Goal: Information Seeking & Learning: Get advice/opinions

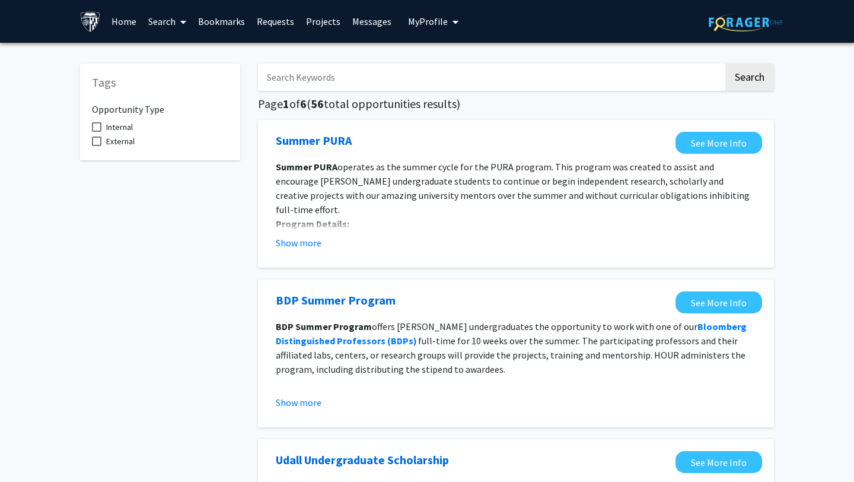
click at [422, 110] on h5 "Page 1 of 6 ( 56 total opportunities results)" at bounding box center [516, 104] width 516 height 14
click at [96, 125] on span at bounding box center [96, 126] width 9 height 9
click at [96, 132] on input "Internal" at bounding box center [96, 132] width 1 height 1
checkbox input "true"
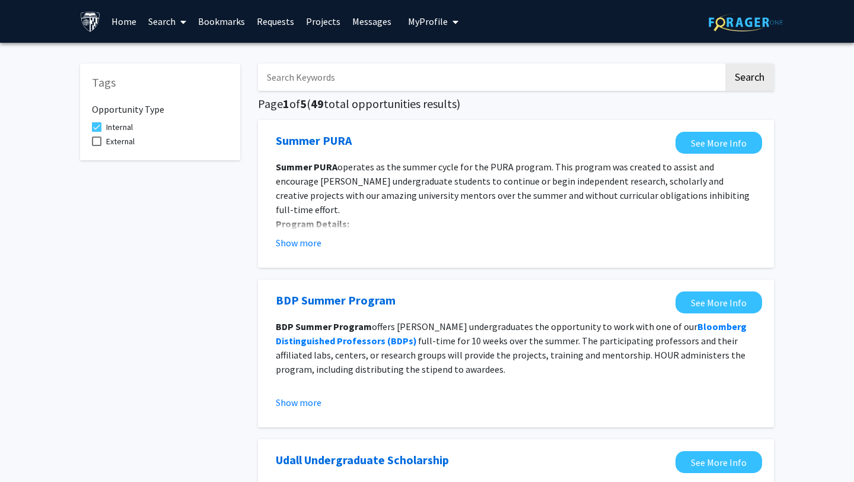
click at [327, 20] on link "Projects" at bounding box center [323, 22] width 46 height 42
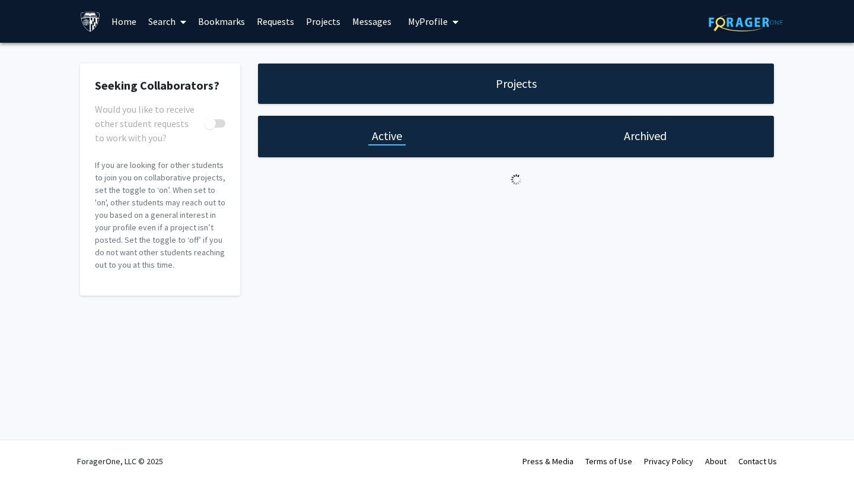
checkbox input "true"
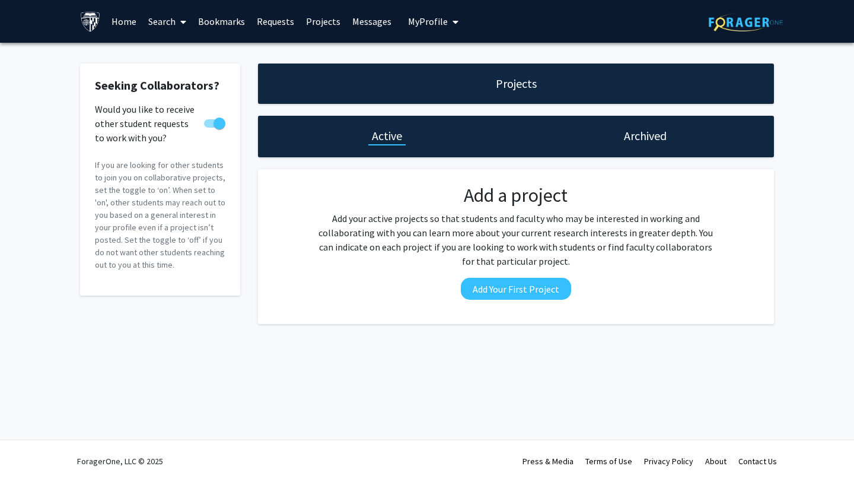
click at [130, 26] on link "Home" at bounding box center [124, 22] width 37 height 42
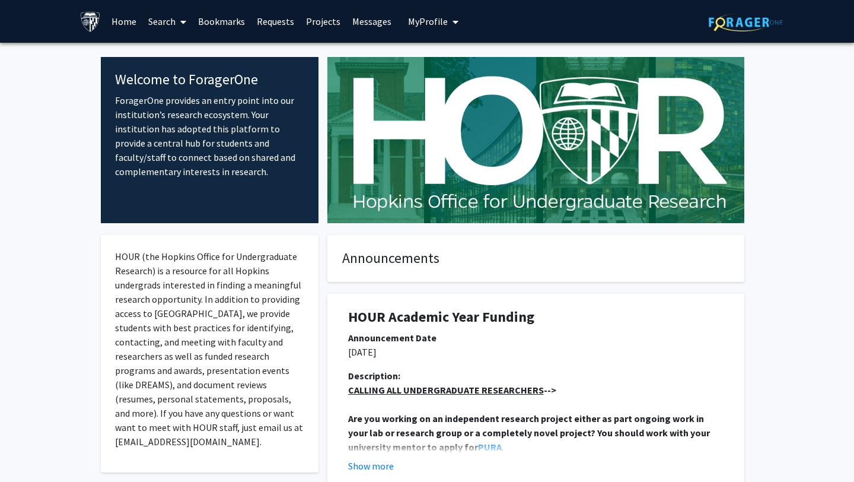
click at [145, 24] on link "Search" at bounding box center [167, 22] width 50 height 42
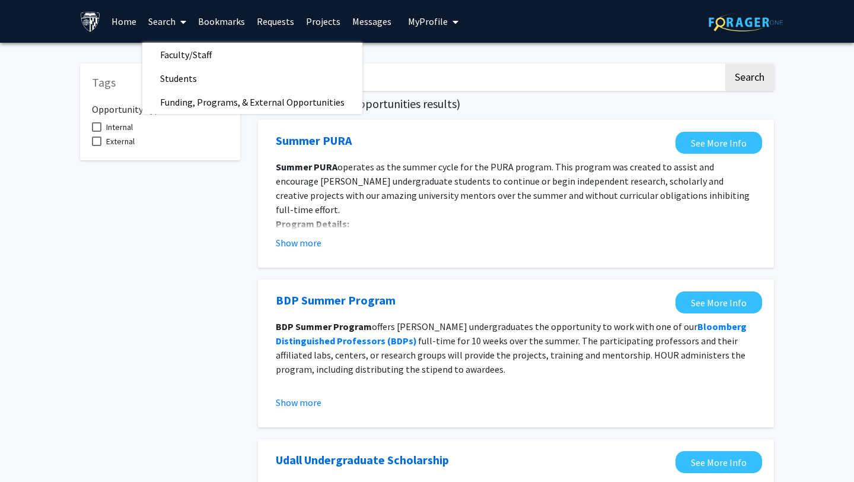
click at [332, 231] on p "Award type: individual award" at bounding box center [516, 238] width 480 height 14
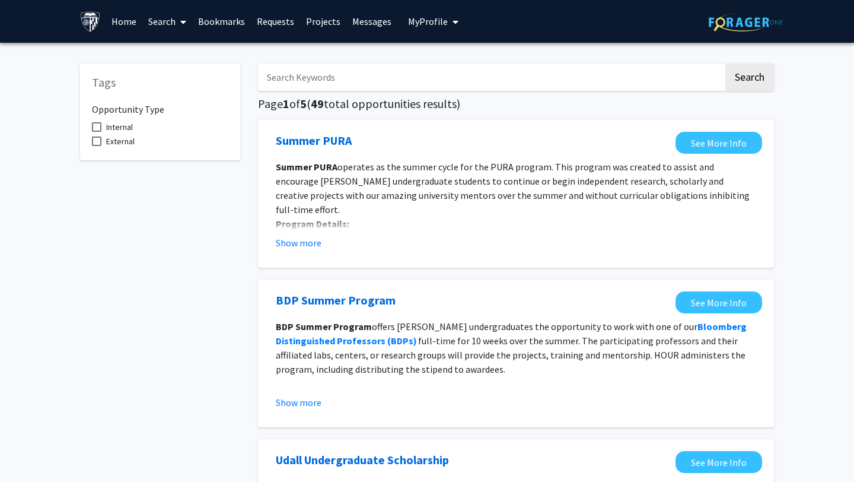
click at [291, 18] on link "Requests" at bounding box center [275, 22] width 49 height 42
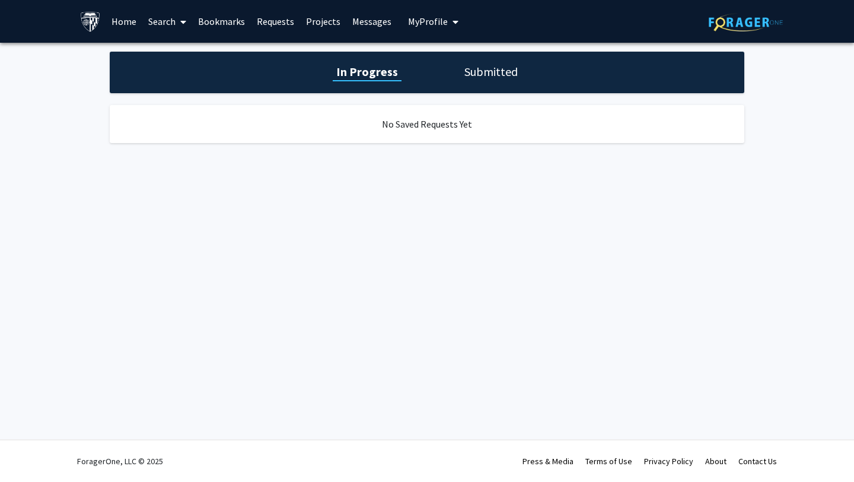
click at [310, 16] on link "Projects" at bounding box center [323, 22] width 46 height 42
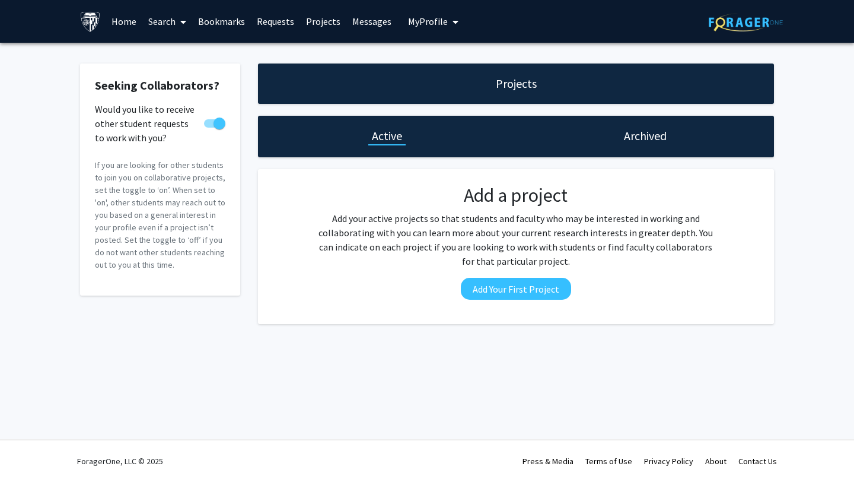
click at [364, 20] on link "Messages" at bounding box center [371, 22] width 51 height 42
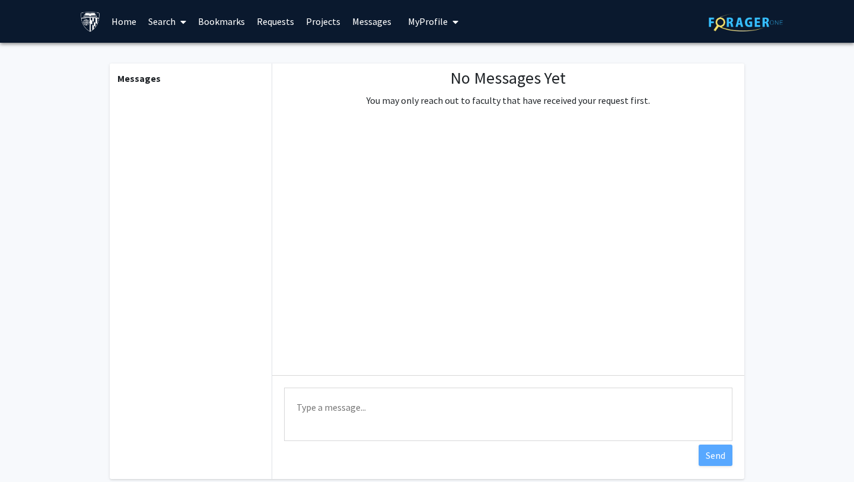
click at [177, 27] on span at bounding box center [181, 22] width 11 height 42
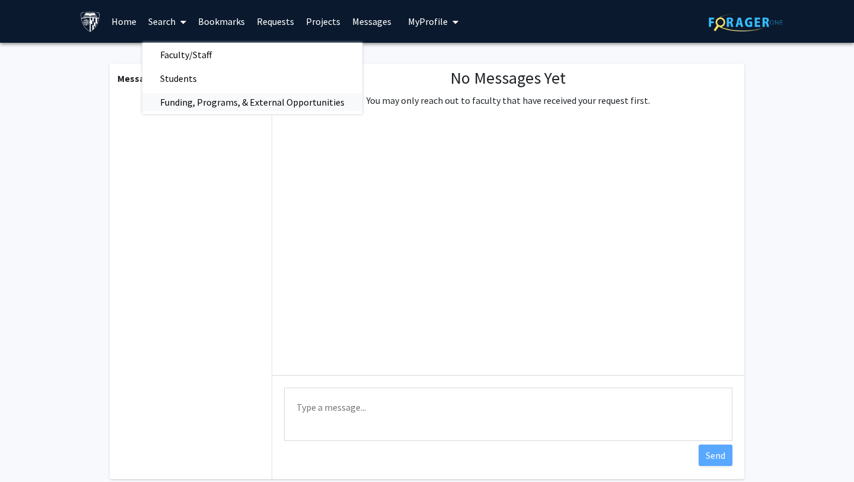
click at [229, 100] on span "Funding, Programs, & External Opportunities" at bounding box center [252, 102] width 220 height 24
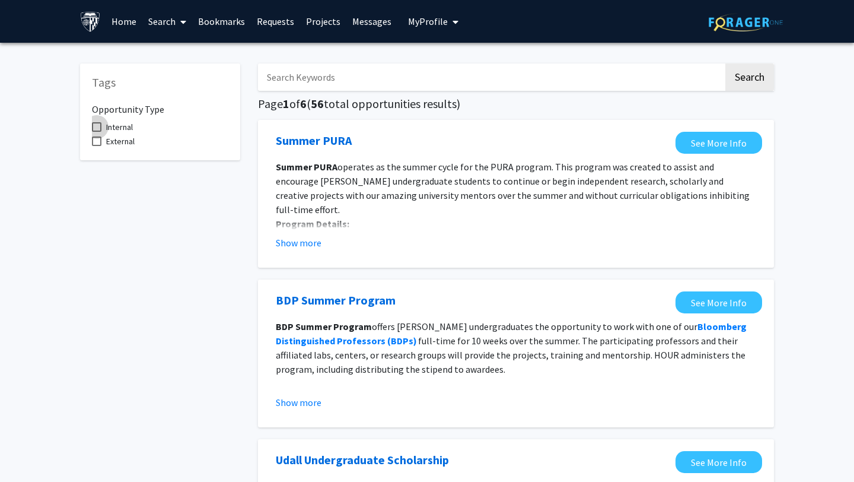
click at [126, 125] on span "Internal" at bounding box center [119, 127] width 27 height 14
click at [97, 132] on input "Internal" at bounding box center [96, 132] width 1 height 1
checkbox input "true"
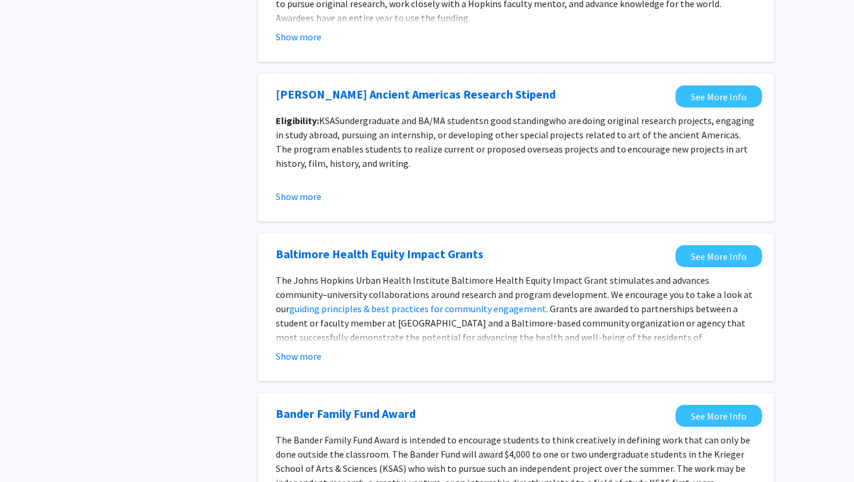
scroll to position [1285, 0]
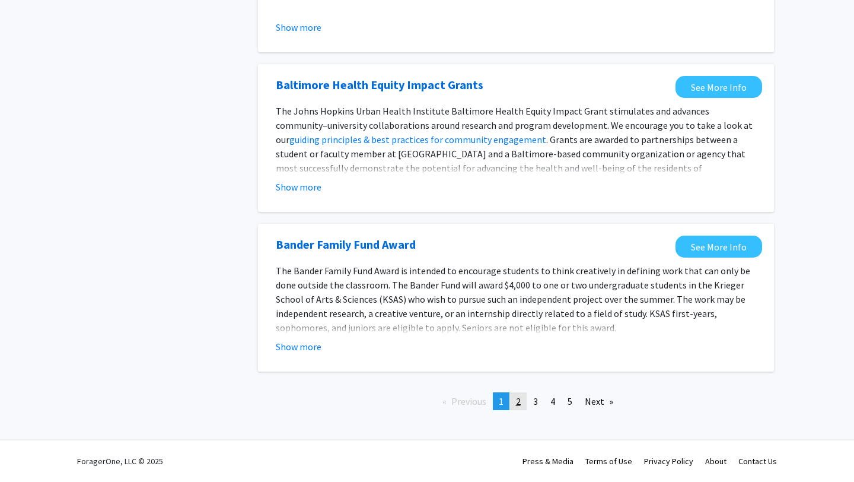
click at [517, 405] on span "2" at bounding box center [518, 401] width 5 height 12
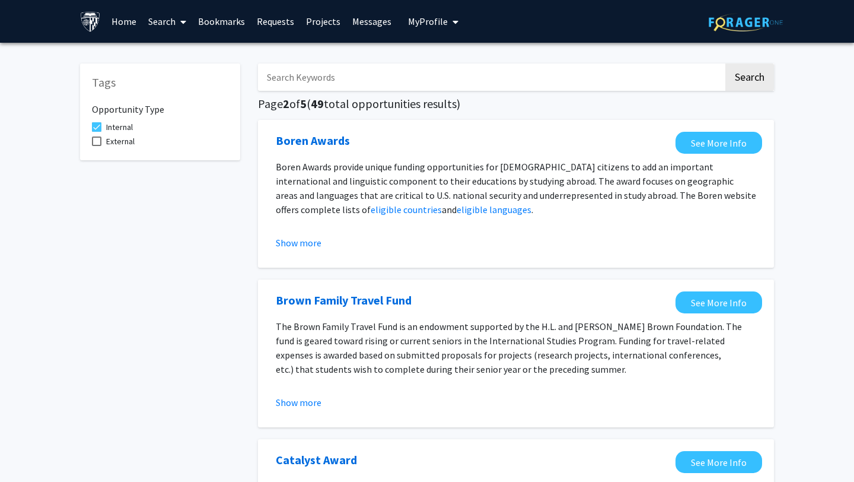
click at [163, 23] on link "Search" at bounding box center [167, 22] width 50 height 42
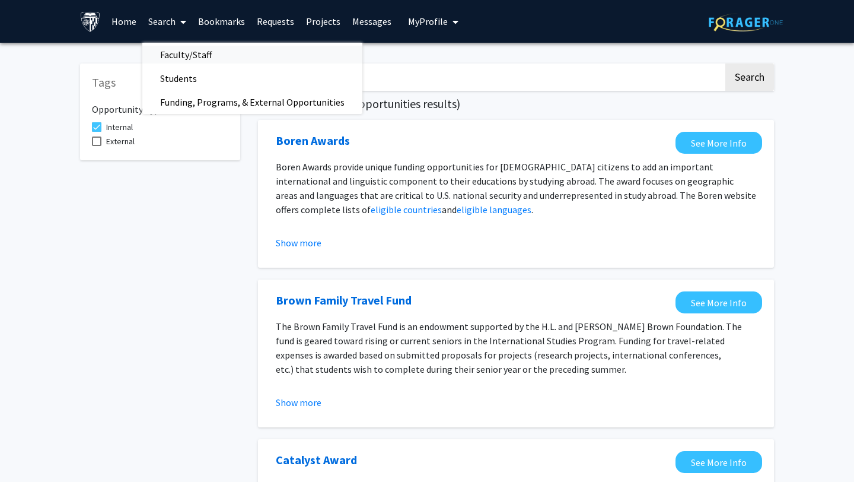
click at [197, 47] on span "Faculty/Staff" at bounding box center [185, 55] width 87 height 24
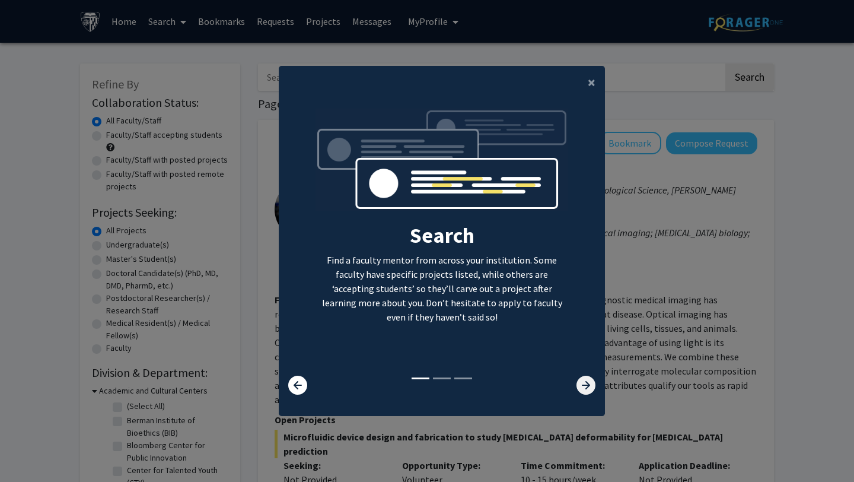
click at [585, 388] on icon at bounding box center [586, 384] width 19 height 19
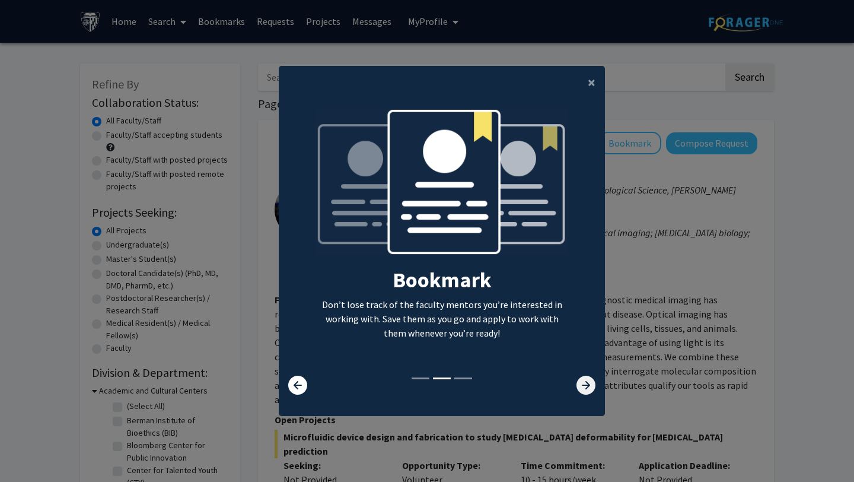
click at [585, 388] on icon at bounding box center [586, 384] width 19 height 19
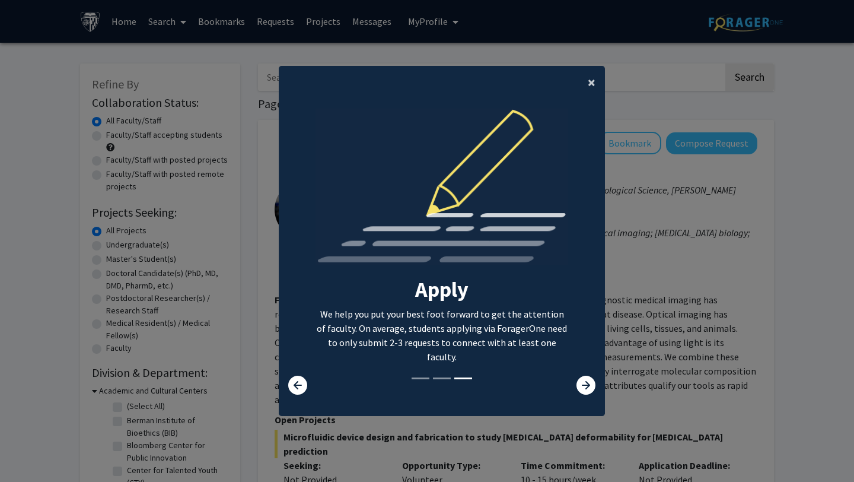
click at [588, 74] on span "×" at bounding box center [592, 82] width 8 height 18
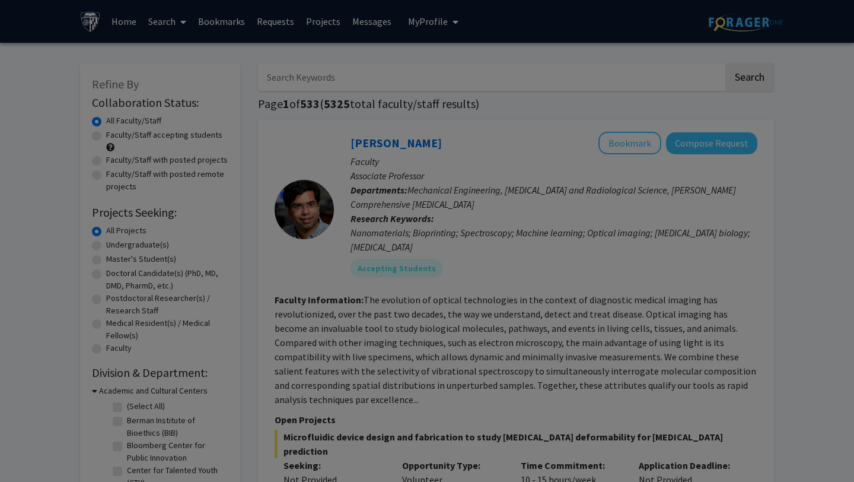
click at [596, 88] on div "Search Find a faculty mentor from across your institution. Some faculty have sp…" at bounding box center [441, 129] width 325 height 267
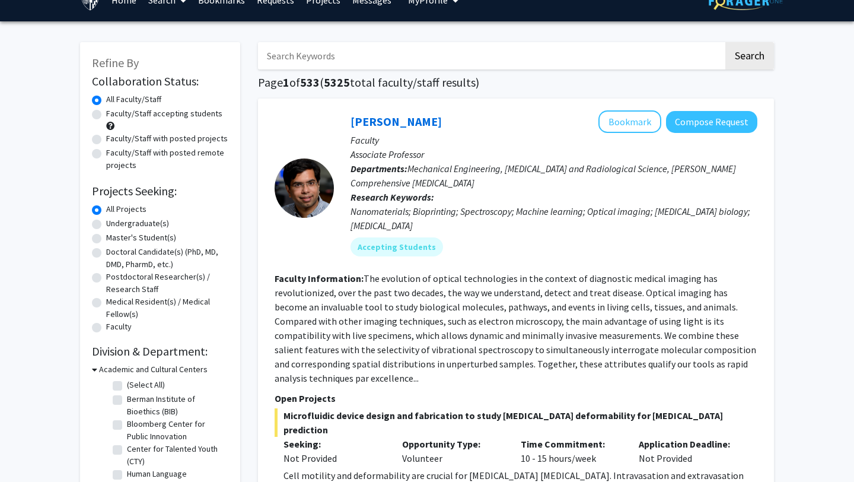
scroll to position [25, 0]
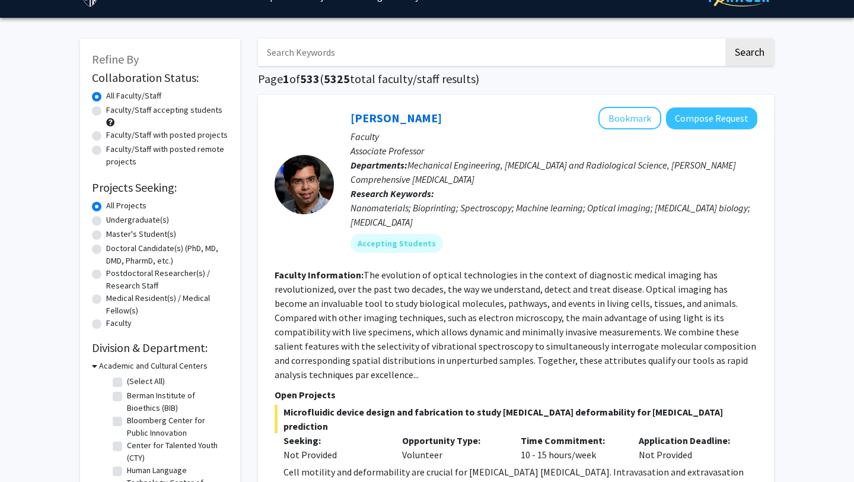
click at [161, 233] on label "Master's Student(s)" at bounding box center [141, 234] width 70 height 12
click at [114, 233] on input "Master's Student(s)" at bounding box center [110, 232] width 8 height 8
radio input "true"
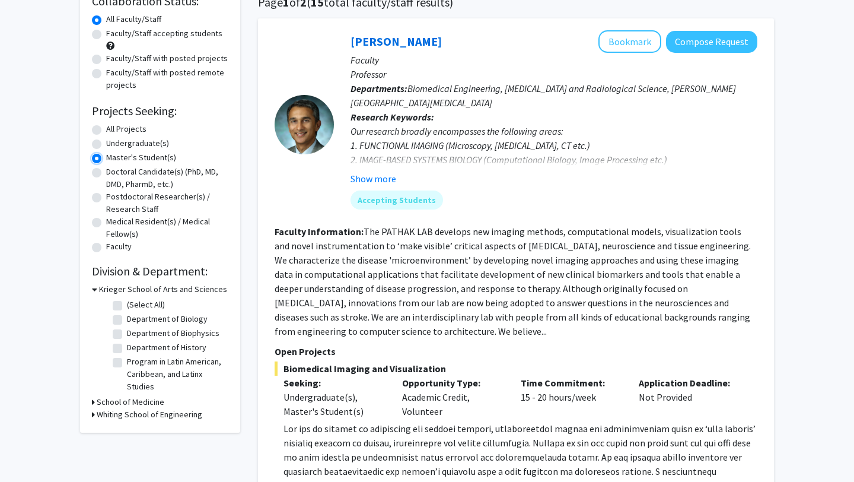
scroll to position [107, 0]
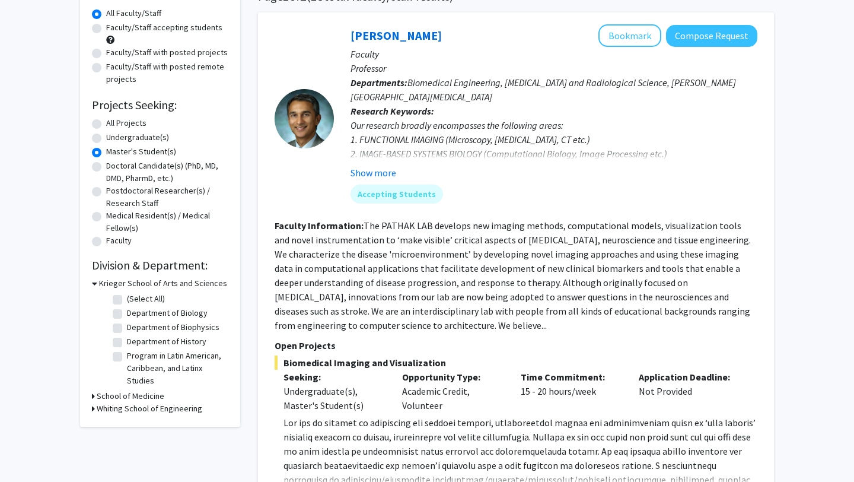
click at [149, 406] on h3 "Whiting School of Engineering" at bounding box center [150, 408] width 106 height 12
click at [149, 391] on h3 "School of Medicine" at bounding box center [131, 396] width 68 height 12
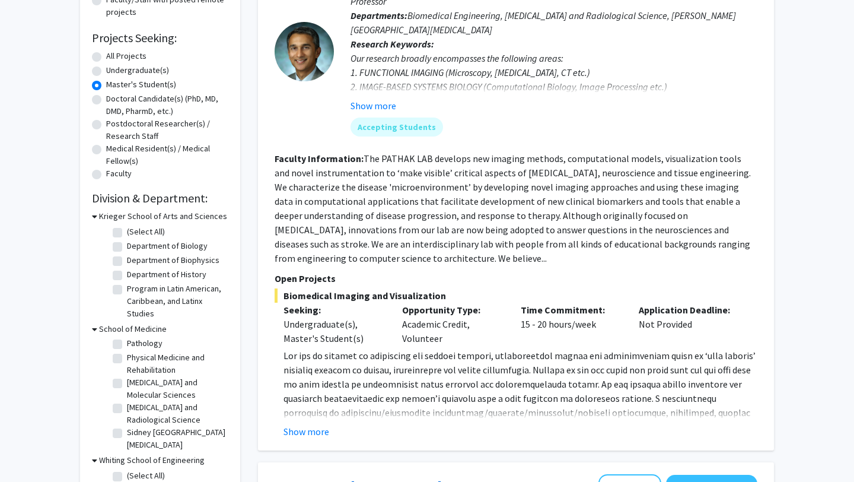
scroll to position [93, 0]
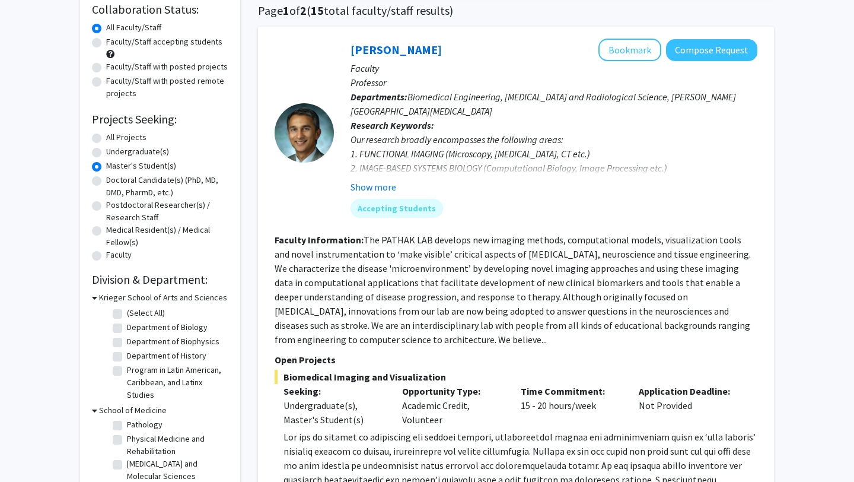
click at [106, 151] on label "Undergraduate(s)" at bounding box center [137, 151] width 63 height 12
click at [106, 151] on input "Undergraduate(s)" at bounding box center [110, 149] width 8 height 8
radio input "true"
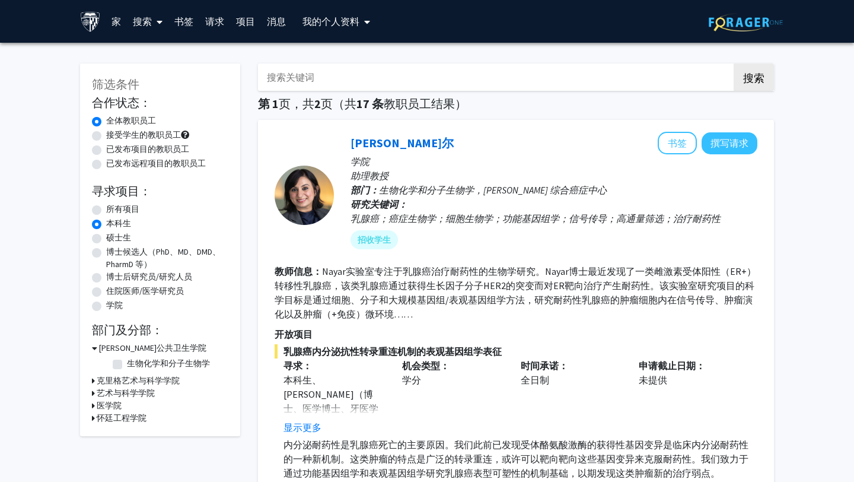
click at [148, 381] on font "克里格艺术与科学学院" at bounding box center [138, 380] width 83 height 11
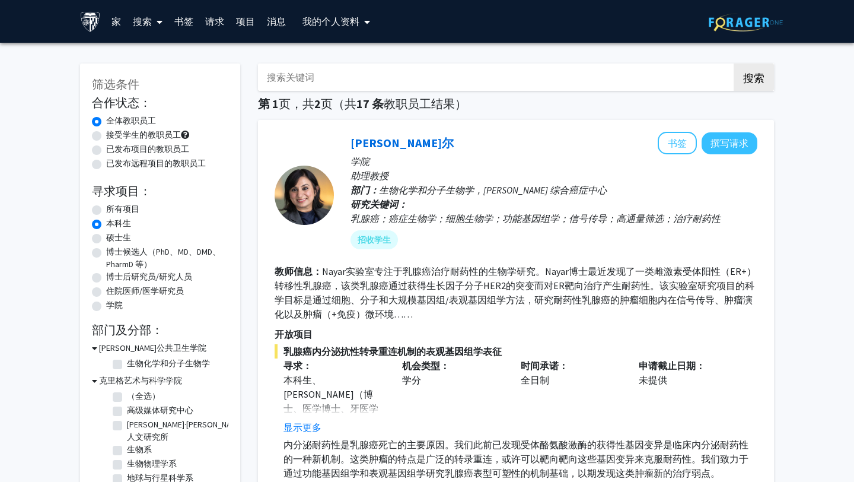
click at [127, 409] on label "高级媒体研究中心" at bounding box center [160, 410] width 66 height 12
click at [127, 409] on input "高级媒体研究中心" at bounding box center [131, 408] width 8 height 8
checkbox input "true"
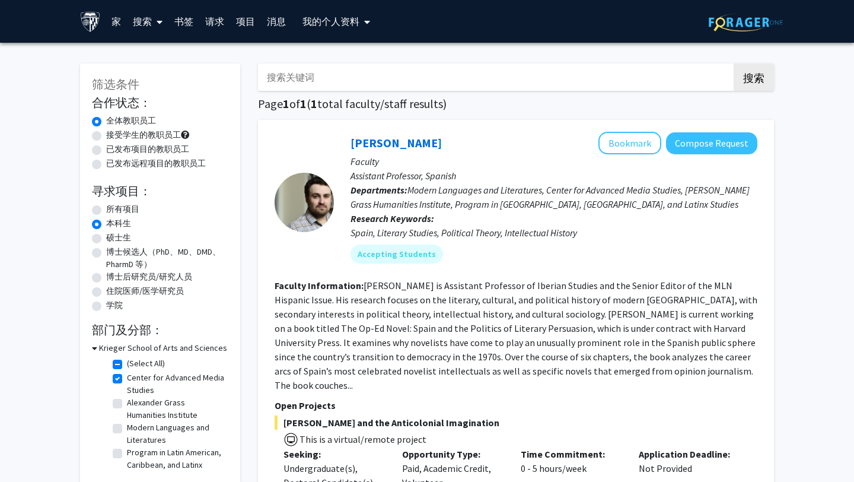
click at [118, 429] on fg-checkbox-list "(Select All) (Select All) Center for Advanced Media Studies Center for Advanced…" at bounding box center [169, 420] width 119 height 132
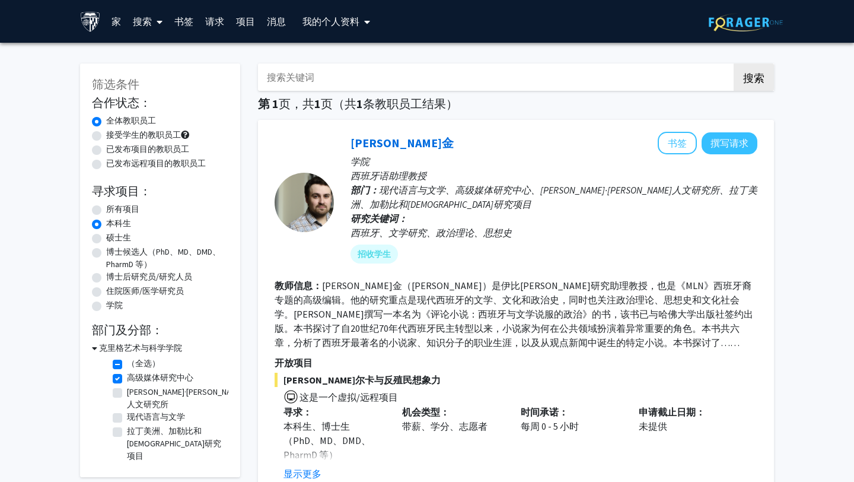
click at [127, 361] on label "（全选）" at bounding box center [143, 363] width 33 height 12
click at [127, 361] on input "（全选）" at bounding box center [131, 361] width 8 height 8
checkbox input "false"
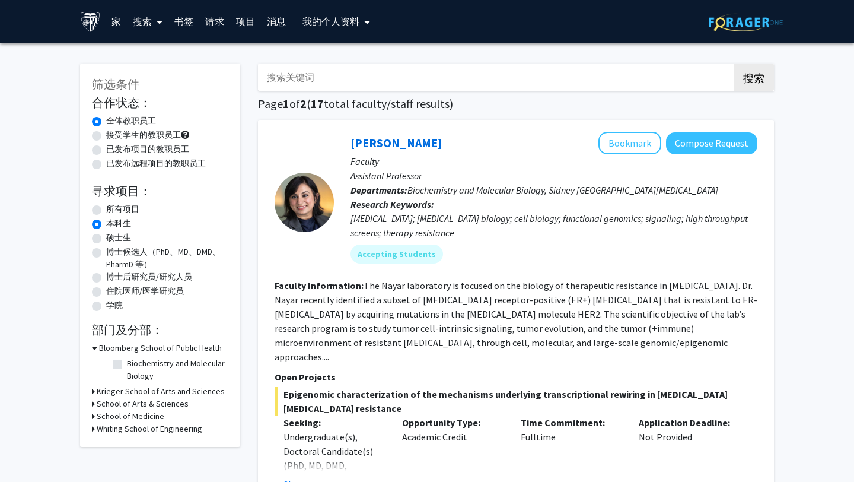
click at [127, 361] on label "Biochemistry and Molecular Biology" at bounding box center [176, 369] width 98 height 25
click at [127, 361] on input "Biochemistry and Molecular Biology" at bounding box center [131, 361] width 8 height 8
checkbox input "true"
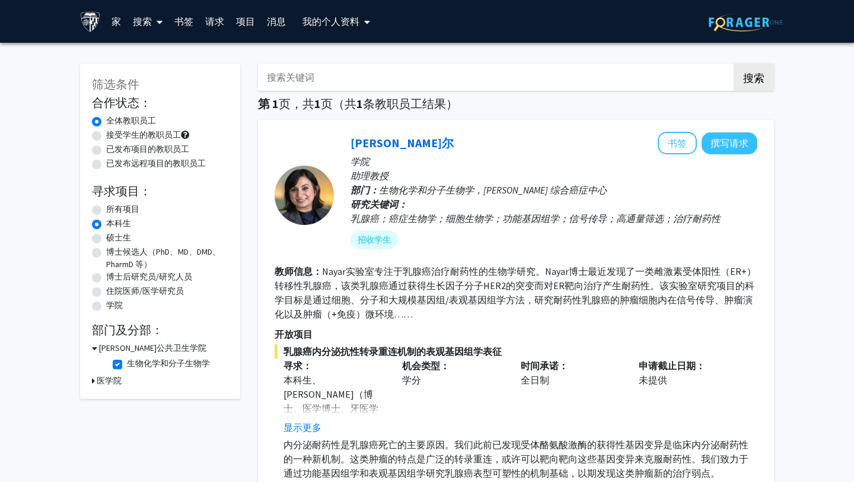
click at [127, 361] on label "生物化学和分子生物学" at bounding box center [168, 363] width 83 height 12
click at [127, 361] on input "生物化学和分子生物学" at bounding box center [131, 361] width 8 height 8
checkbox input "false"
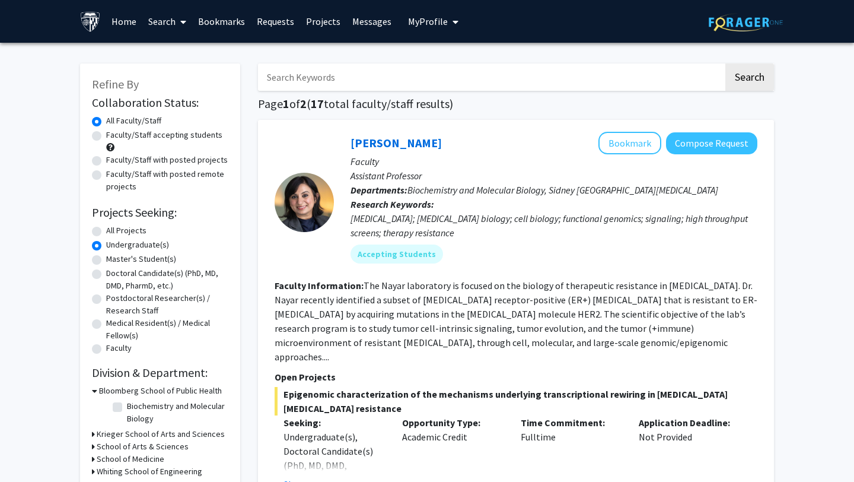
click at [355, 231] on div "Breast cancer; cancer biology; cell biology; functional genomics; signaling; hi…" at bounding box center [554, 225] width 407 height 28
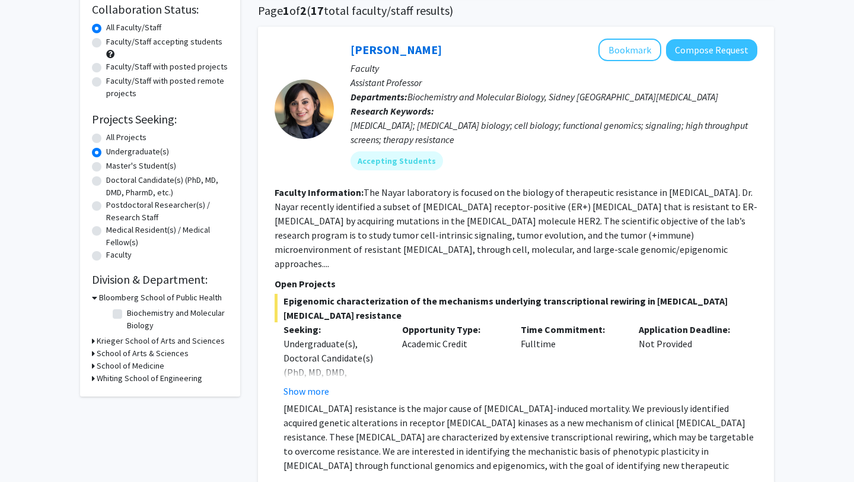
click at [144, 340] on h3 "Krieger School of Arts and Sciences" at bounding box center [161, 341] width 128 height 12
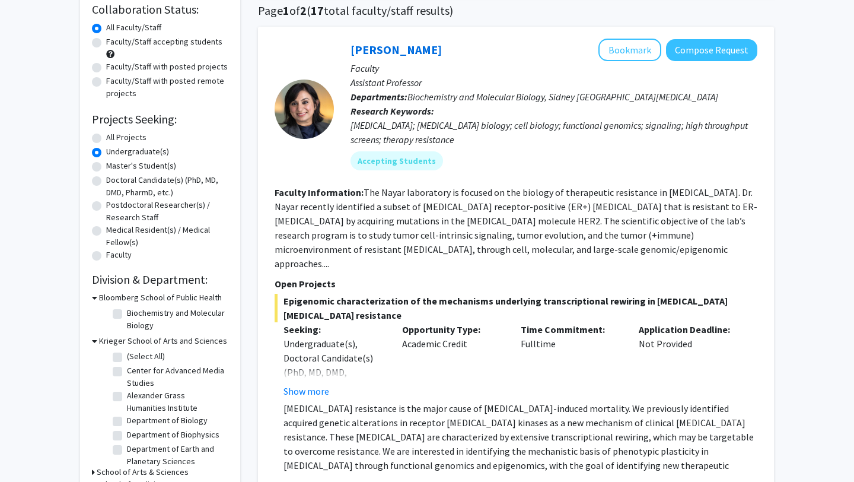
click at [127, 354] on label "(Select All)" at bounding box center [146, 356] width 38 height 12
click at [127, 354] on input "(Select All)" at bounding box center [131, 354] width 8 height 8
checkbox input "true"
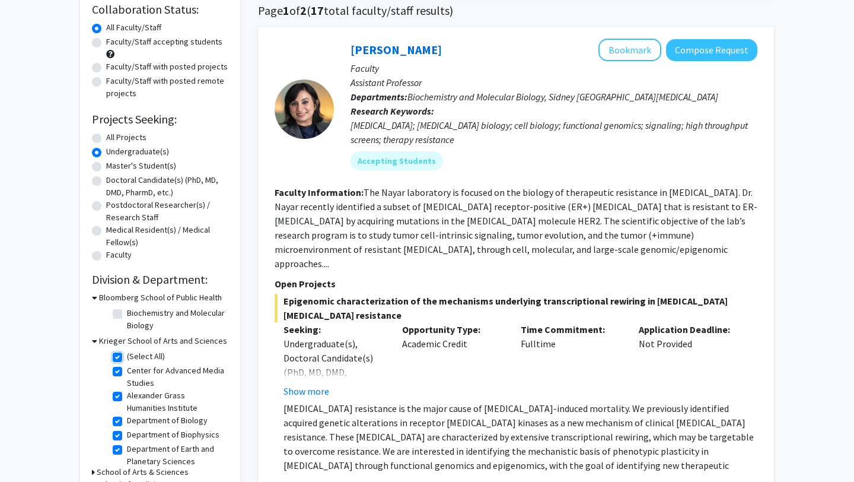
checkbox input "true"
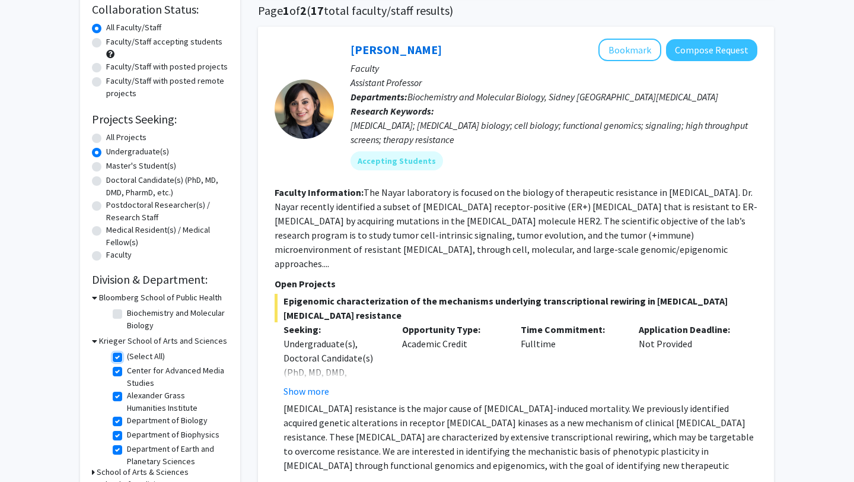
checkbox input "true"
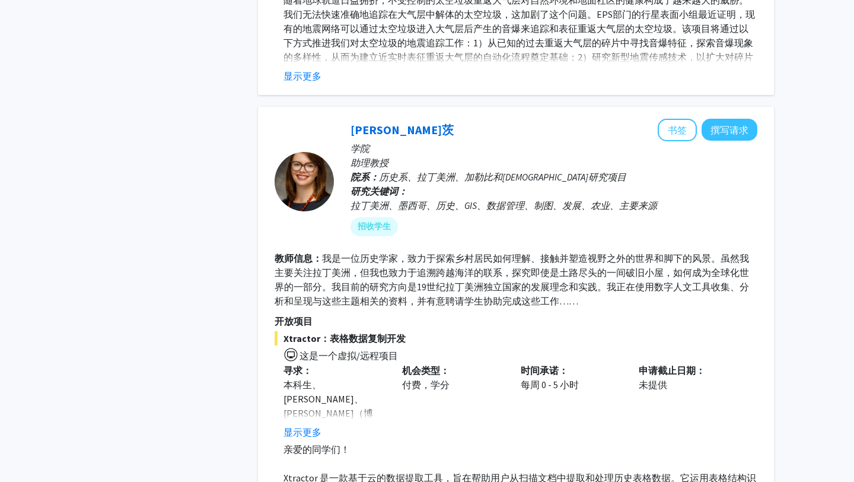
scroll to position [1353, 0]
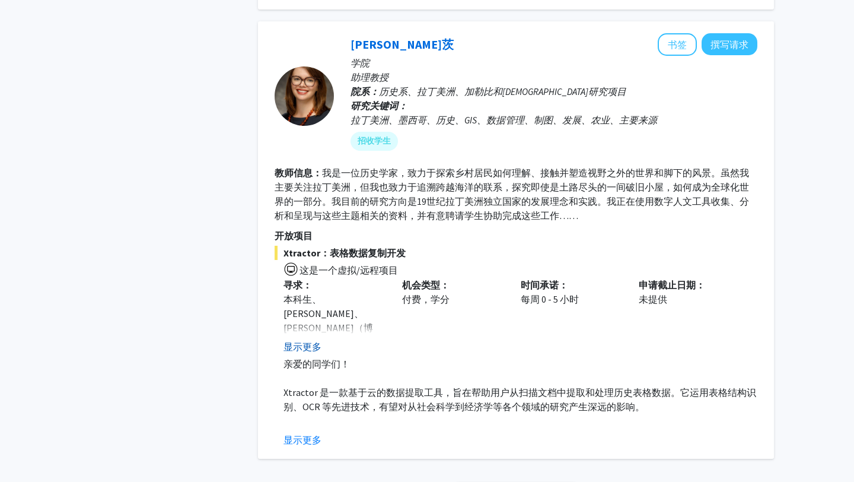
click at [310, 340] on font "显示更多" at bounding box center [303, 346] width 38 height 12
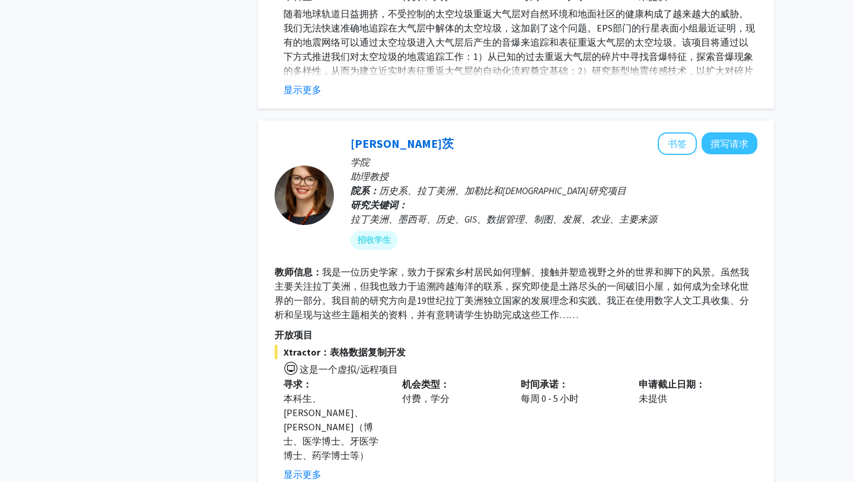
scroll to position [1215, 0]
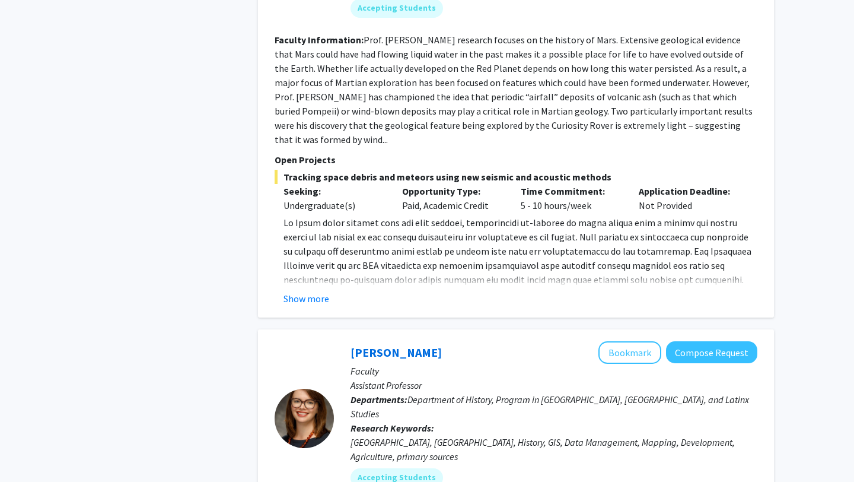
click at [531, 215] on p at bounding box center [521, 293] width 474 height 157
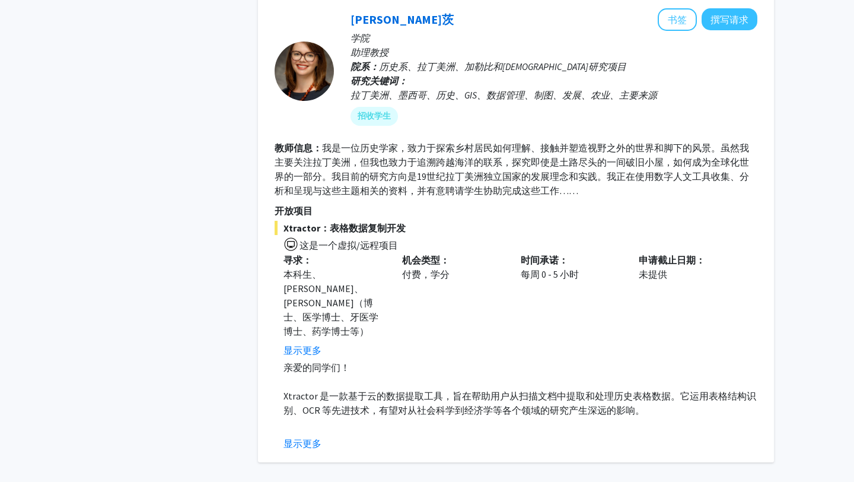
scroll to position [1343, 0]
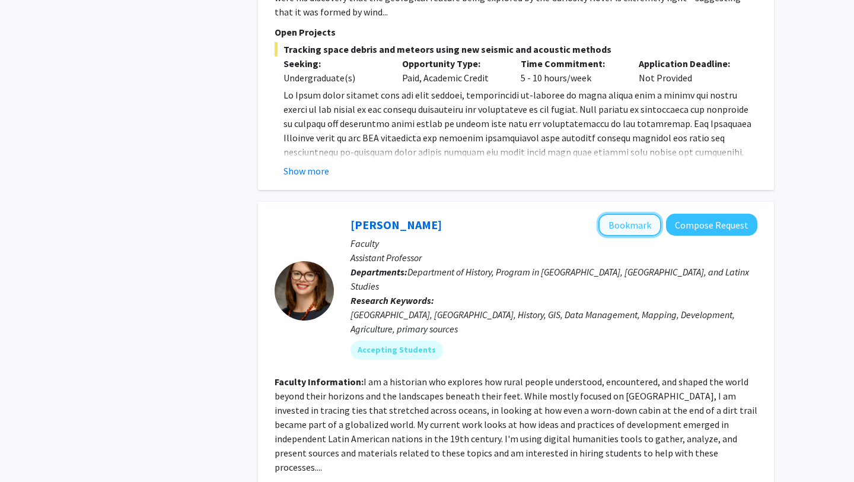
click at [637, 214] on button "Bookmark" at bounding box center [629, 225] width 63 height 23
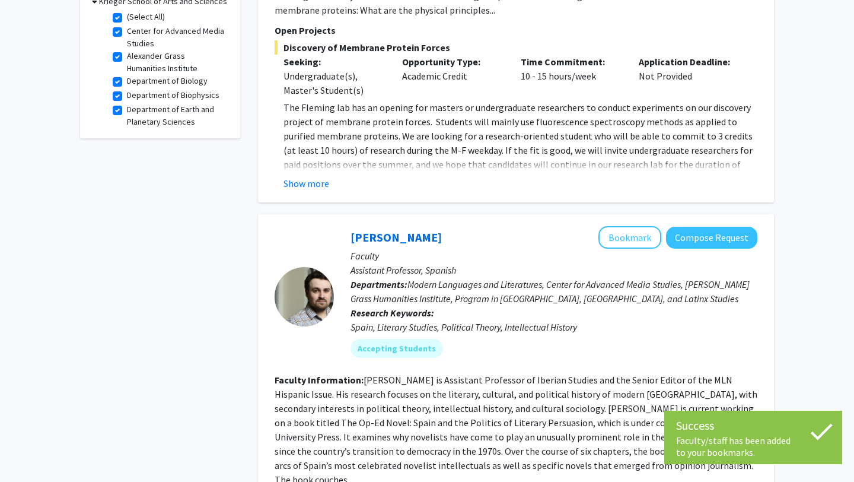
scroll to position [128, 0]
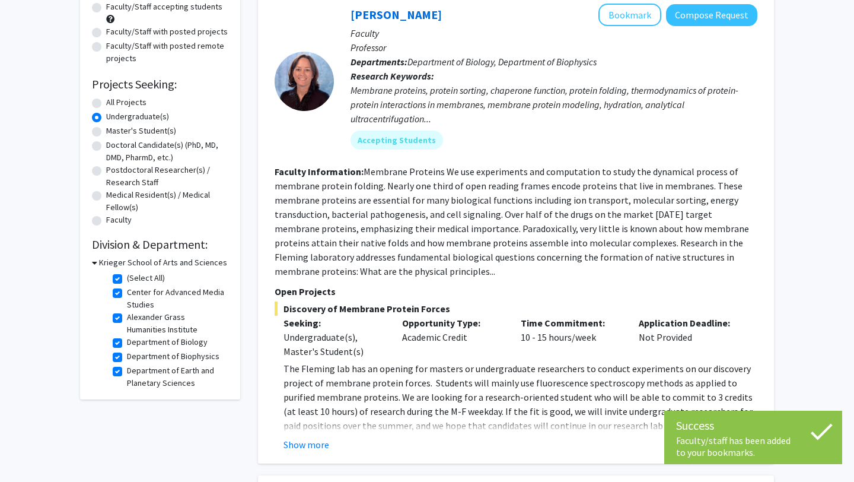
click at [106, 128] on label "Master's Student(s)" at bounding box center [141, 131] width 70 height 12
click at [106, 128] on input "Master's Student(s)" at bounding box center [110, 129] width 8 height 8
radio input "true"
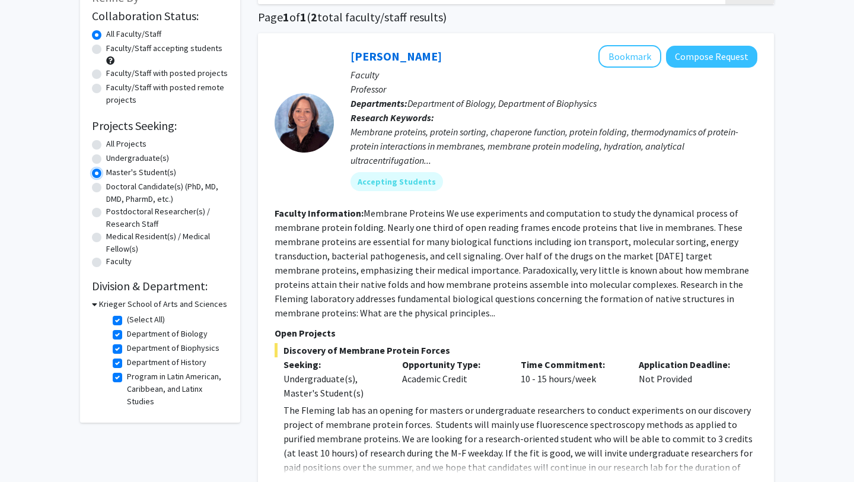
scroll to position [159, 0]
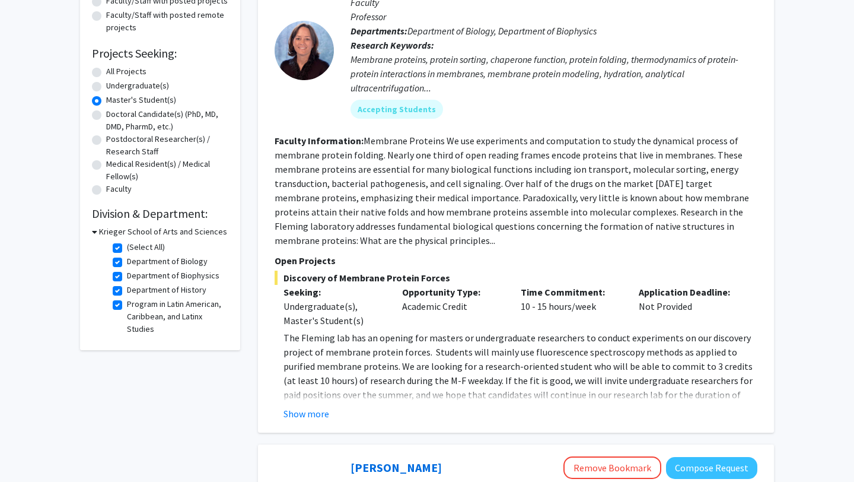
click at [104, 231] on h3 "Krieger School of Arts and Sciences" at bounding box center [163, 231] width 128 height 12
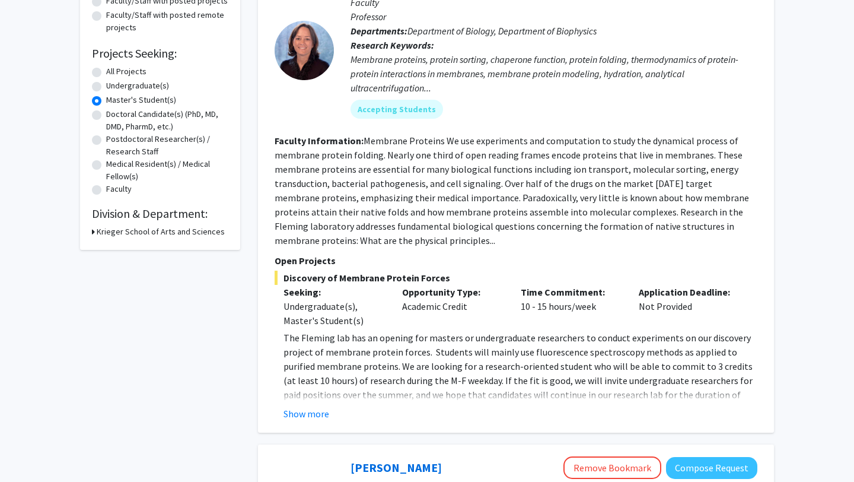
click at [123, 233] on h3 "Krieger School of Arts and Sciences" at bounding box center [161, 231] width 128 height 12
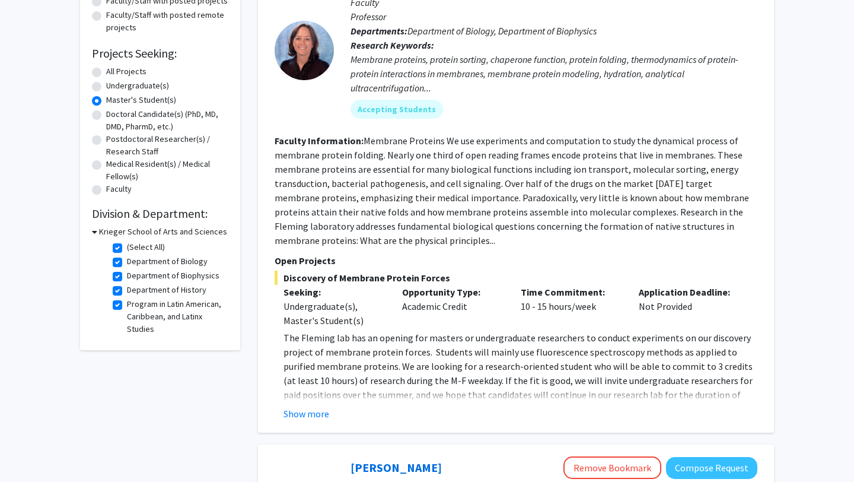
click at [123, 233] on h3 "Krieger School of Arts and Sciences" at bounding box center [163, 231] width 128 height 12
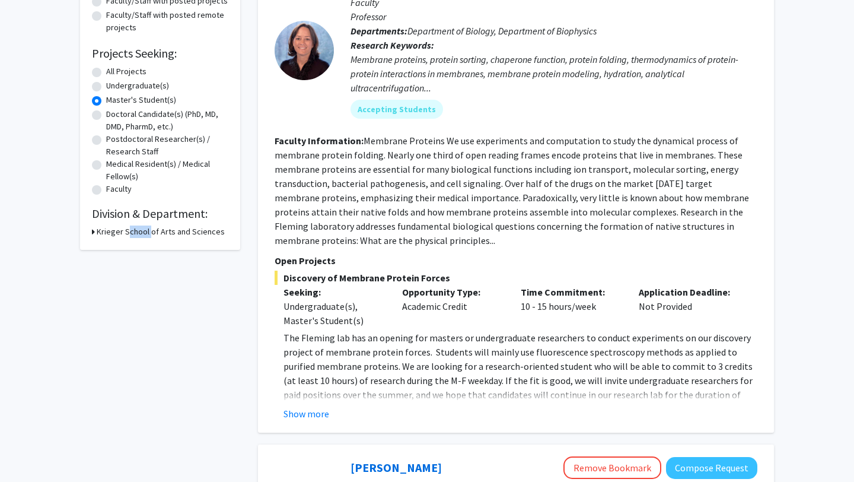
click at [123, 233] on h3 "Krieger School of Arts and Sciences" at bounding box center [161, 231] width 128 height 12
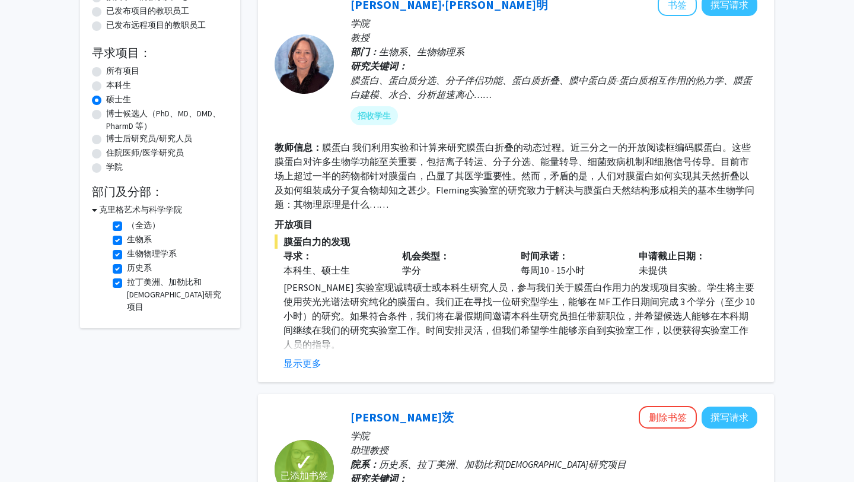
scroll to position [151, 0]
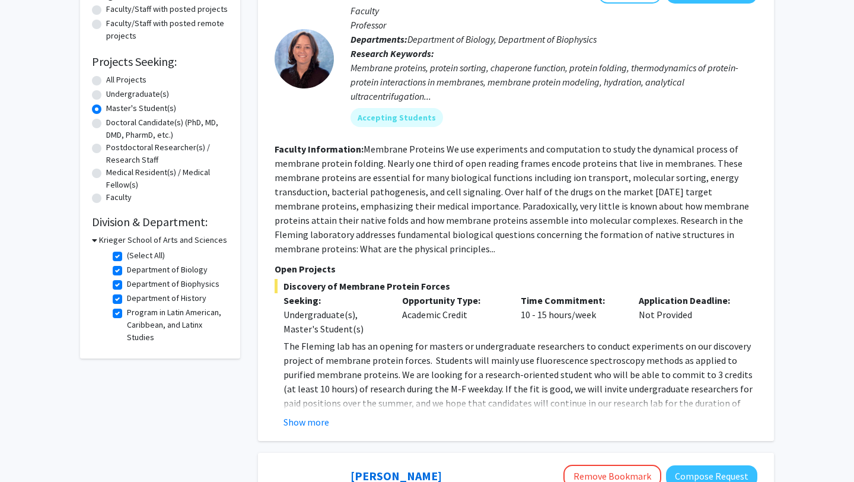
click at [371, 196] on fg-read-more "Membrane Proteins We use experiments and computation to study the dynamical pro…" at bounding box center [512, 199] width 475 height 112
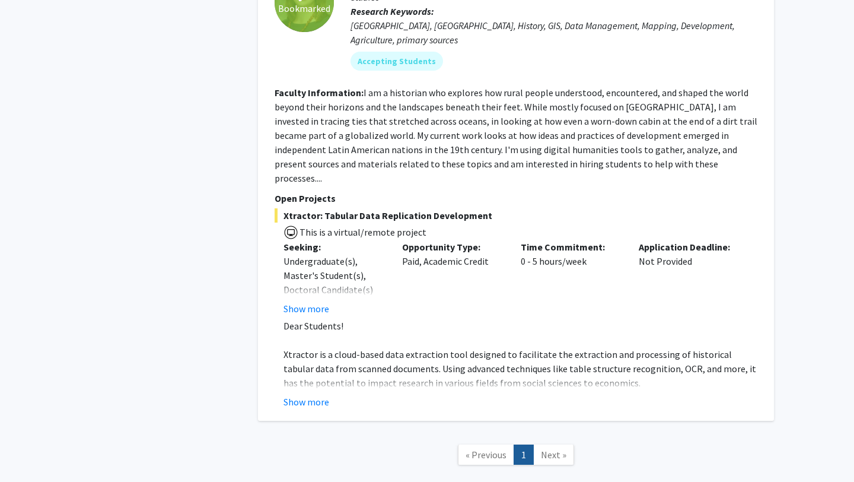
scroll to position [726, 0]
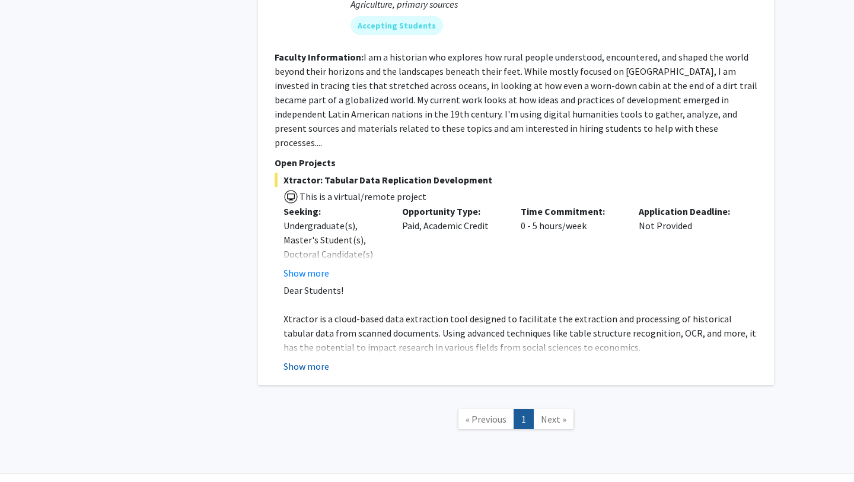
click at [298, 359] on button "Show more" at bounding box center [307, 366] width 46 height 14
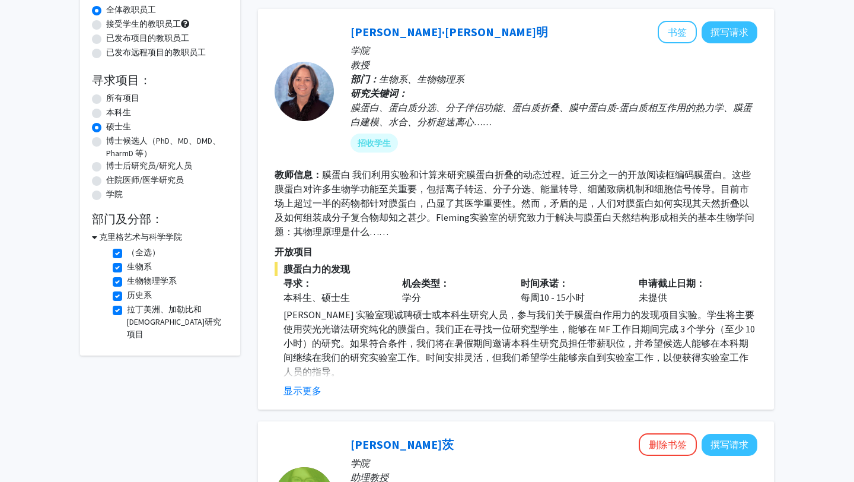
scroll to position [44, 0]
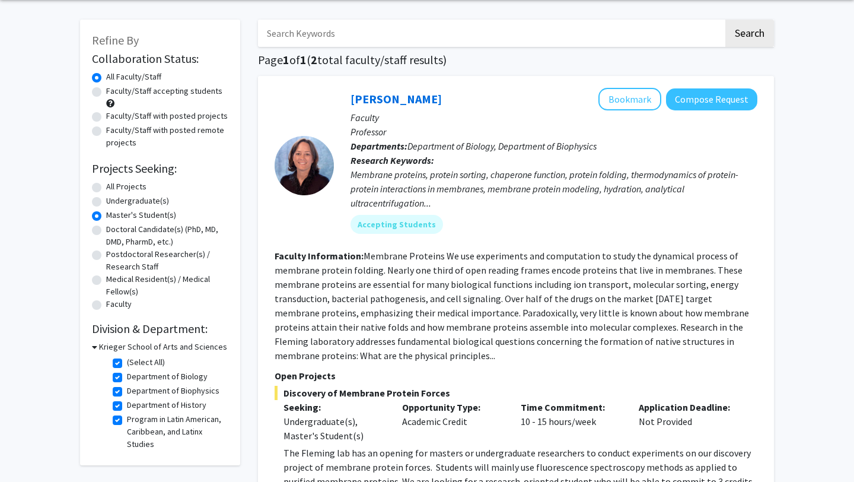
click at [415, 389] on span "Discovery of Membrane Protein Forces" at bounding box center [516, 393] width 483 height 14
click at [106, 230] on label "Doctoral Candidate(s) (PhD, MD, DMD, PharmD, etc.)" at bounding box center [167, 235] width 122 height 25
click at [106, 230] on input "Doctoral Candidate(s) (PhD, MD, DMD, PharmD, etc.)" at bounding box center [110, 227] width 8 height 8
radio input "true"
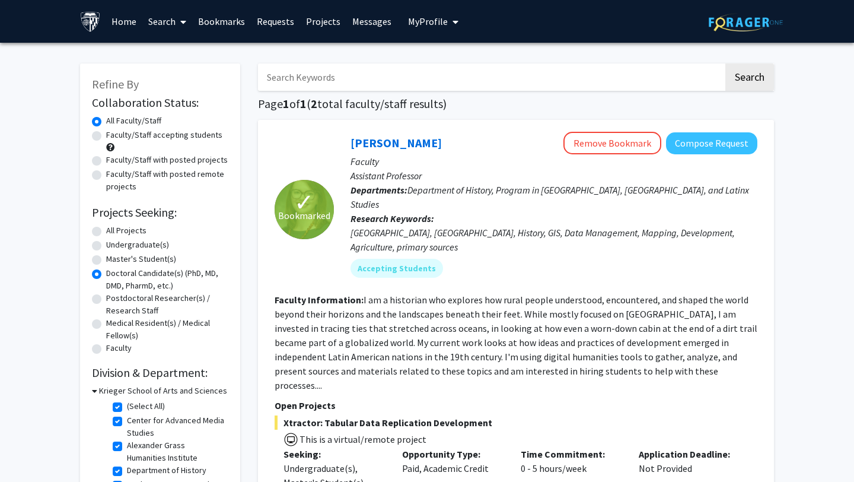
click at [127, 407] on label "(Select All)" at bounding box center [146, 406] width 38 height 12
click at [127, 407] on input "(Select All)" at bounding box center [131, 404] width 8 height 8
checkbox input "false"
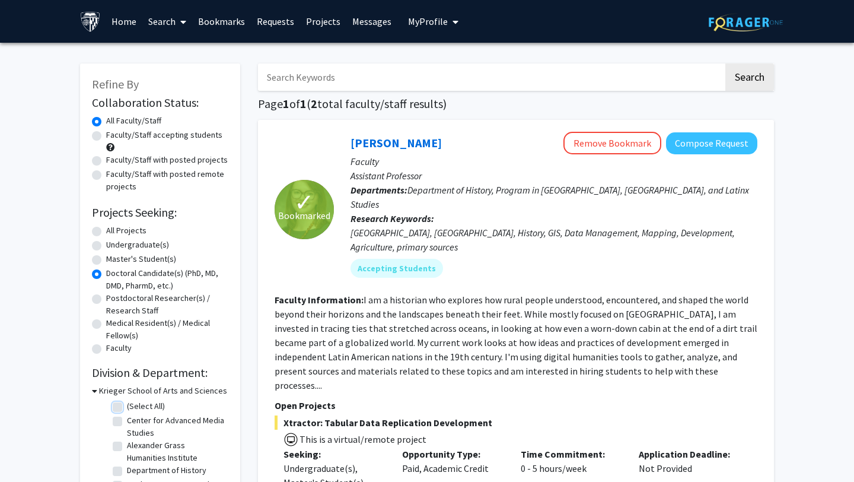
checkbox input "false"
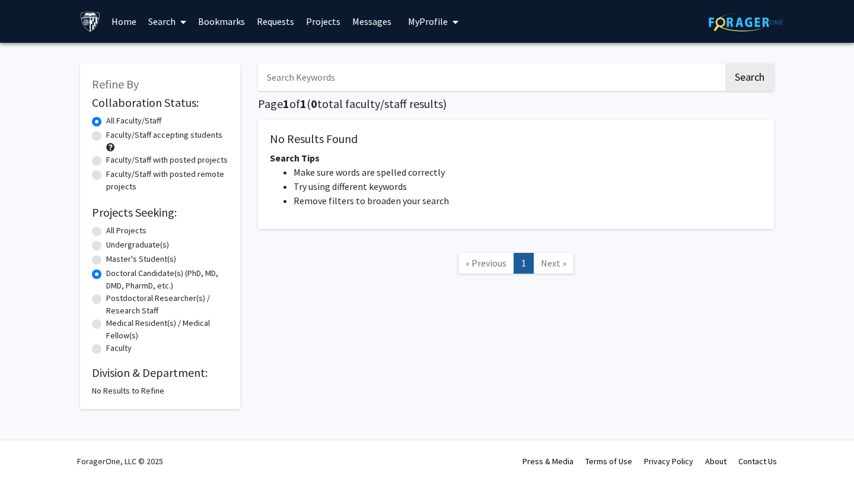
click at [106, 260] on label "Master's Student(s)" at bounding box center [141, 259] width 70 height 12
click at [106, 260] on input "Master's Student(s)" at bounding box center [110, 257] width 8 height 8
radio input "true"
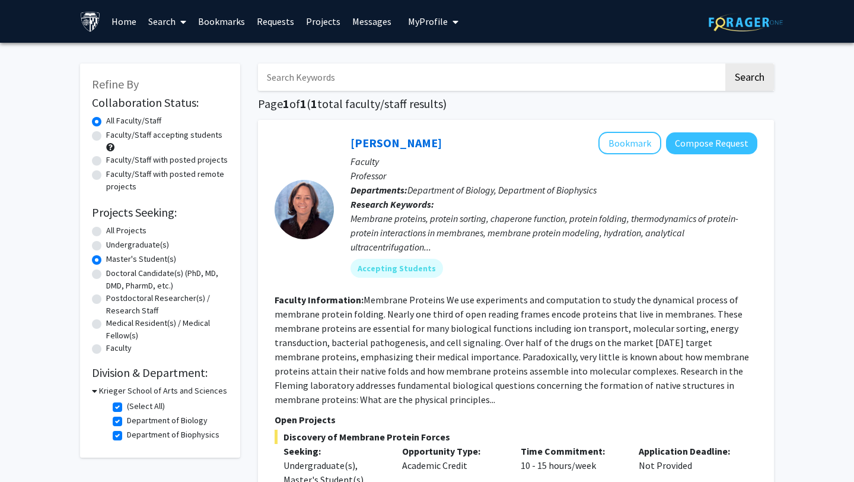
click at [106, 246] on label "Undergraduate(s)" at bounding box center [137, 244] width 63 height 12
click at [106, 246] on input "Undergraduate(s)" at bounding box center [110, 242] width 8 height 8
radio input "true"
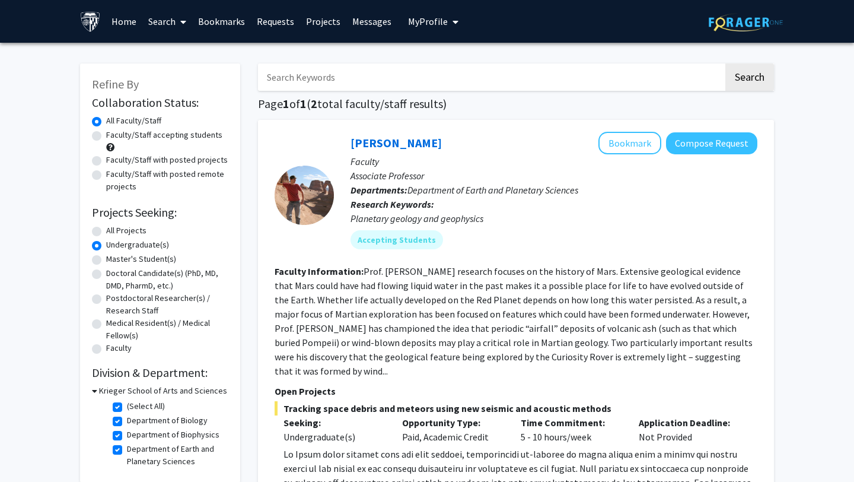
click at [106, 227] on label "All Projects" at bounding box center [126, 230] width 40 height 12
click at [106, 227] on input "All Projects" at bounding box center [110, 228] width 8 height 8
radio input "true"
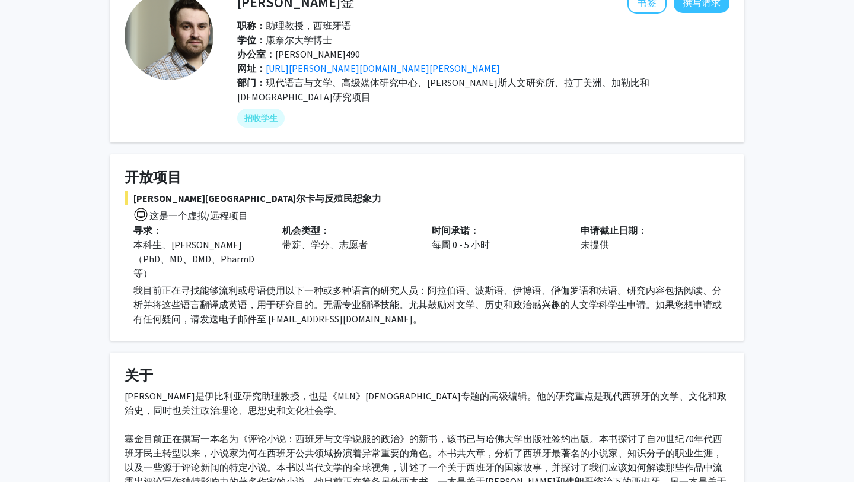
scroll to position [134, 0]
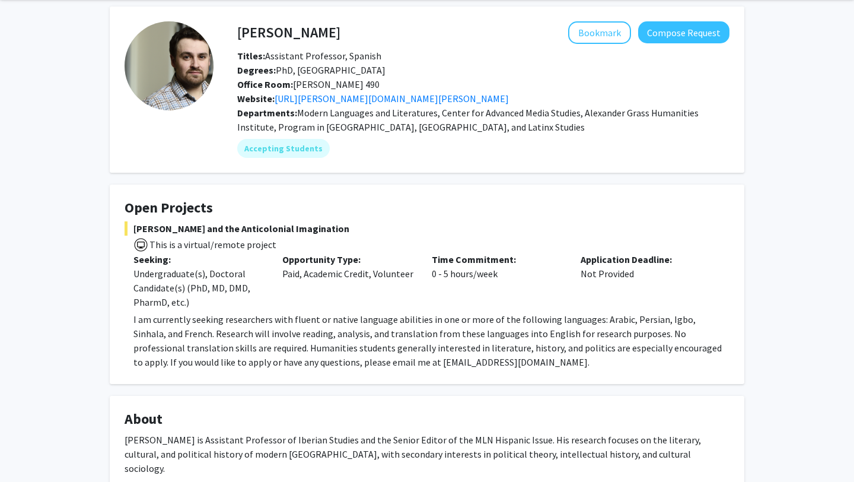
click at [613, 190] on fg-card "Open Projects Federico García Lorca and the Anticolonial Imagination This is a …" at bounding box center [427, 283] width 635 height 199
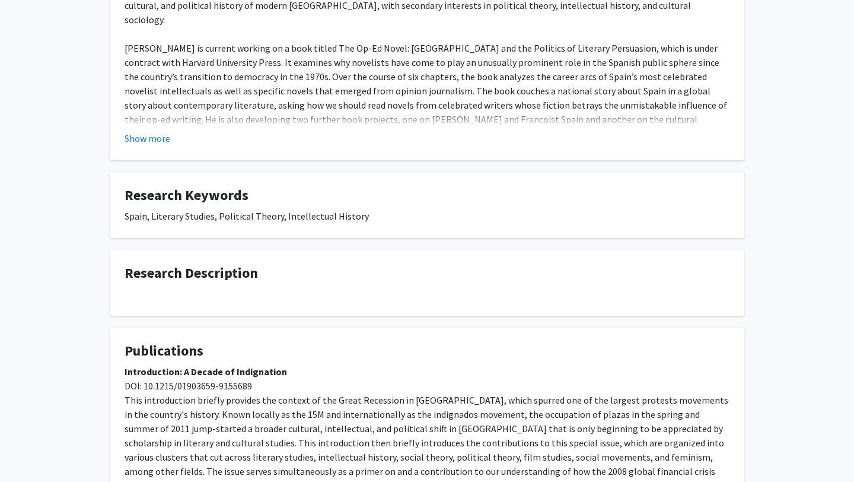
scroll to position [626, 0]
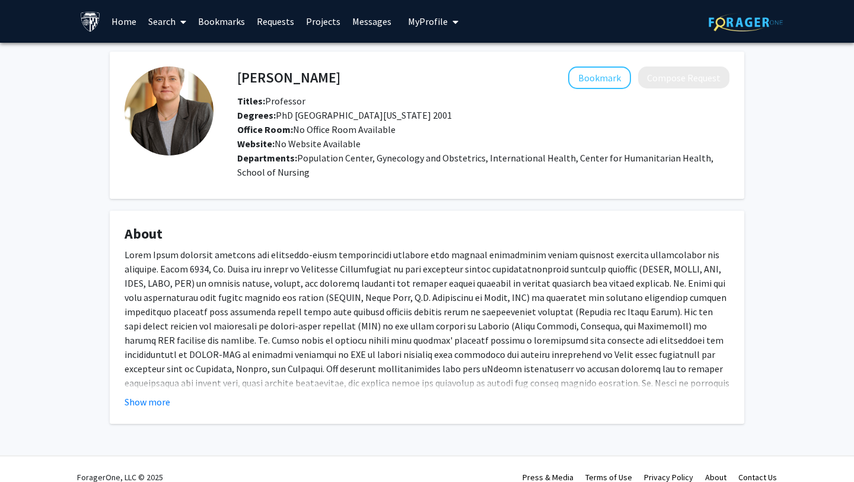
click at [249, 96] on b "Titles:" at bounding box center [251, 101] width 28 height 12
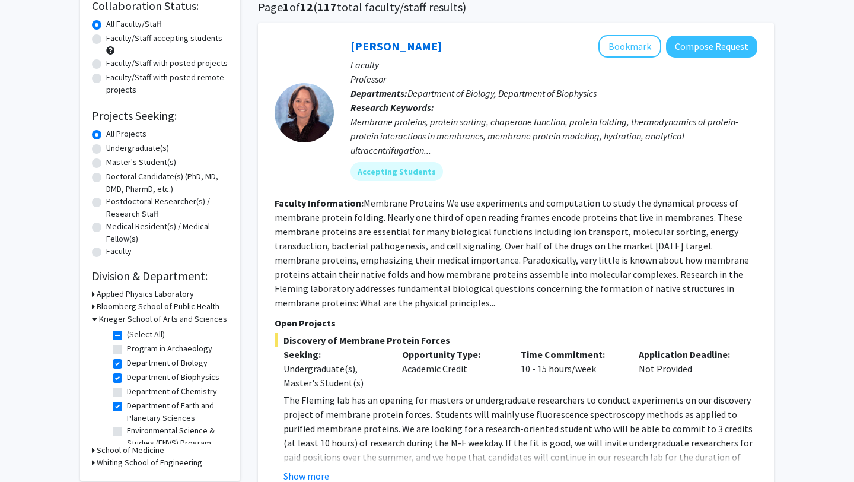
scroll to position [105, 0]
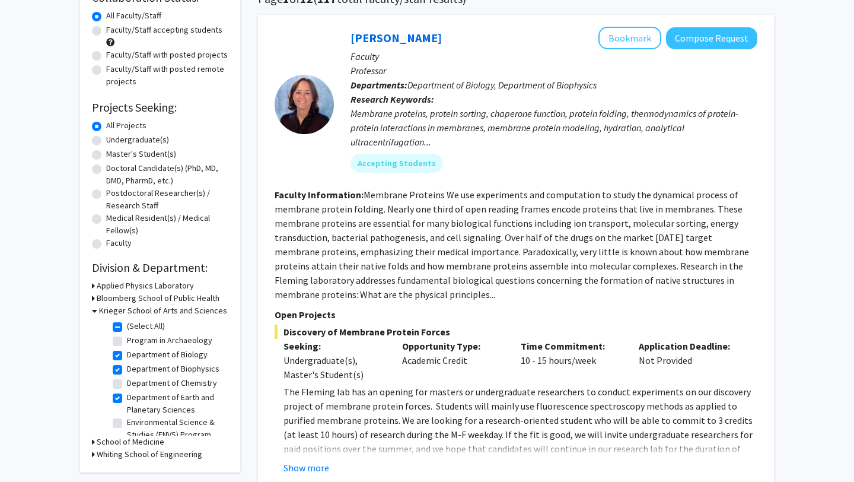
click at [127, 325] on label "(Select All)" at bounding box center [146, 326] width 38 height 12
click at [127, 325] on input "(Select All)" at bounding box center [131, 324] width 8 height 8
checkbox input "false"
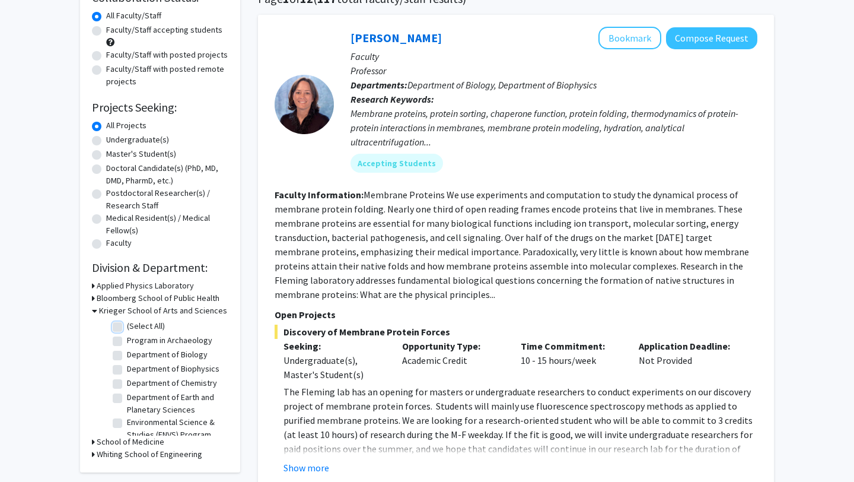
checkbox input "false"
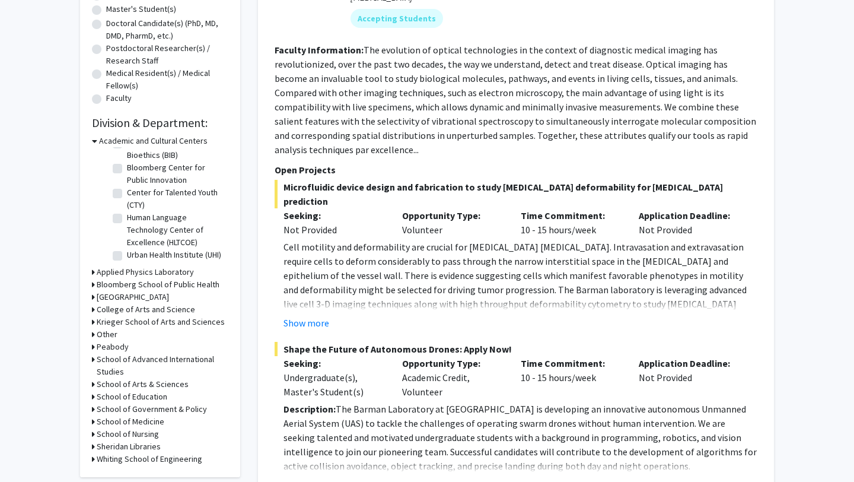
scroll to position [255, 0]
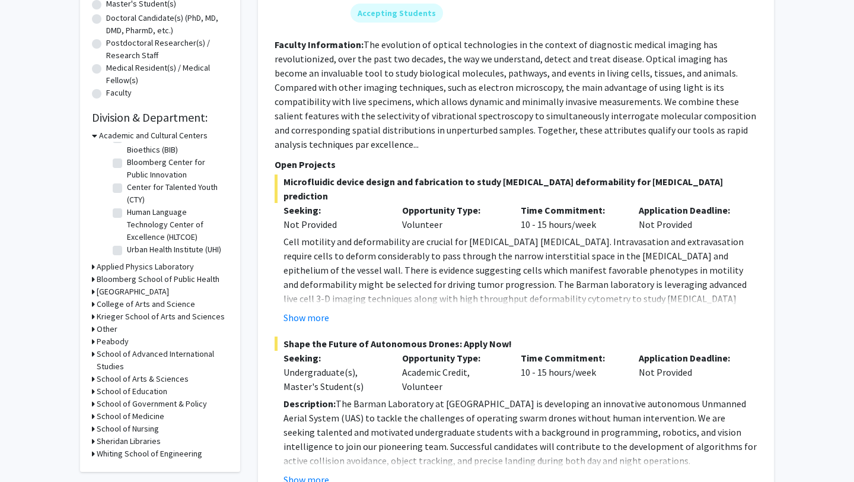
click at [195, 343] on div "Peabody" at bounding box center [160, 341] width 136 height 12
click at [193, 351] on h3 "School of Advanced International Studies" at bounding box center [163, 360] width 132 height 25
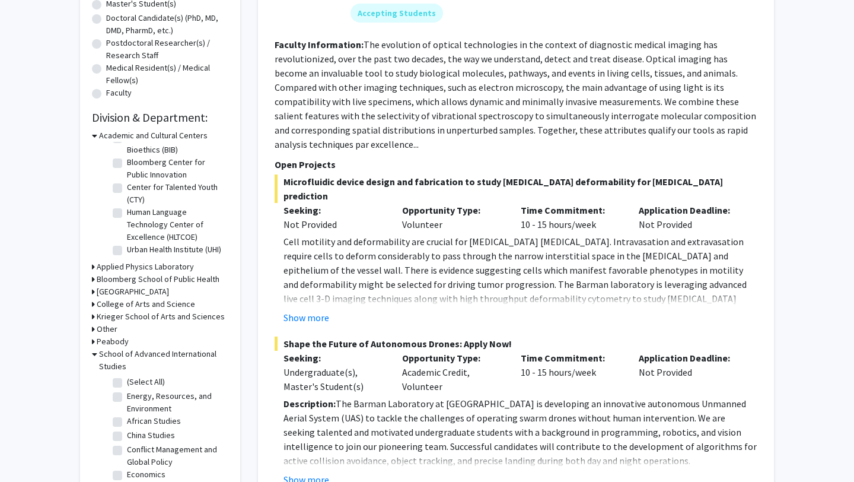
click at [127, 378] on label "(Select All)" at bounding box center [146, 381] width 38 height 12
click at [127, 378] on input "(Select All)" at bounding box center [131, 379] width 8 height 8
checkbox input "true"
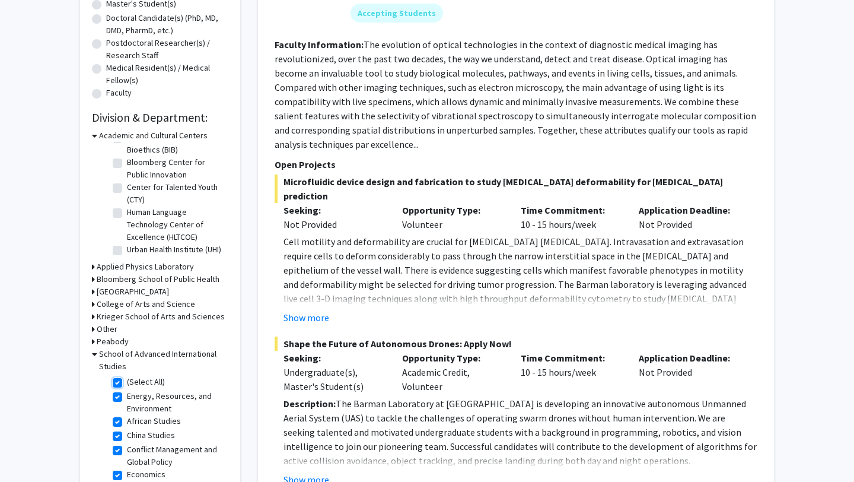
checkbox input "true"
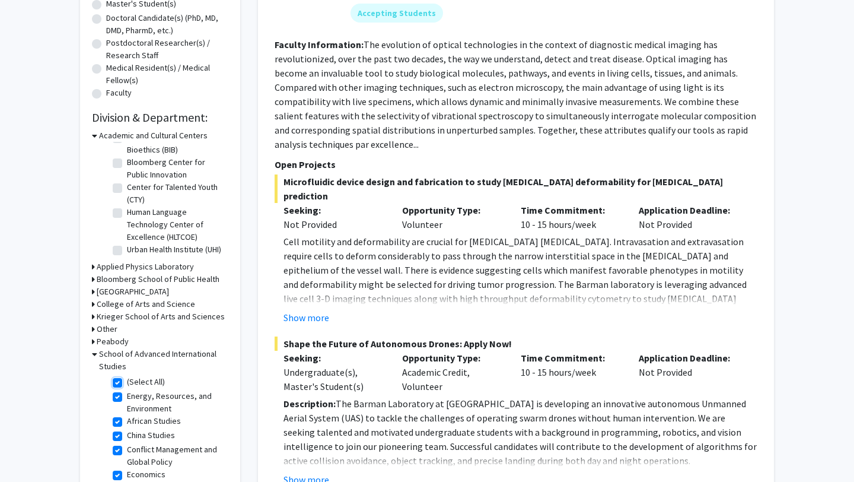
checkbox input "true"
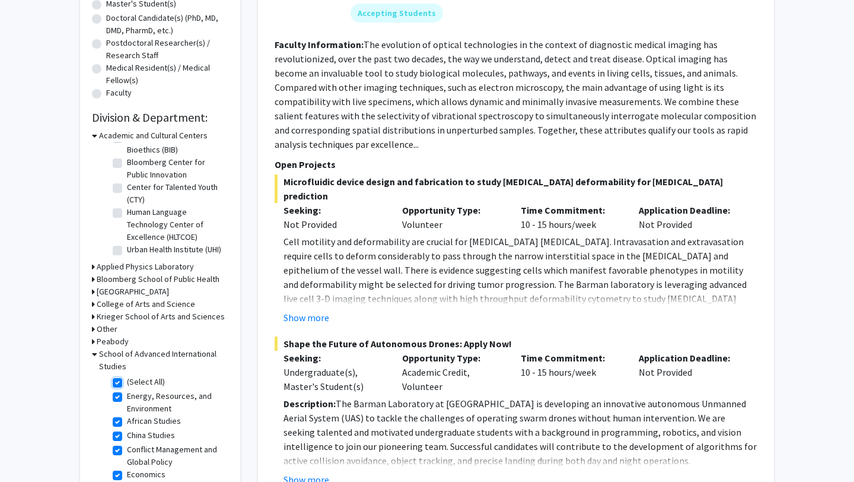
checkbox input "true"
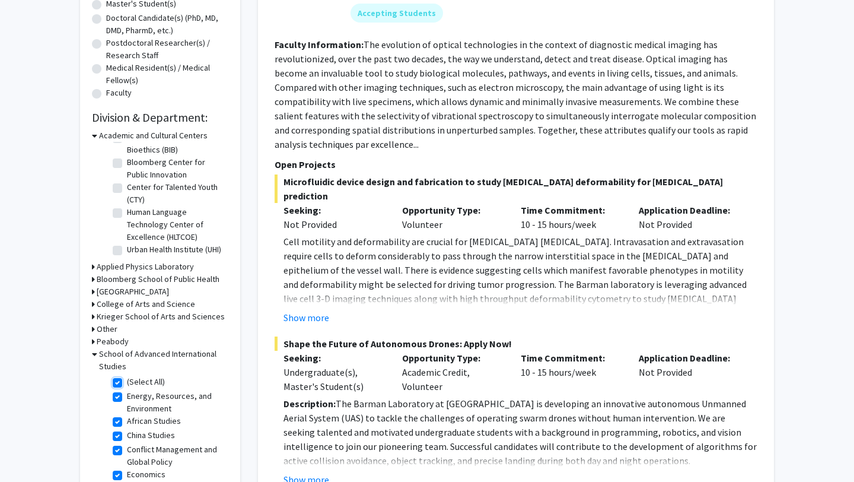
checkbox input "true"
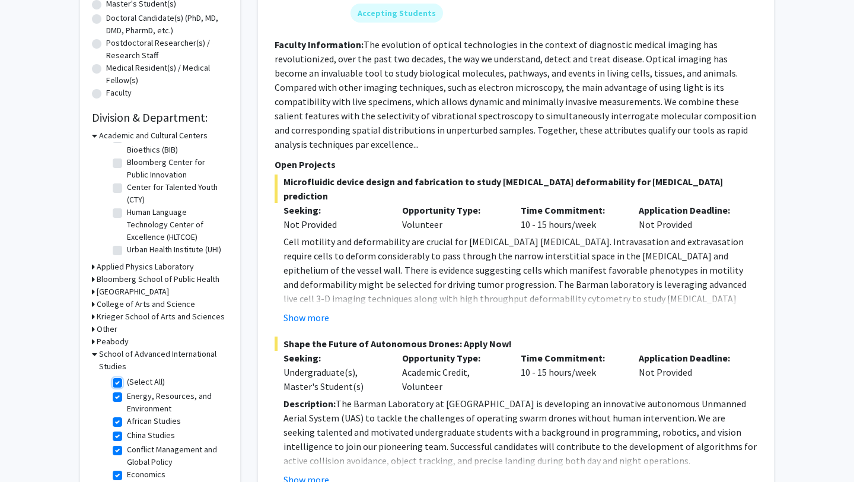
checkbox input "true"
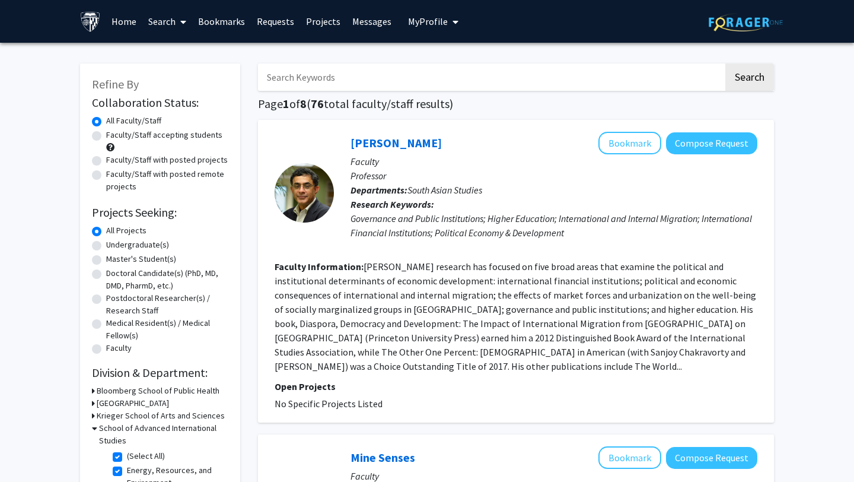
click at [478, 302] on section "Faculty Information: Kapur’s research has focused on five broad areas that exam…" at bounding box center [516, 316] width 483 height 114
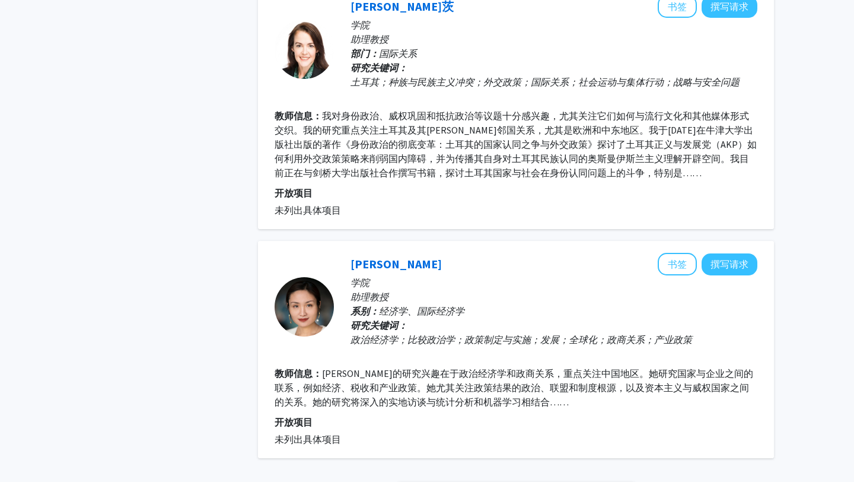
scroll to position [2104, 0]
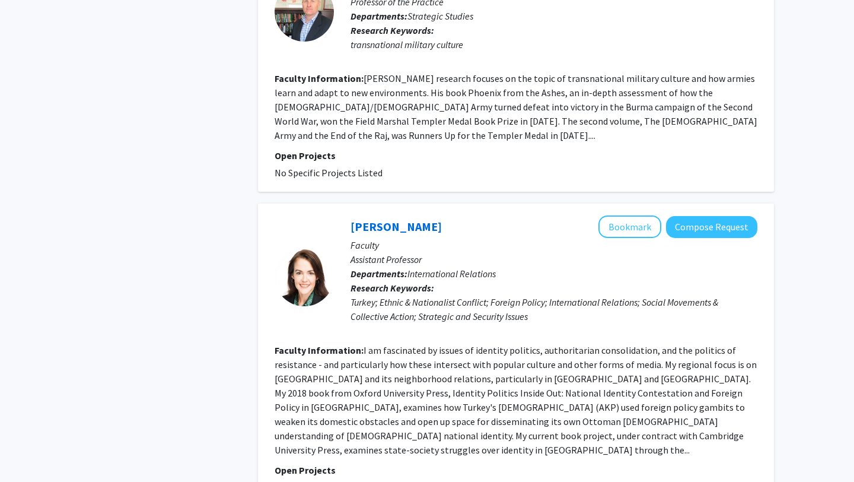
click at [553, 263] on div "Lisel Hintz Bookmark Compose Request Faculty Assistant Professor Departments: I…" at bounding box center [546, 276] width 424 height 122
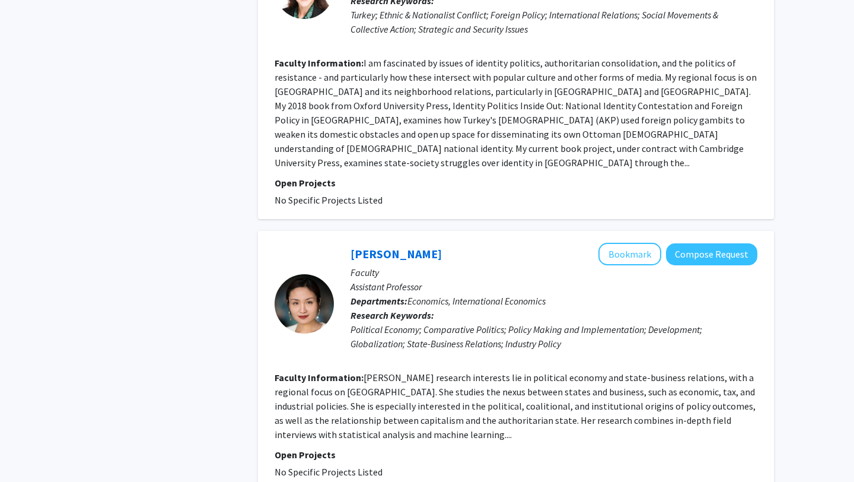
scroll to position [2446, 0]
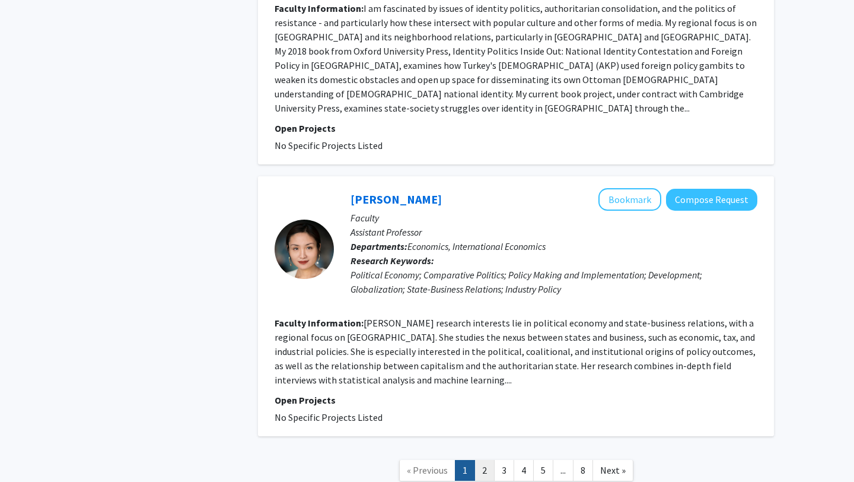
click at [482, 460] on link "2" at bounding box center [485, 470] width 20 height 21
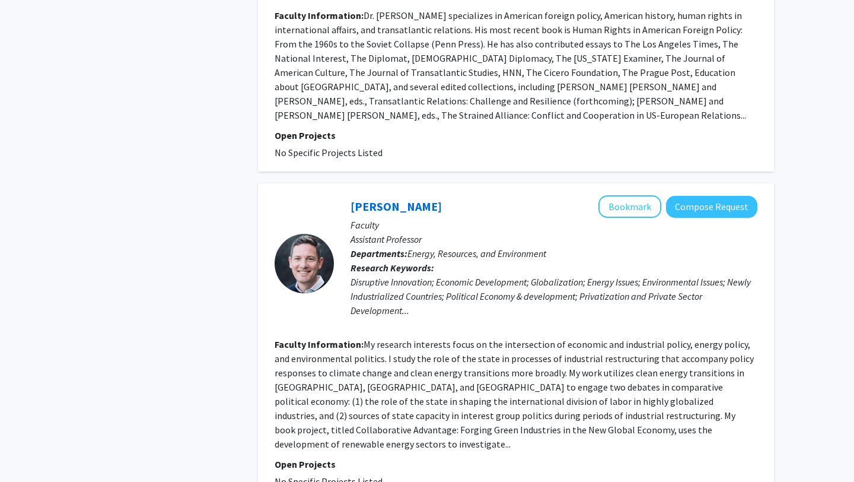
scroll to position [2465, 0]
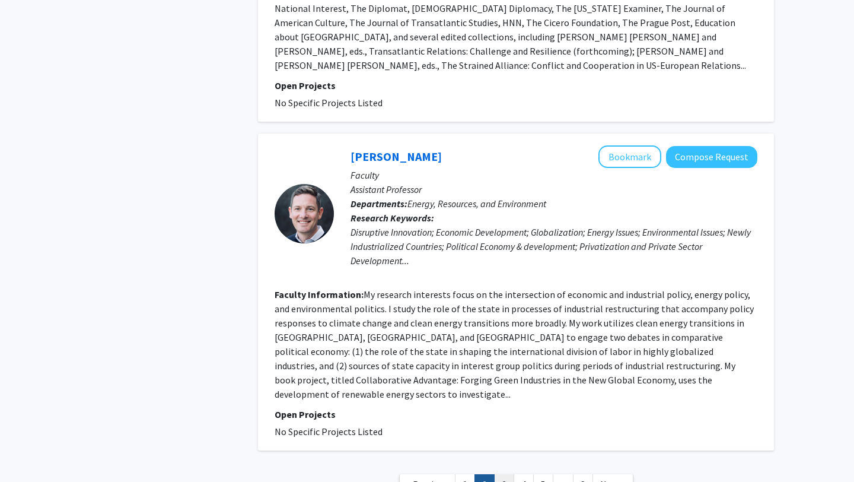
click at [508, 474] on link "3" at bounding box center [504, 484] width 20 height 21
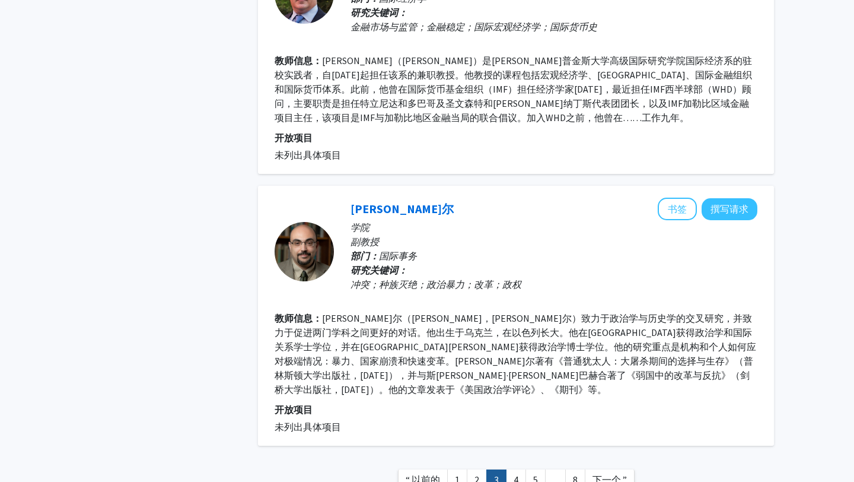
scroll to position [2374, 0]
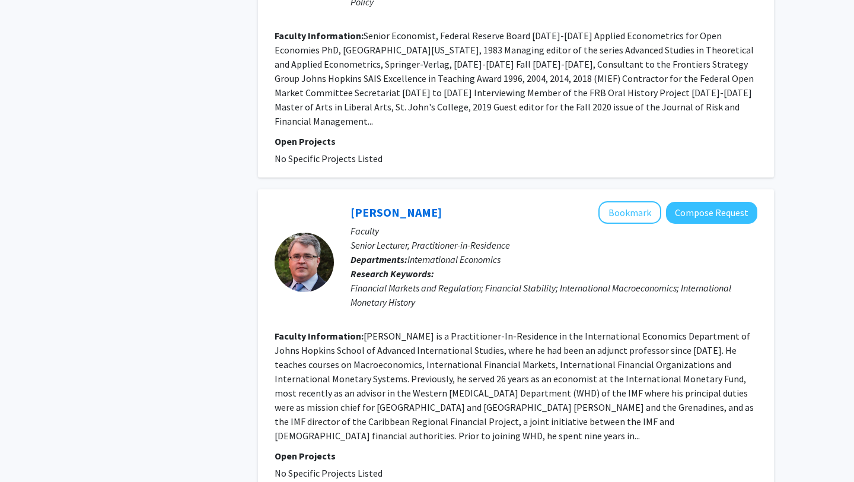
click at [475, 330] on fg-read-more "Elie Canetti is a Practitioner-In-Residence in the International Economics Depa…" at bounding box center [514, 386] width 479 height 112
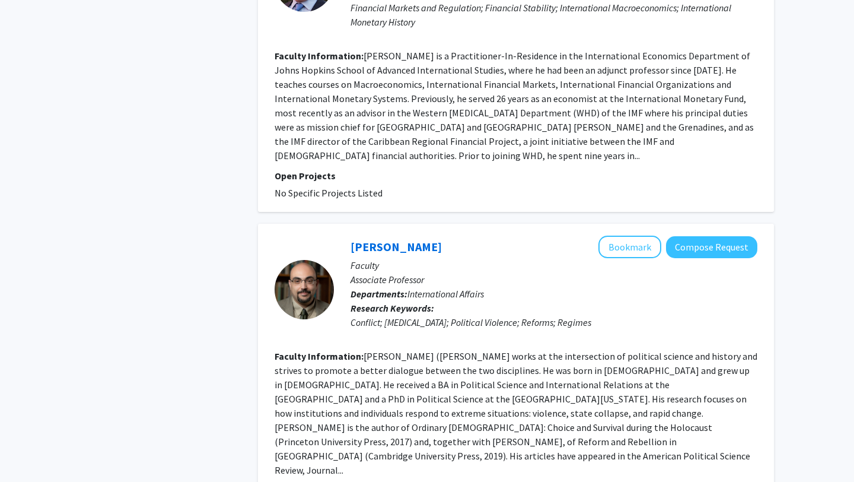
scroll to position [2673, 0]
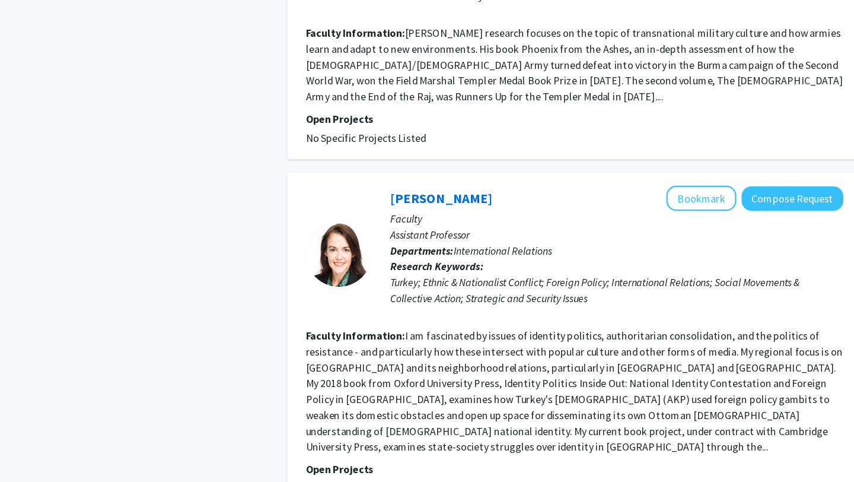
scroll to position [2421, 0]
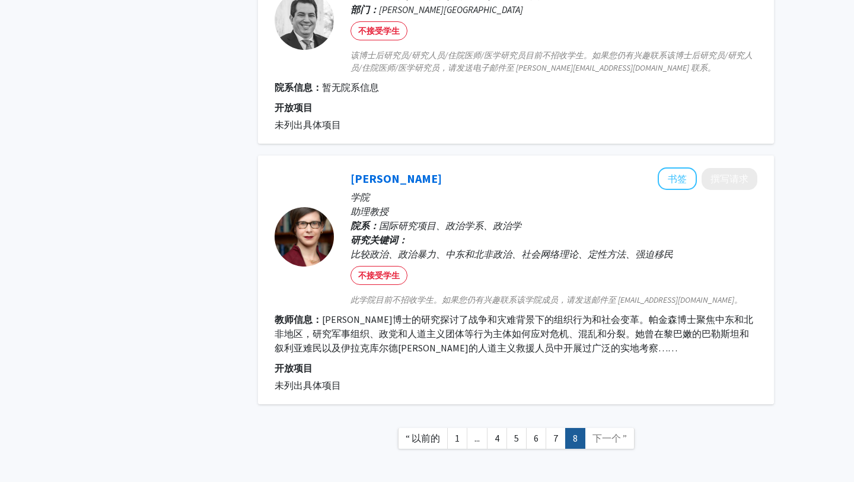
scroll to position [1275, 0]
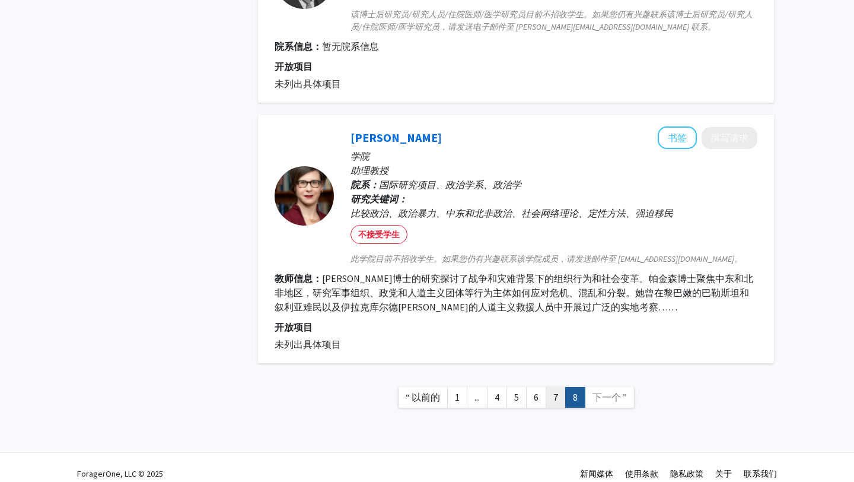
click at [553, 391] on font "7" at bounding box center [555, 397] width 5 height 12
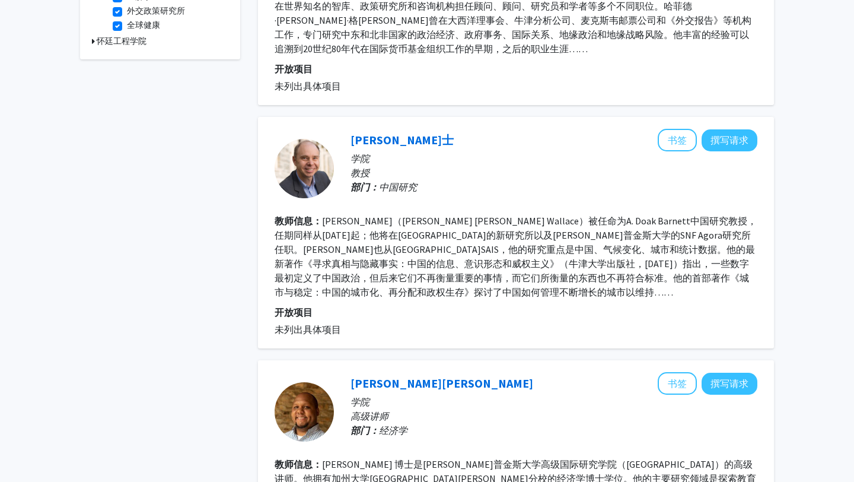
scroll to position [552, 0]
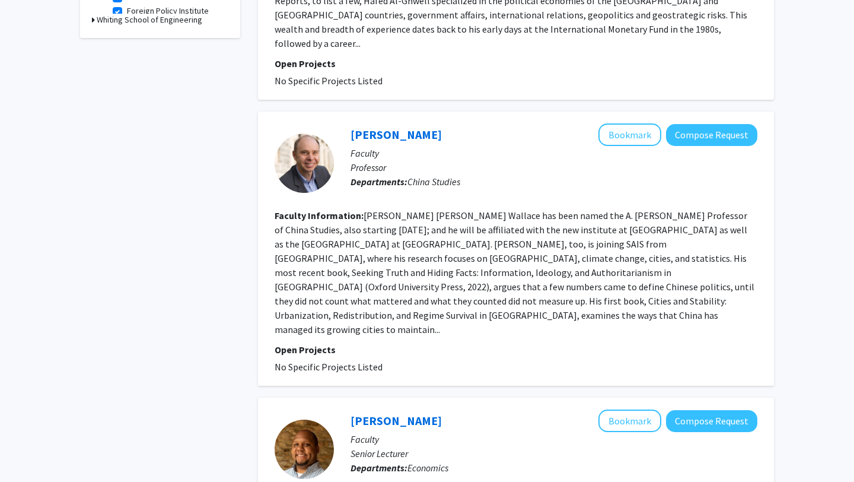
click at [516, 160] on p "Professor" at bounding box center [554, 167] width 407 height 14
click at [631, 123] on button "Bookmark" at bounding box center [629, 134] width 63 height 23
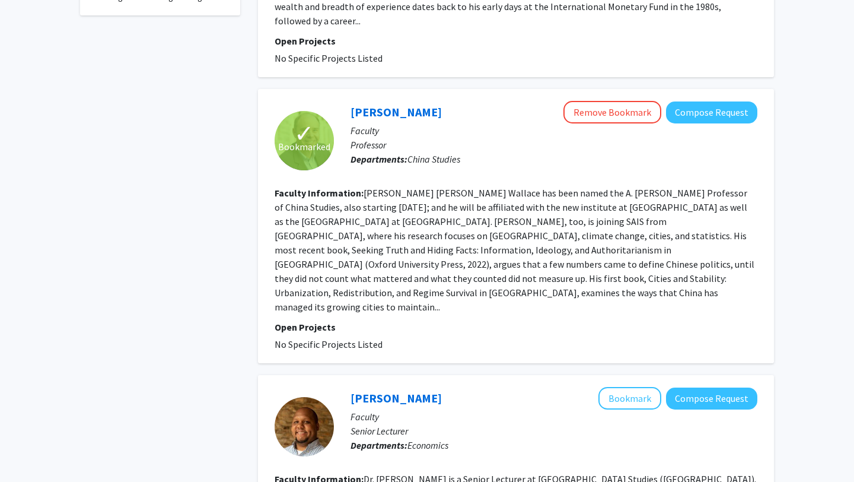
scroll to position [355, 0]
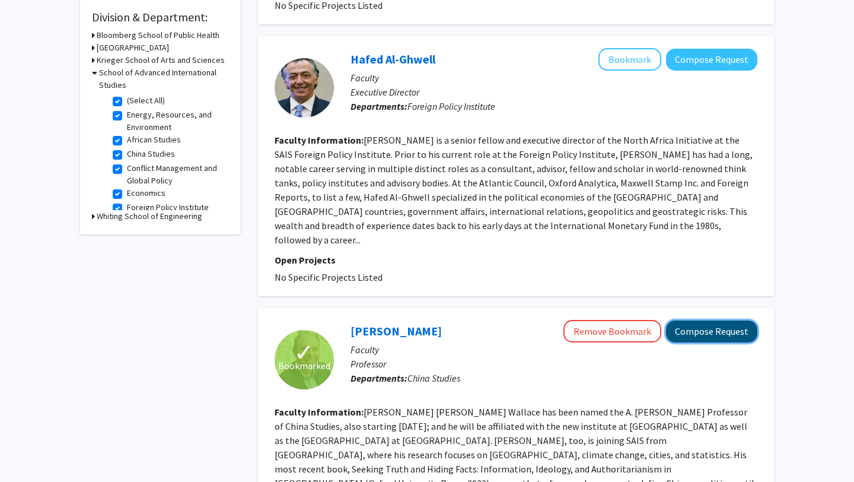
click at [721, 320] on button "Compose Request" at bounding box center [711, 331] width 91 height 22
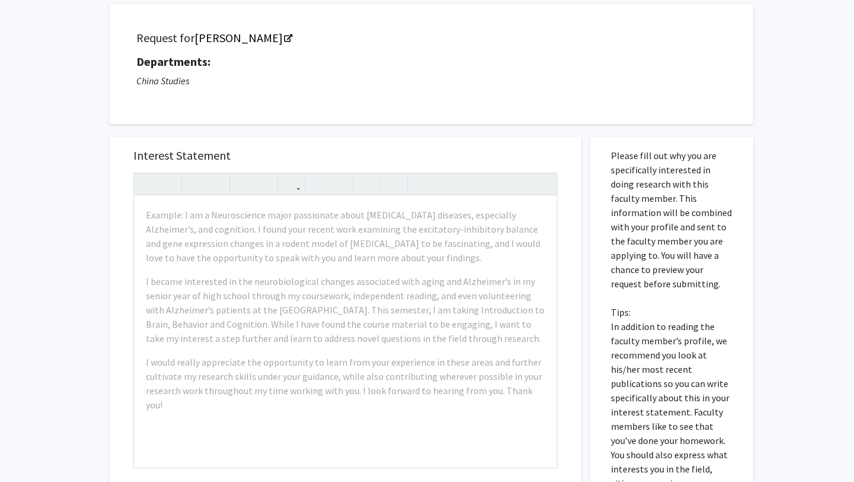
scroll to position [211, 0]
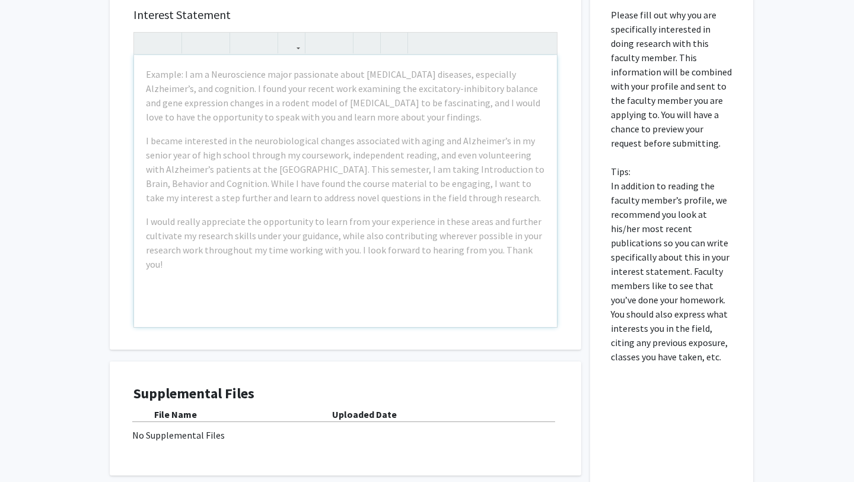
click at [308, 212] on div "Example: I am a Neuroscience major passionate about neurodegenerative diseases,…" at bounding box center [345, 191] width 423 height 272
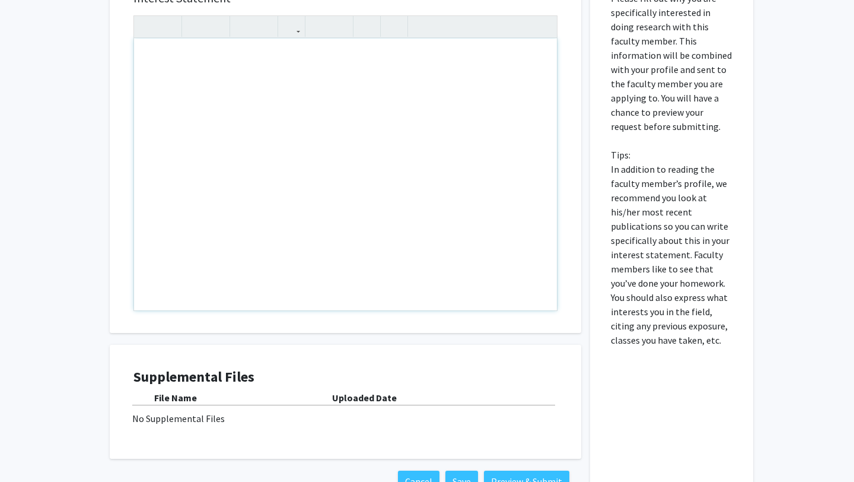
scroll to position [130, 0]
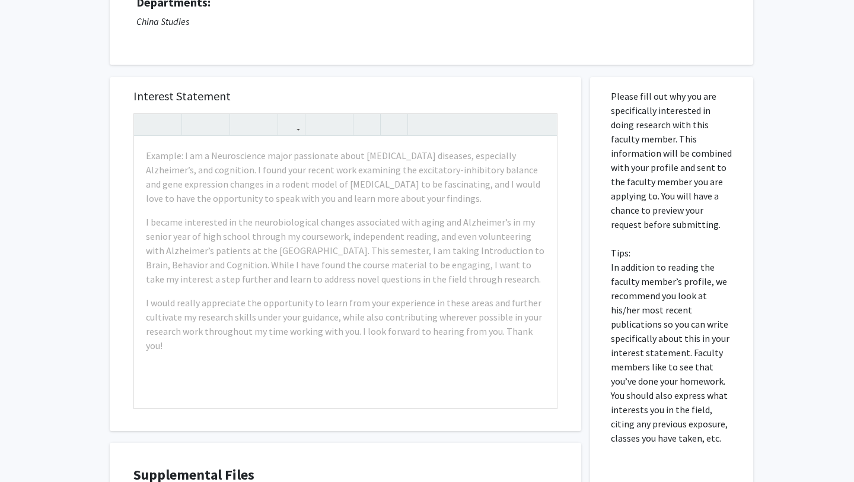
click at [228, 55] on div "Request for Jeremy Wallace Departments: China Studies" at bounding box center [432, 5] width 644 height 120
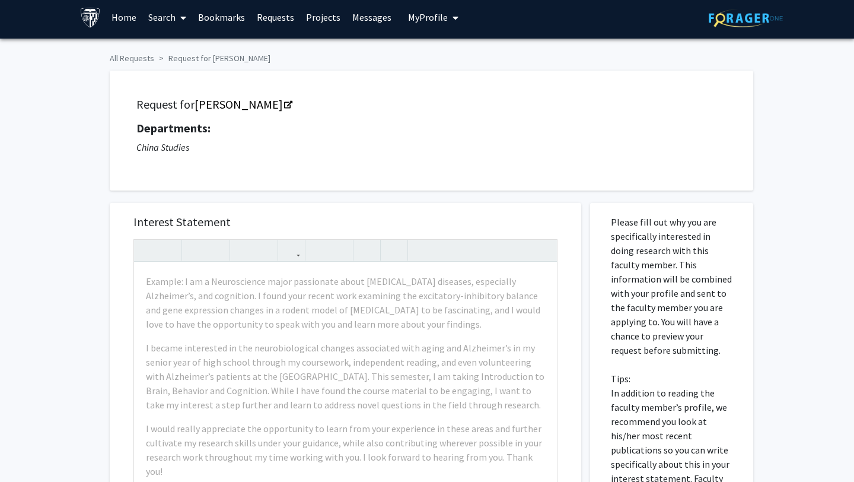
scroll to position [0, 0]
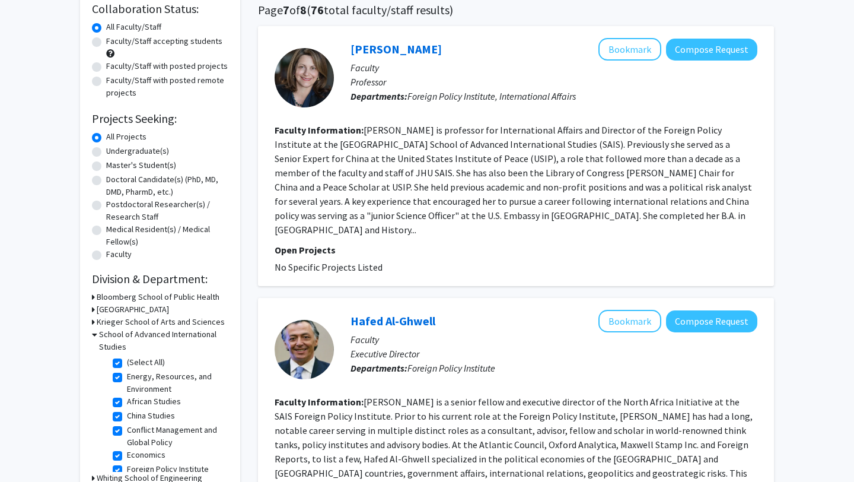
scroll to position [2, 0]
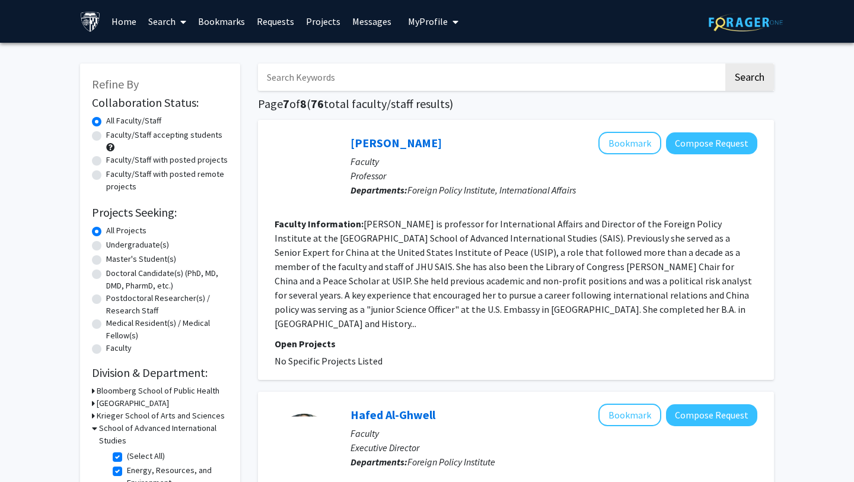
scroll to position [195, 0]
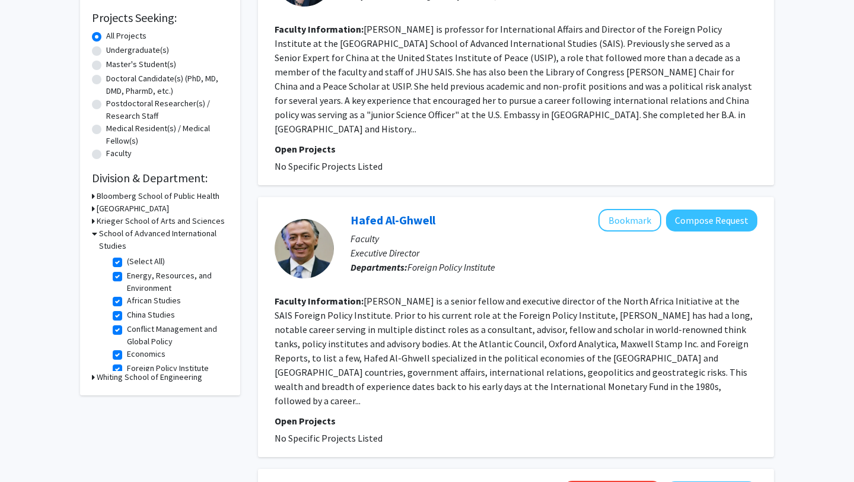
click at [116, 256] on fg-checkbox "(Select All) (Select All)" at bounding box center [169, 262] width 113 height 14
click at [127, 262] on label "(Select All)" at bounding box center [146, 261] width 38 height 12
click at [127, 262] on input "(Select All)" at bounding box center [131, 259] width 8 height 8
checkbox input "false"
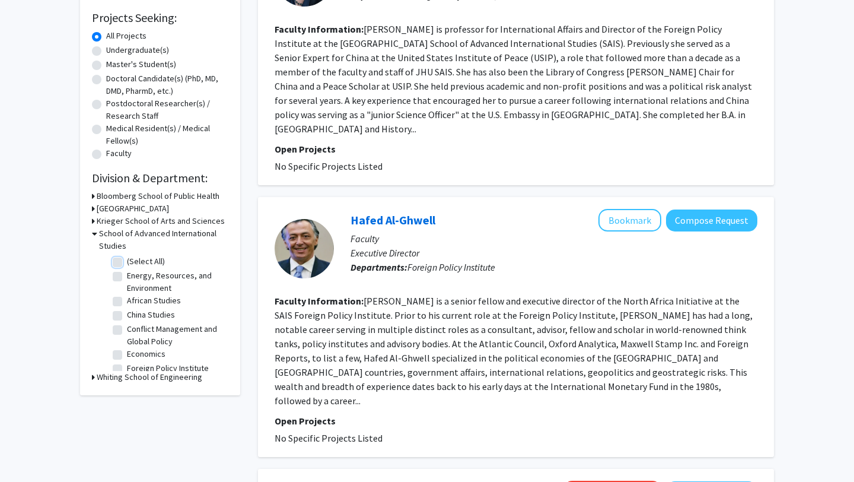
checkbox input "false"
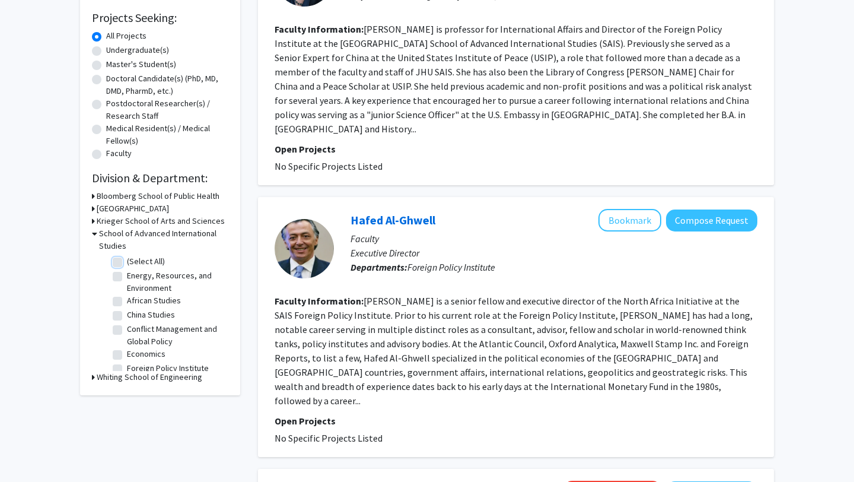
checkbox input "false"
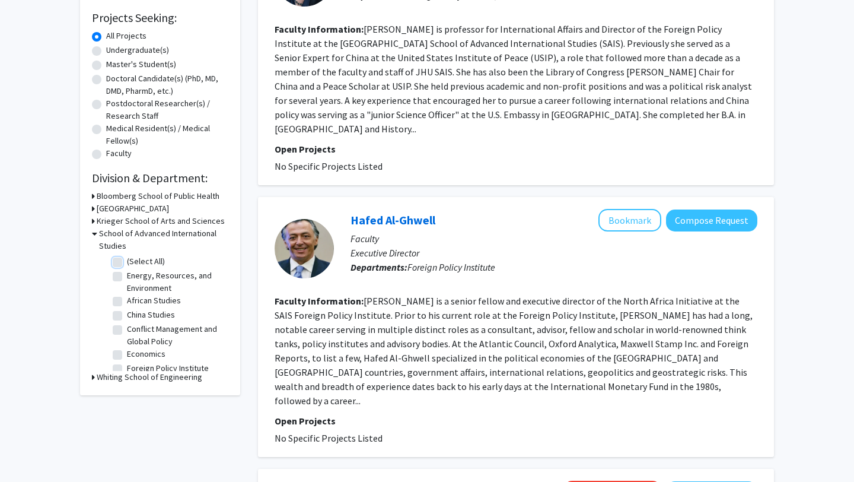
checkbox input "false"
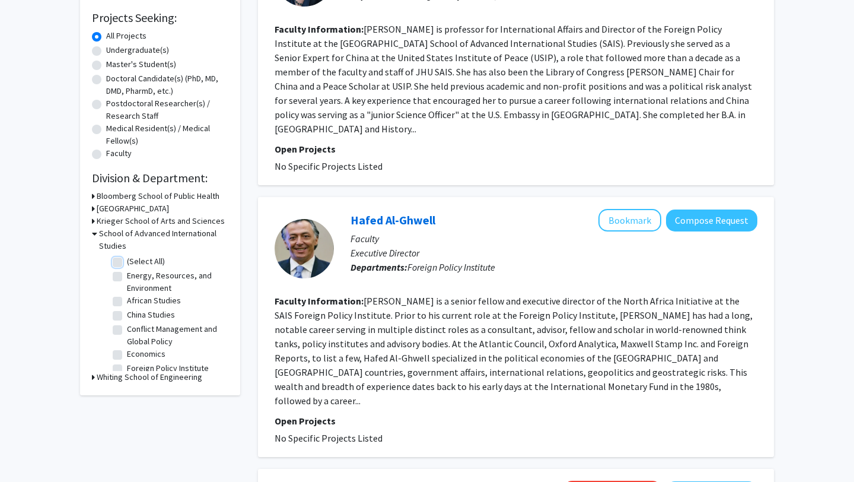
checkbox input "false"
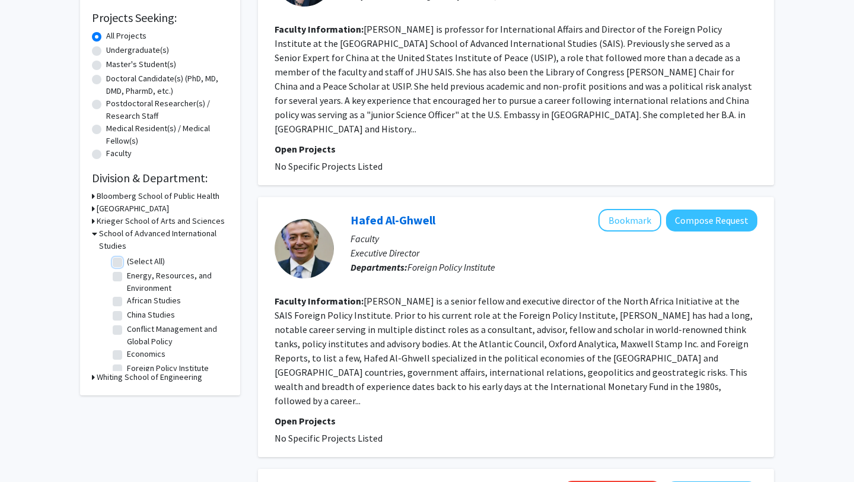
checkbox input "false"
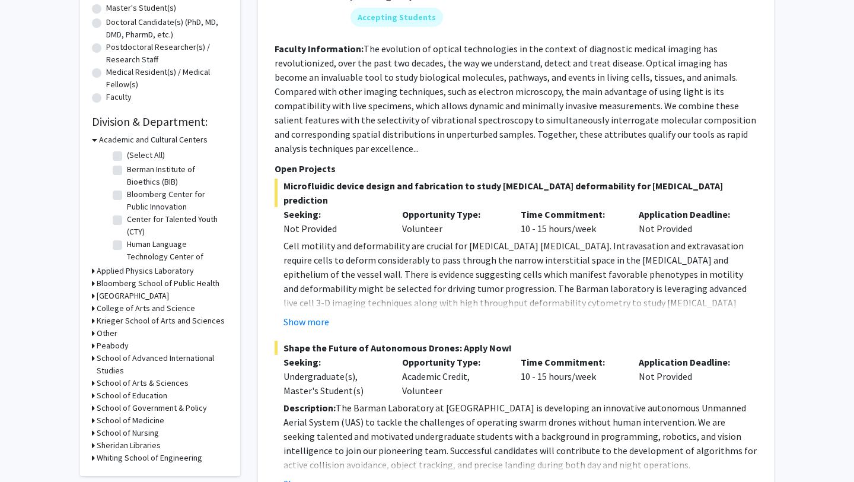
scroll to position [377, 0]
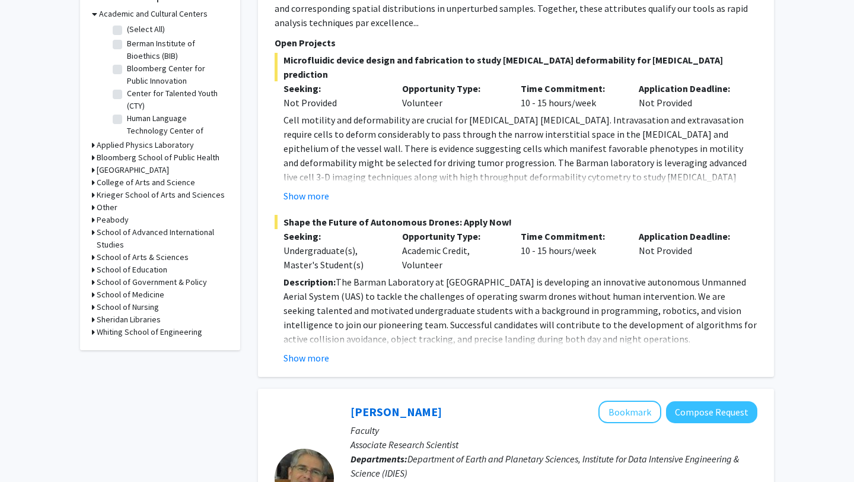
click at [165, 257] on h3 "School of Arts & Sciences" at bounding box center [143, 257] width 92 height 12
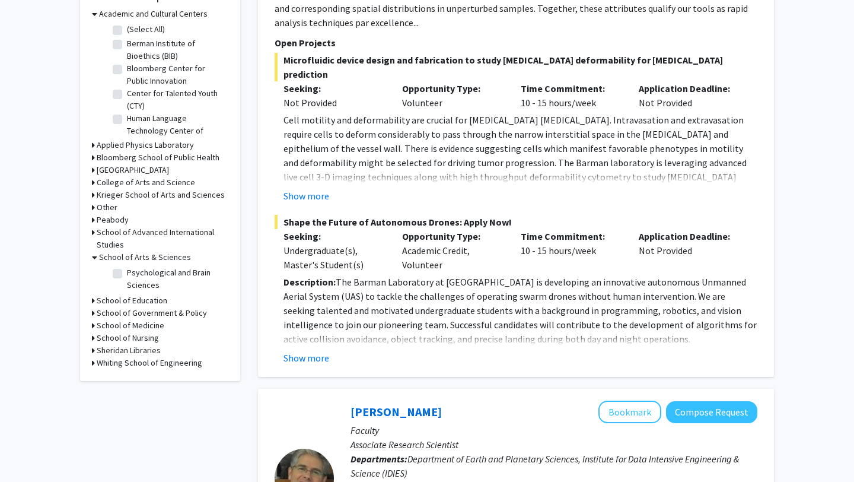
click at [180, 233] on h3 "School of Advanced International Studies" at bounding box center [163, 238] width 132 height 25
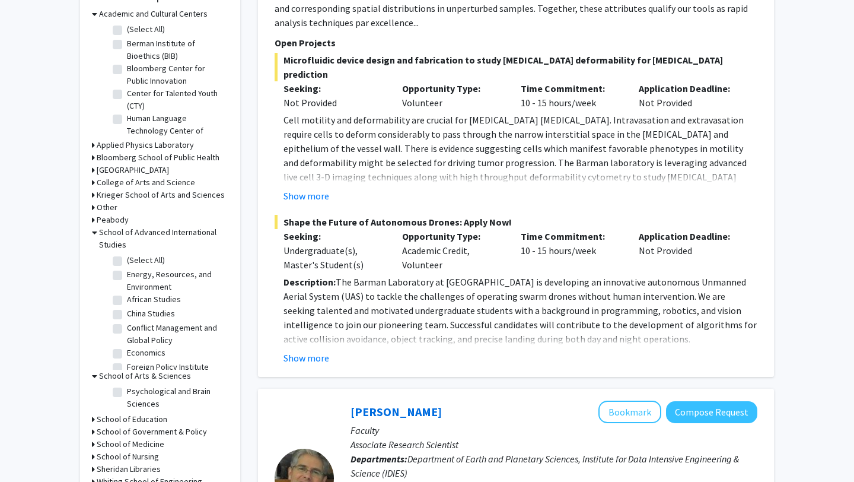
click at [176, 184] on h3 "College of Arts and Science" at bounding box center [146, 182] width 98 height 12
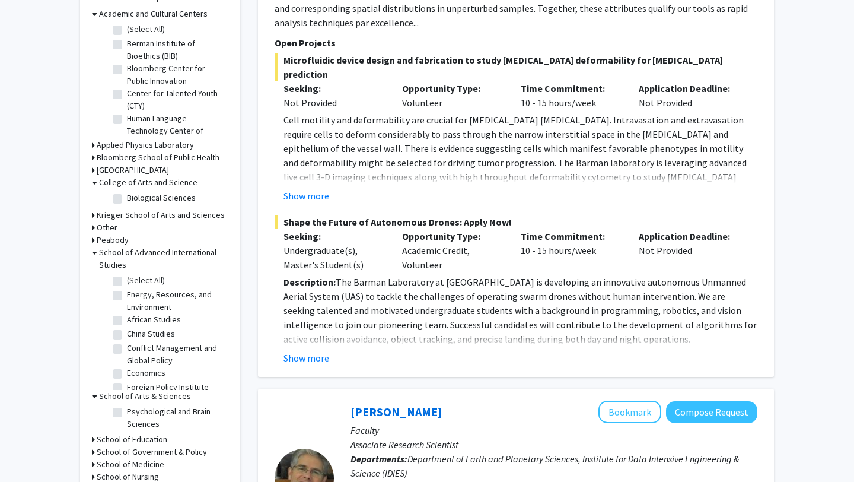
click at [190, 217] on h3 "Krieger School of Arts and Sciences" at bounding box center [161, 215] width 128 height 12
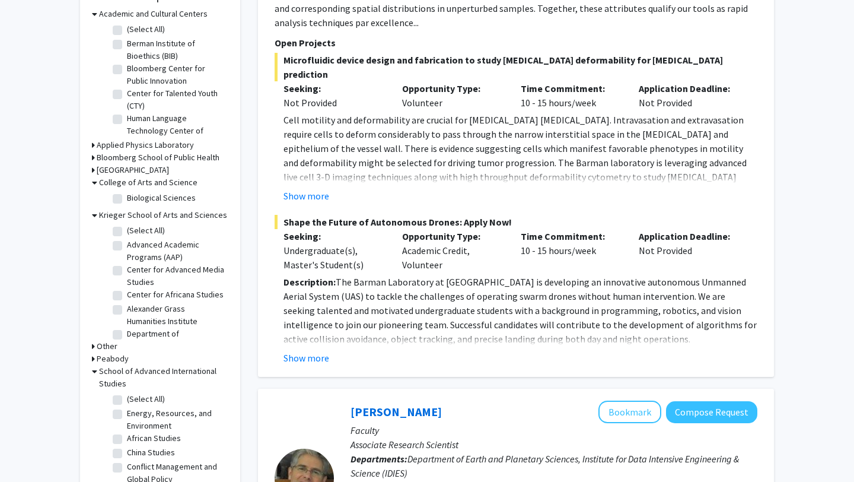
click at [112, 345] on h3 "Other" at bounding box center [107, 346] width 21 height 12
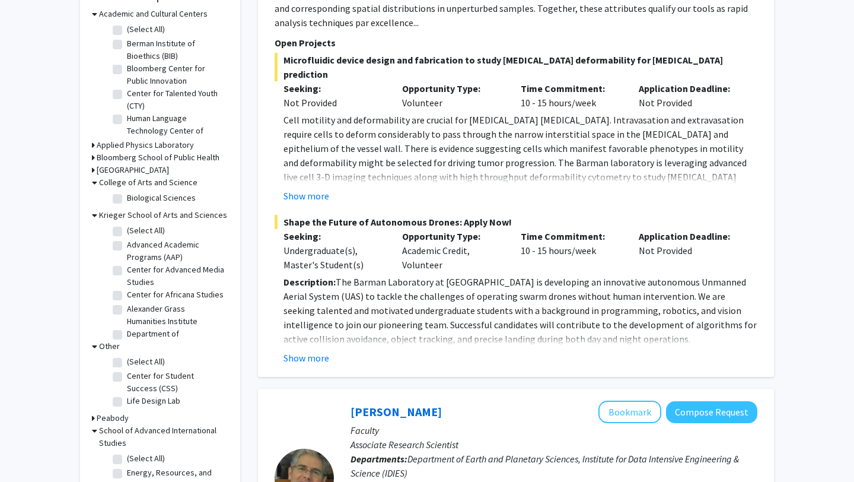
click at [110, 349] on h3 "Other" at bounding box center [109, 346] width 21 height 12
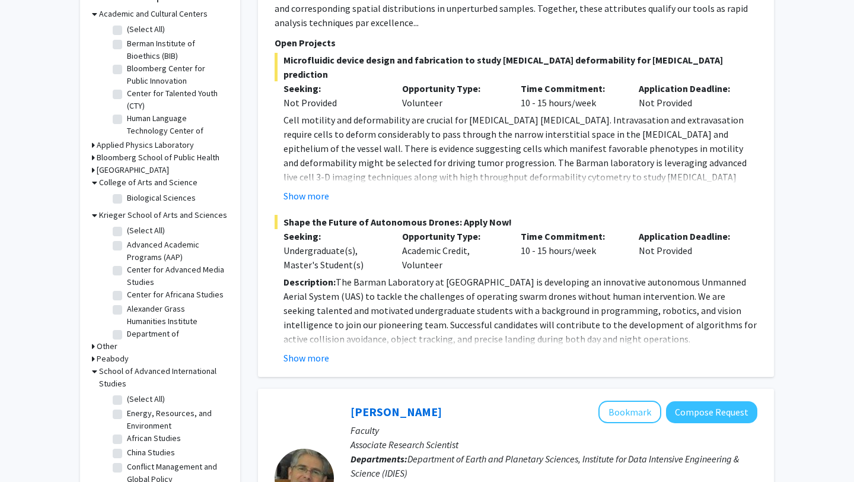
click at [170, 337] on label "Department of Anthropology" at bounding box center [176, 339] width 98 height 25
click at [135, 335] on input "Department of Anthropology" at bounding box center [131, 331] width 8 height 8
checkbox input "true"
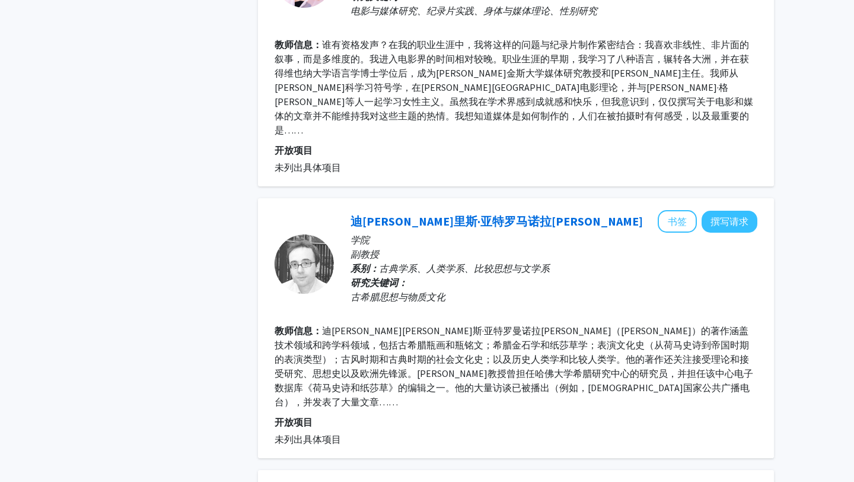
scroll to position [1734, 0]
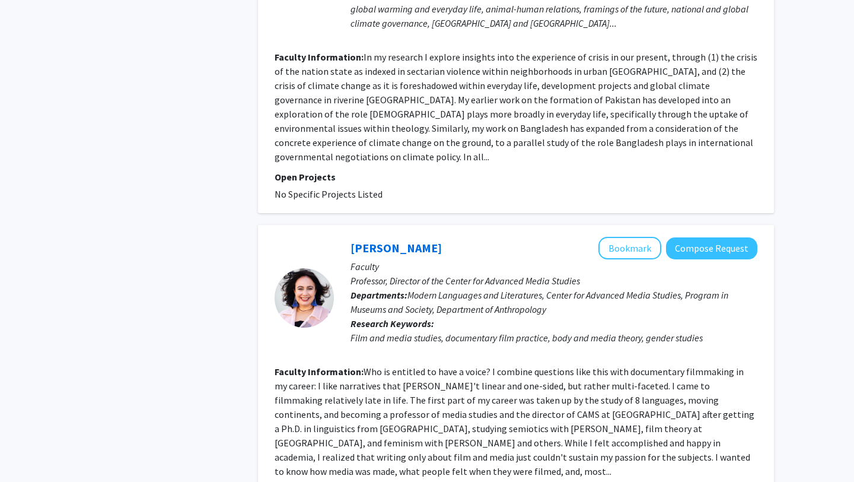
click at [510, 330] on div "Film and media studies, documentary film practice, body and media theory, gende…" at bounding box center [554, 337] width 407 height 14
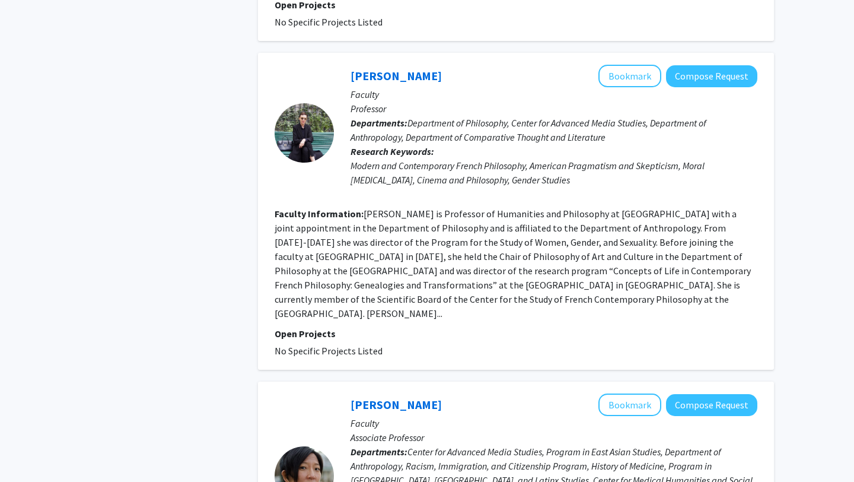
scroll to position [2768, 0]
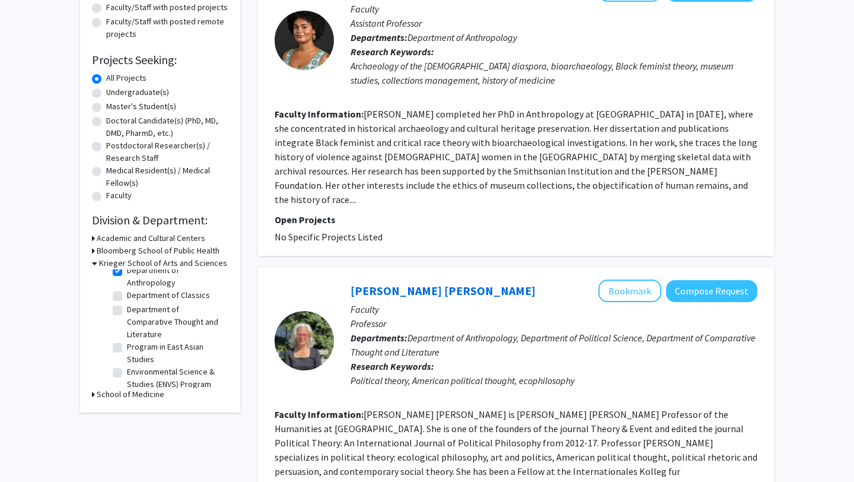
scroll to position [66, 0]
click at [127, 336] on label "Program in East Asian Studies" at bounding box center [176, 348] width 98 height 25
click at [127, 336] on input "Program in East Asian Studies" at bounding box center [131, 340] width 8 height 8
checkbox input "true"
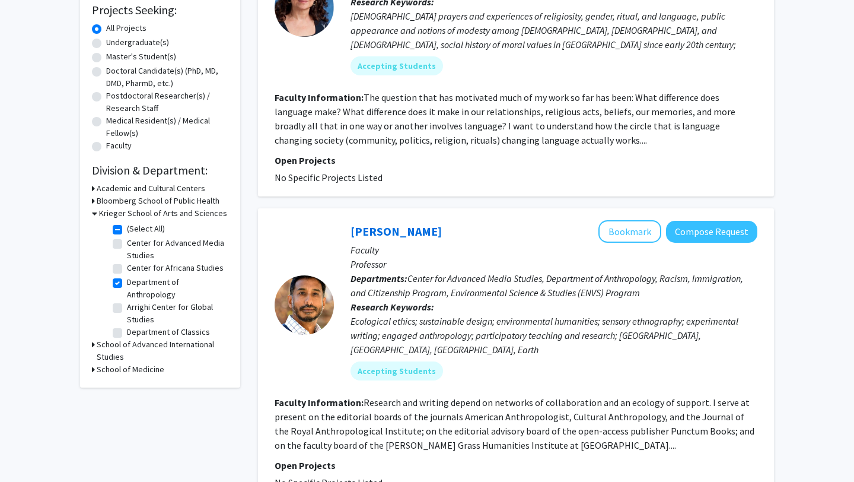
click at [127, 281] on label "Department of Anthropology" at bounding box center [176, 288] width 98 height 25
click at [127, 281] on input "Department of Anthropology" at bounding box center [131, 280] width 8 height 8
checkbox input "false"
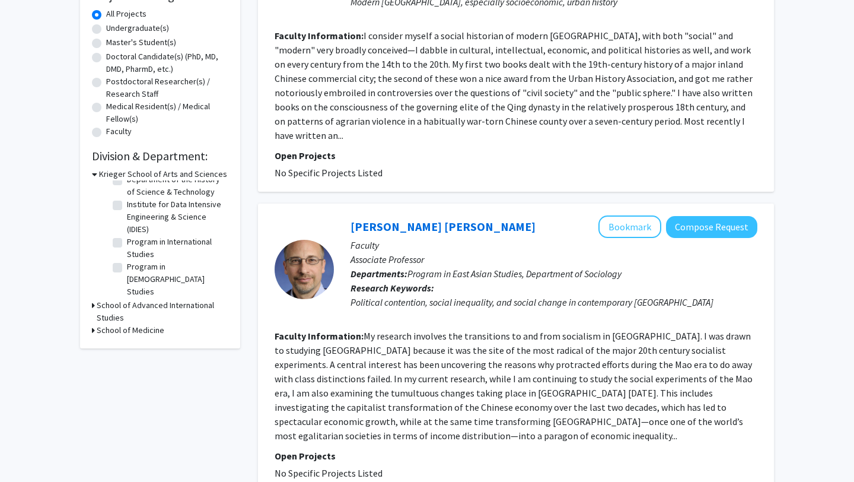
scroll to position [168, 0]
click at [127, 235] on label "Program in International Studies" at bounding box center [176, 242] width 98 height 25
click at [127, 235] on input "Program in International Studies" at bounding box center [131, 234] width 8 height 8
checkbox input "true"
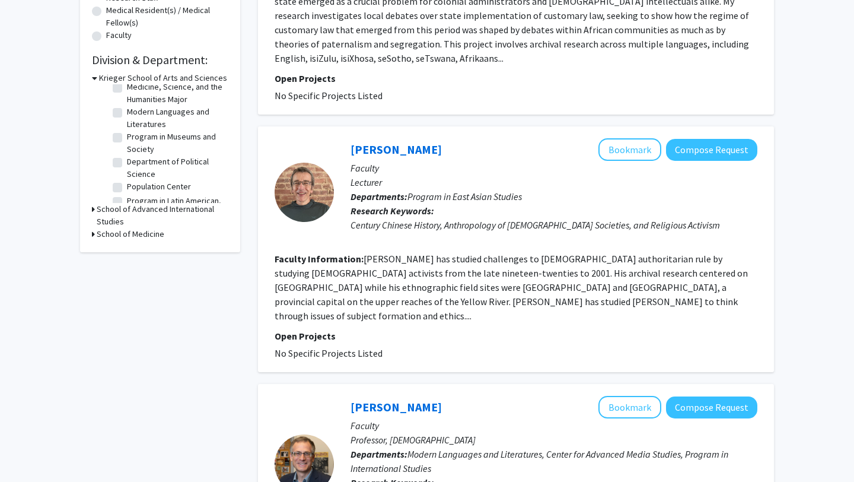
scroll to position [339, 0]
click at [127, 152] on label "Department of Political Science" at bounding box center [176, 164] width 98 height 25
click at [127, 152] on input "Department of Political Science" at bounding box center [131, 156] width 8 height 8
checkbox input "true"
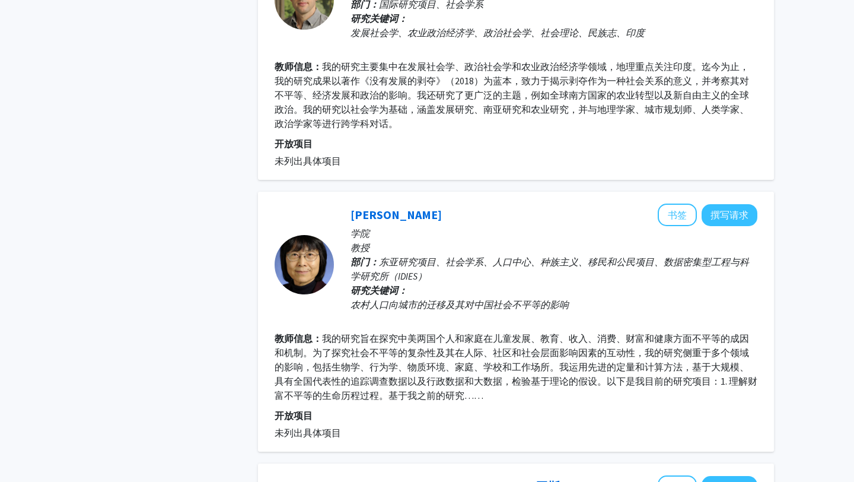
scroll to position [2118, 0]
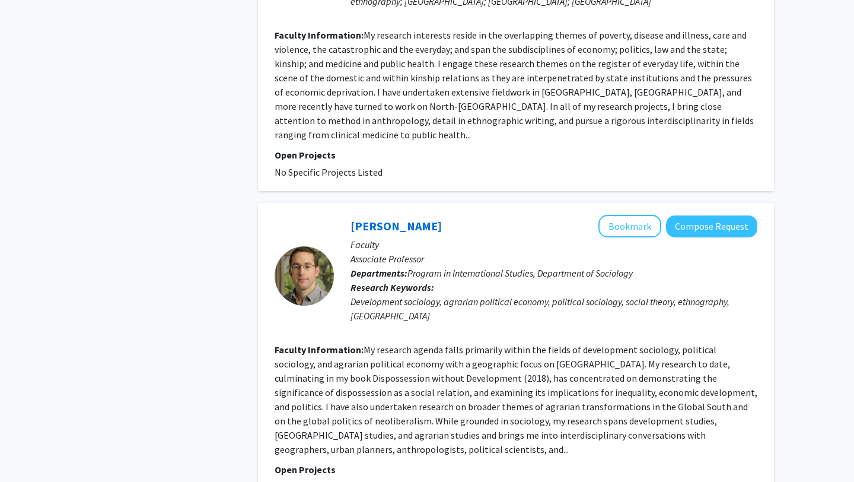
click at [419, 343] on fg-read-more "My research agenda falls primarily within the fields of development sociology, …" at bounding box center [516, 399] width 483 height 112
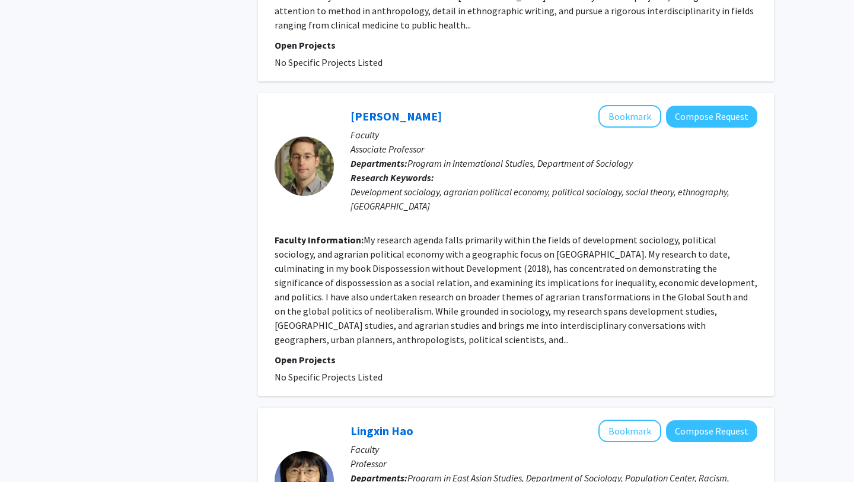
scroll to position [2299, 0]
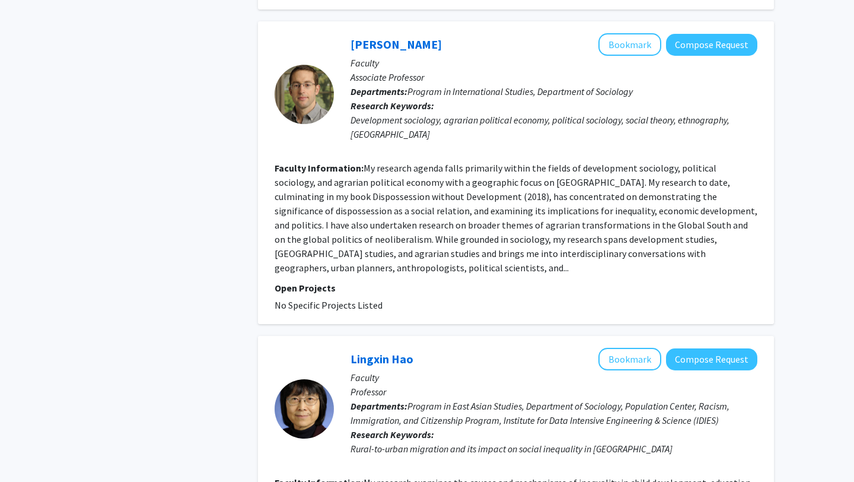
drag, startPoint x: 419, startPoint y: 244, endPoint x: 348, endPoint y: 244, distance: 70.6
click at [348, 348] on div "Lingxin Hao Bookmark Compose Request Faculty Professor Departments: Program in …" at bounding box center [546, 409] width 424 height 122
click at [387, 351] on link "Lingxin Hao" at bounding box center [382, 358] width 63 height 15
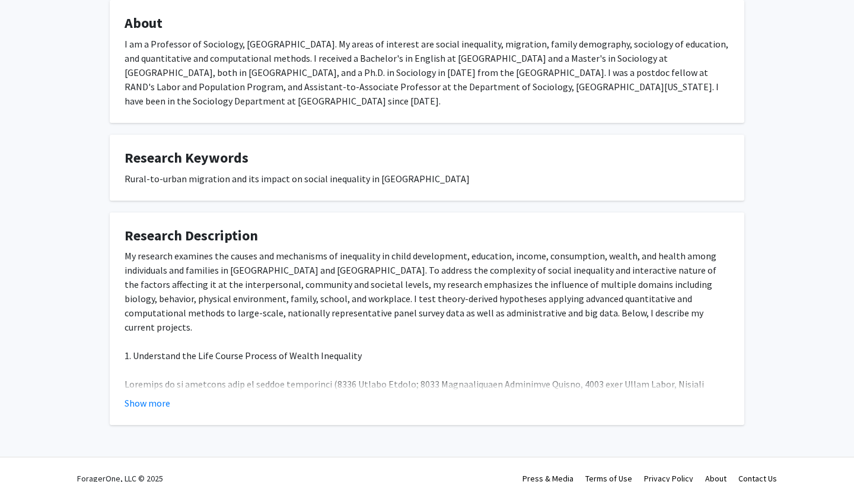
scroll to position [213, 0]
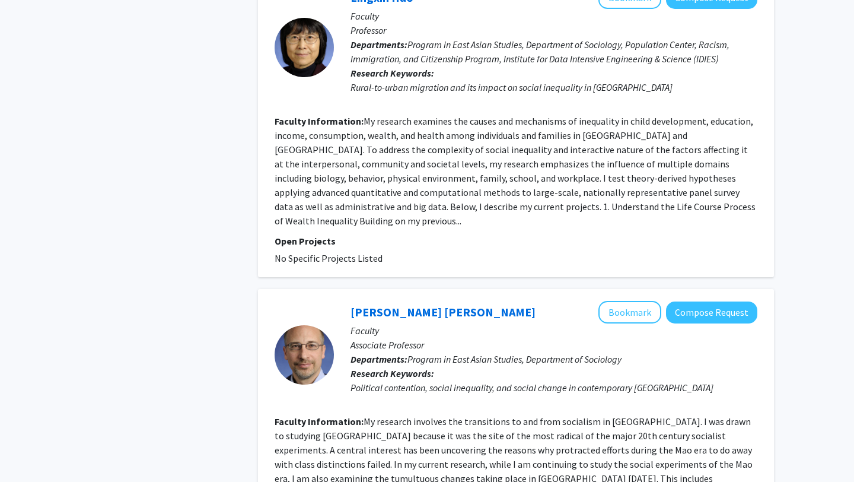
scroll to position [2759, 0]
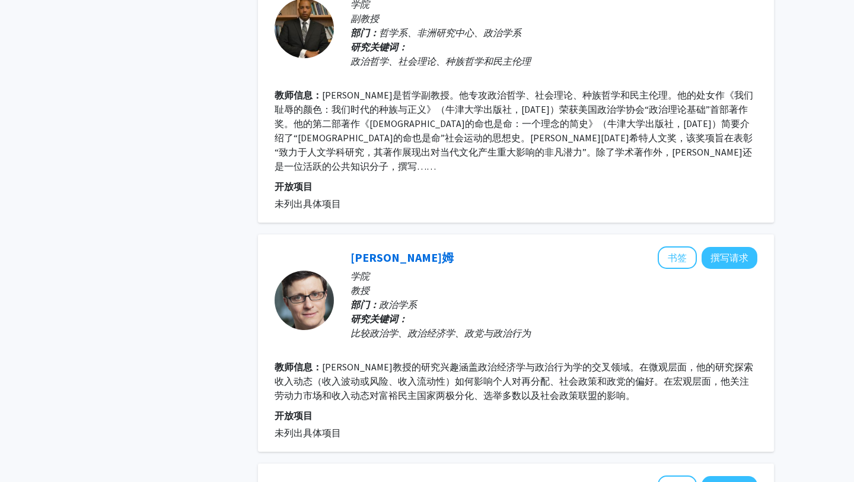
scroll to position [2232, 0]
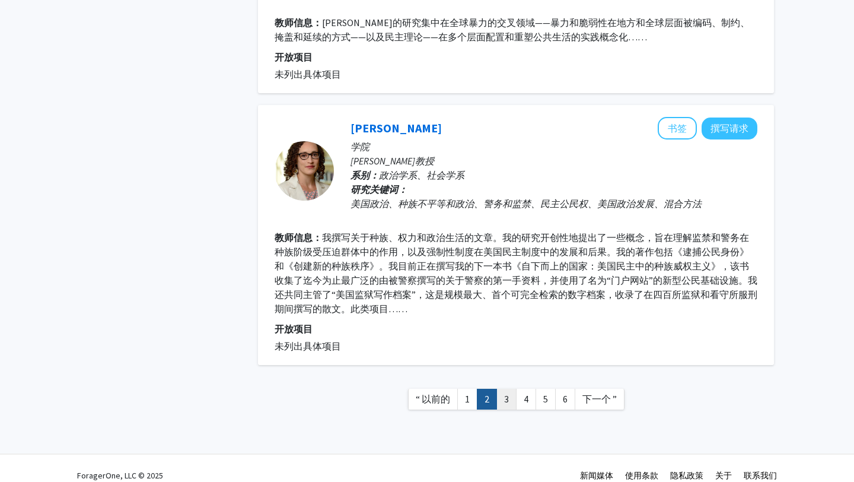
click at [504, 389] on link "3" at bounding box center [506, 399] width 20 height 21
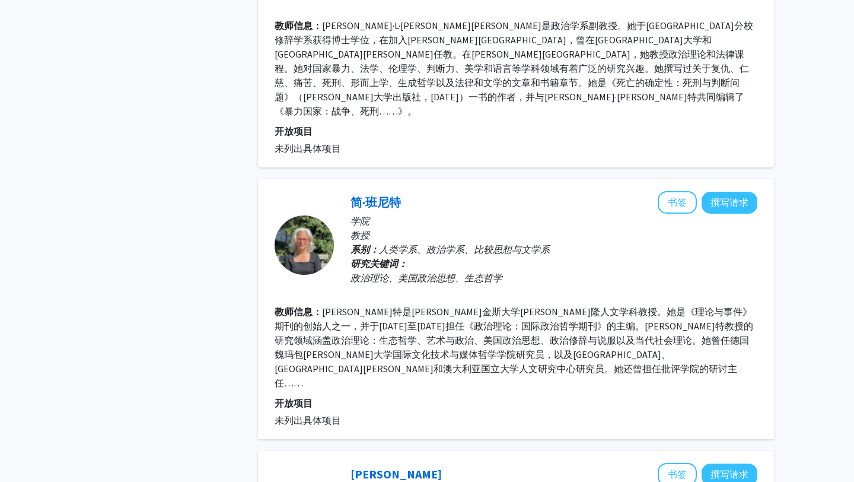
scroll to position [2317, 0]
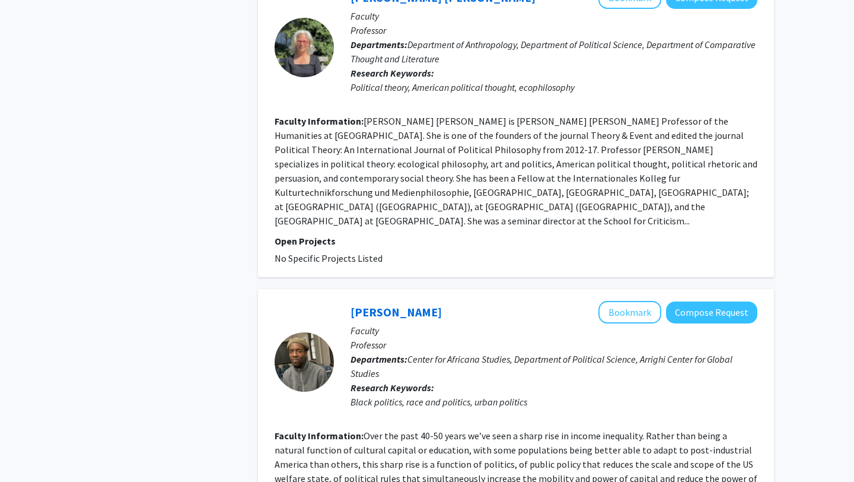
click at [454, 289] on div "[PERSON_NAME] Bookmark Compose Request Faculty Professor Departments: Center fo…" at bounding box center [516, 440] width 516 height 303
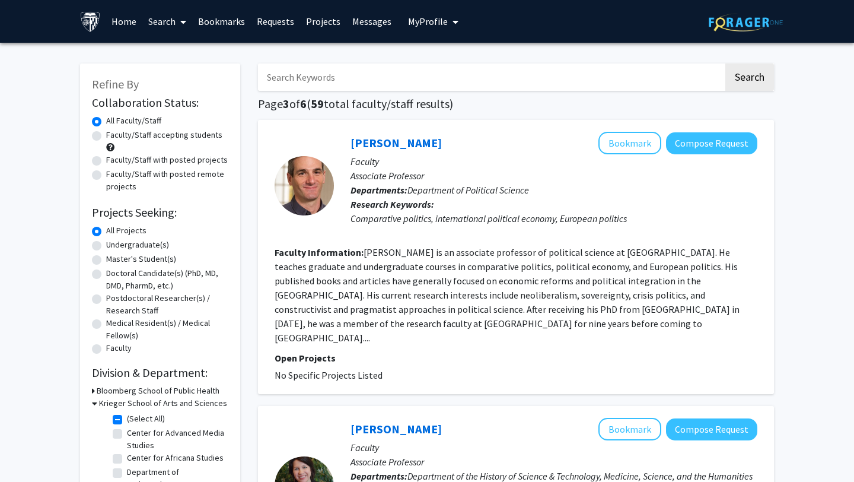
scroll to position [129, 0]
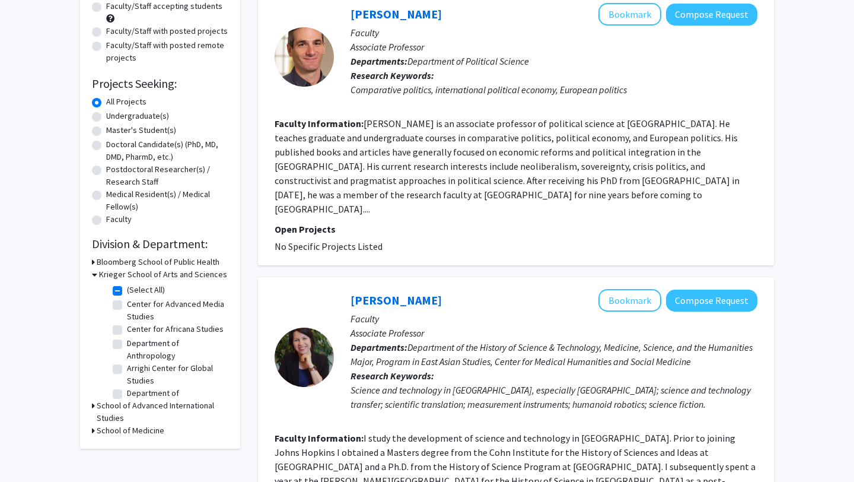
click at [127, 291] on label "(Select All)" at bounding box center [146, 290] width 38 height 12
click at [127, 291] on input "(Select All)" at bounding box center [131, 288] width 8 height 8
checkbox input "false"
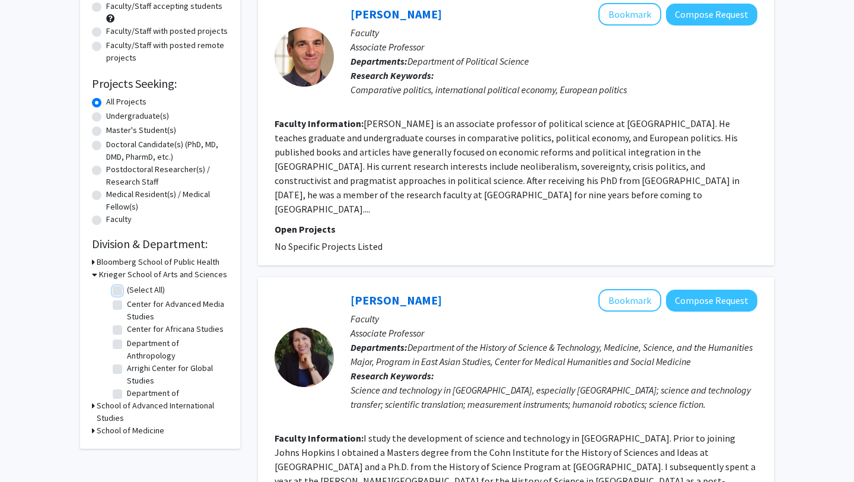
checkbox input "false"
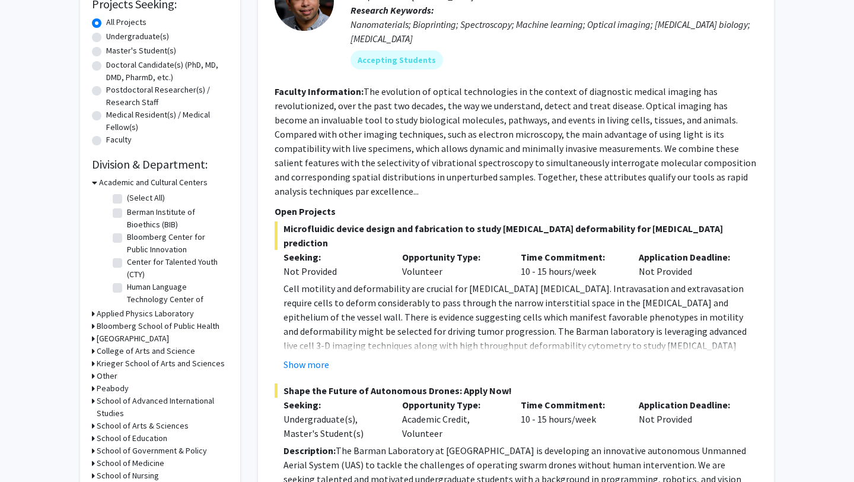
scroll to position [264, 0]
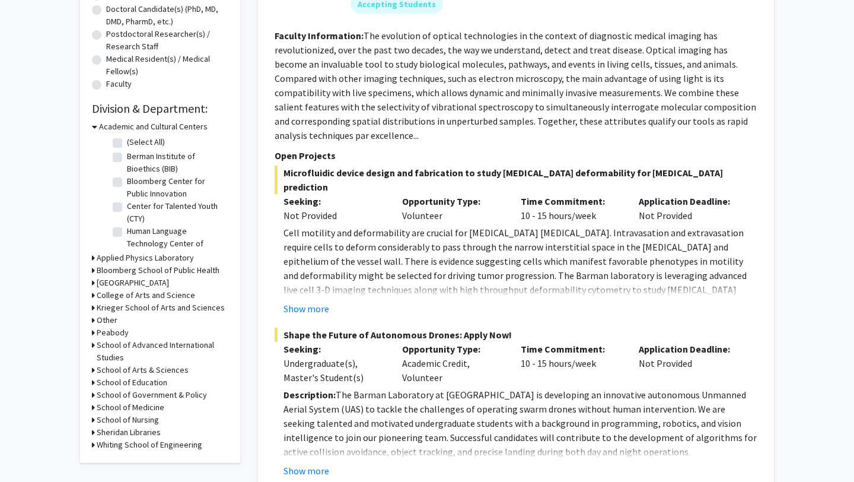
click at [154, 352] on h3 "School of Advanced International Studies" at bounding box center [163, 351] width 132 height 25
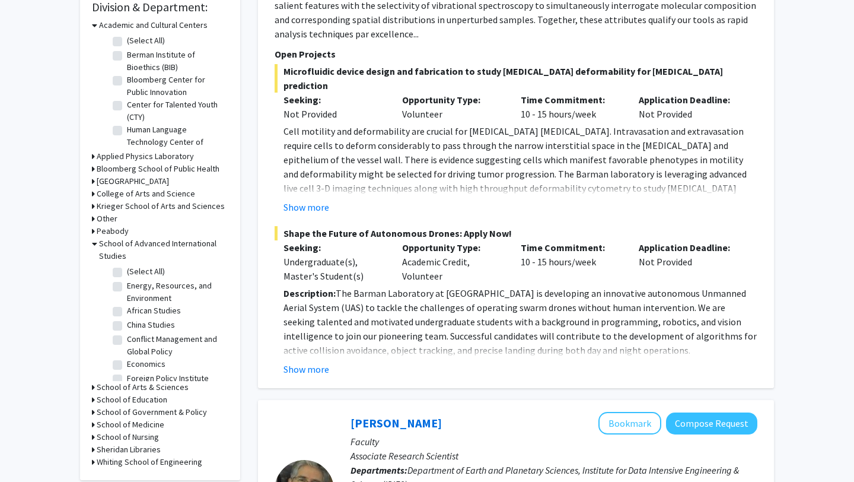
scroll to position [484, 0]
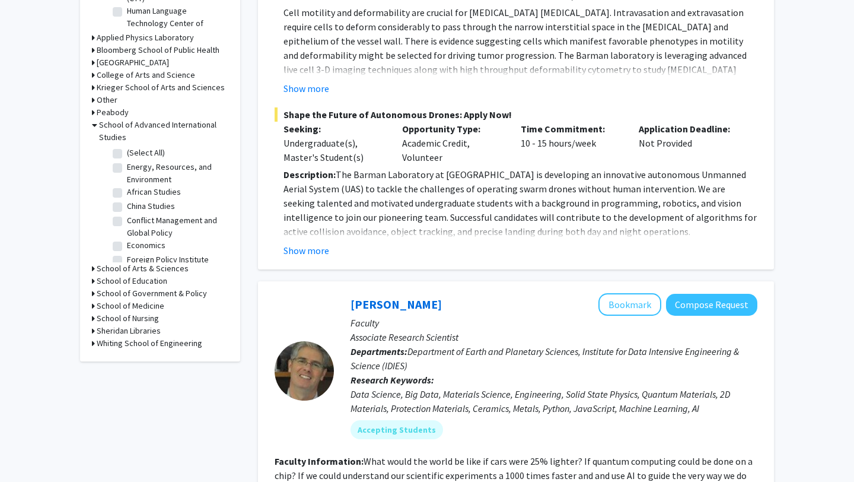
click at [127, 150] on label "(Select All)" at bounding box center [146, 153] width 38 height 12
click at [127, 150] on input "(Select All)" at bounding box center [131, 151] width 8 height 8
checkbox input "true"
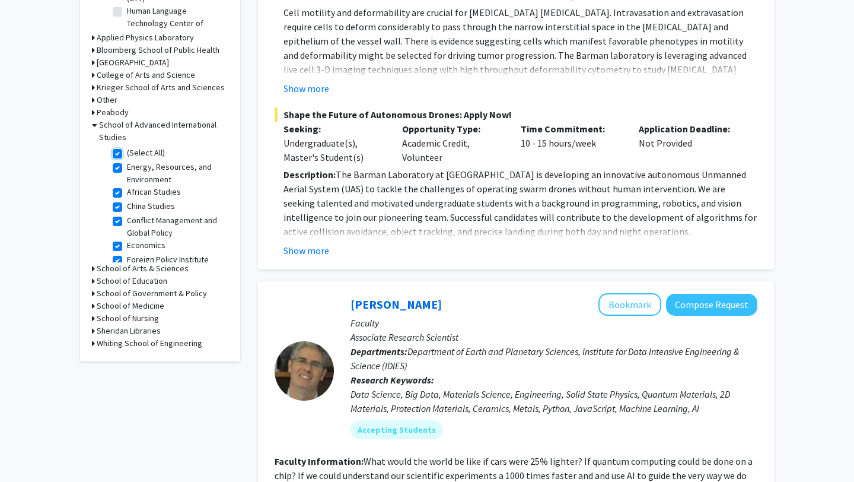
checkbox input "true"
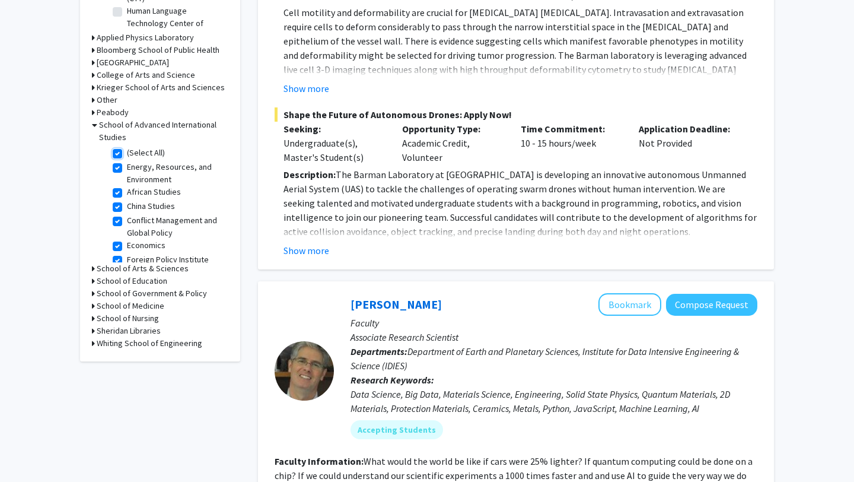
checkbox input "true"
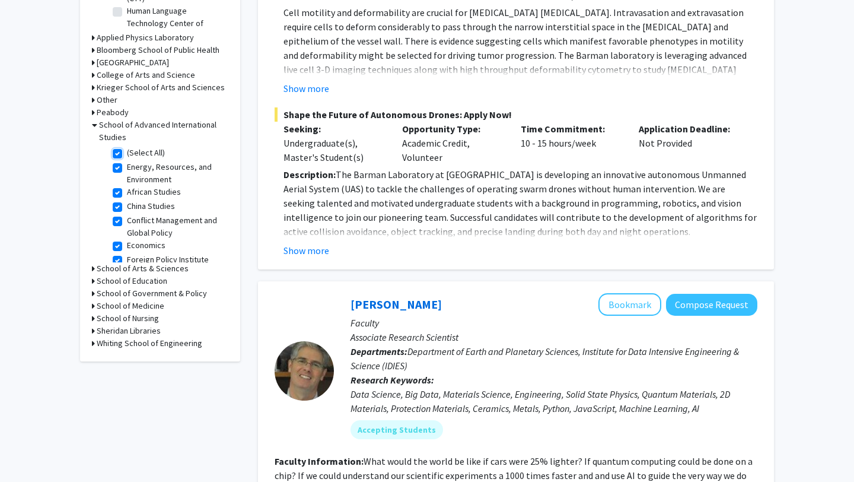
checkbox input "true"
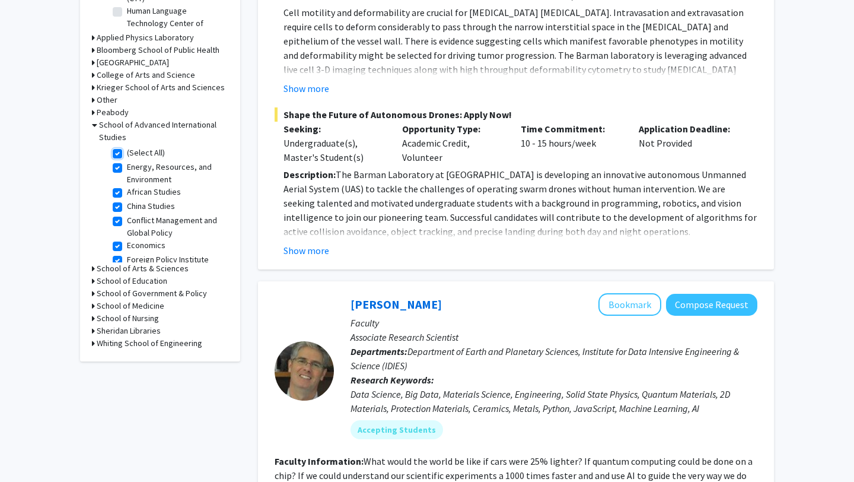
checkbox input "true"
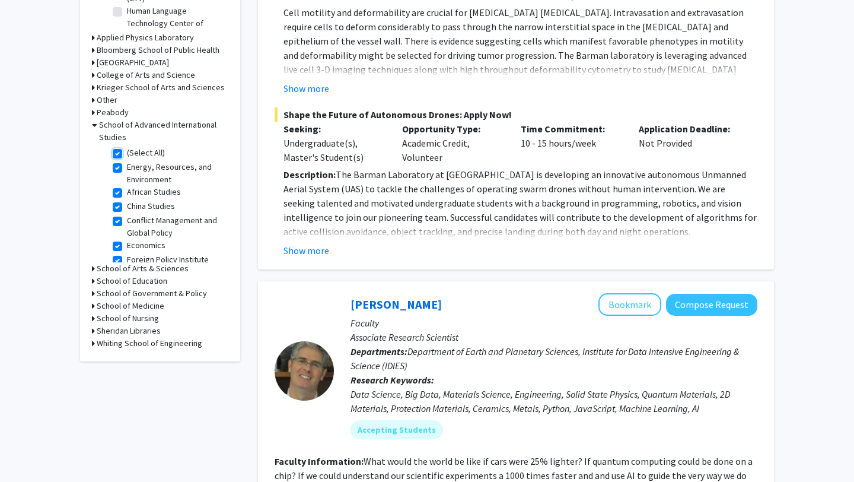
checkbox input "true"
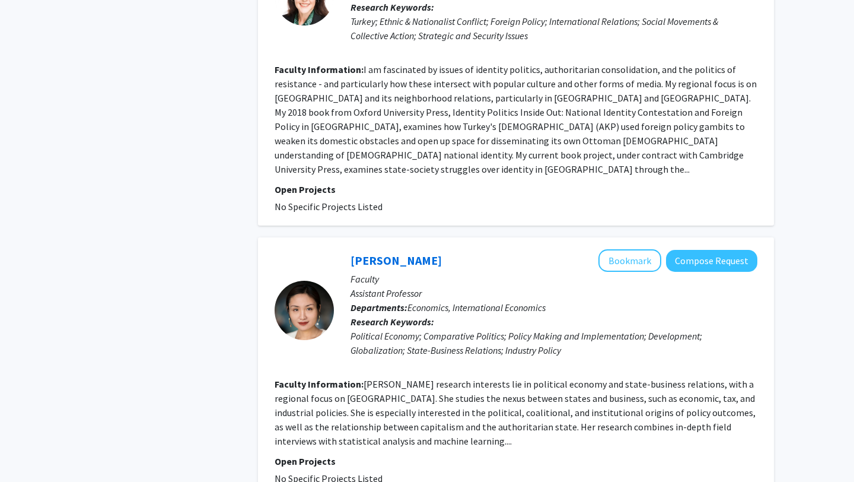
scroll to position [2446, 0]
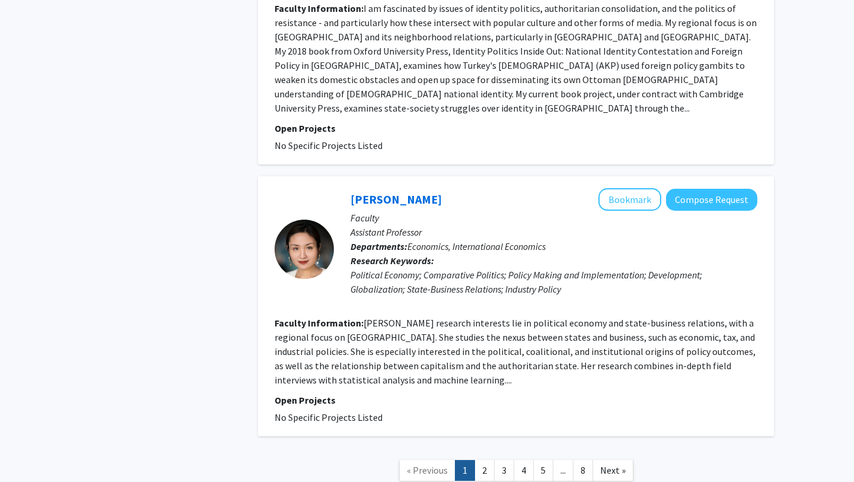
click at [561, 464] on span "..." at bounding box center [563, 470] width 5 height 12
click at [577, 460] on link "8" at bounding box center [583, 470] width 20 height 21
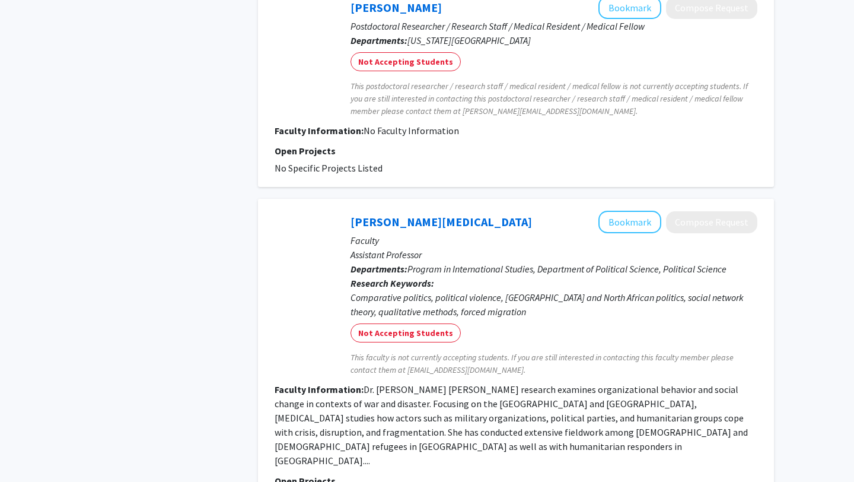
scroll to position [1478, 0]
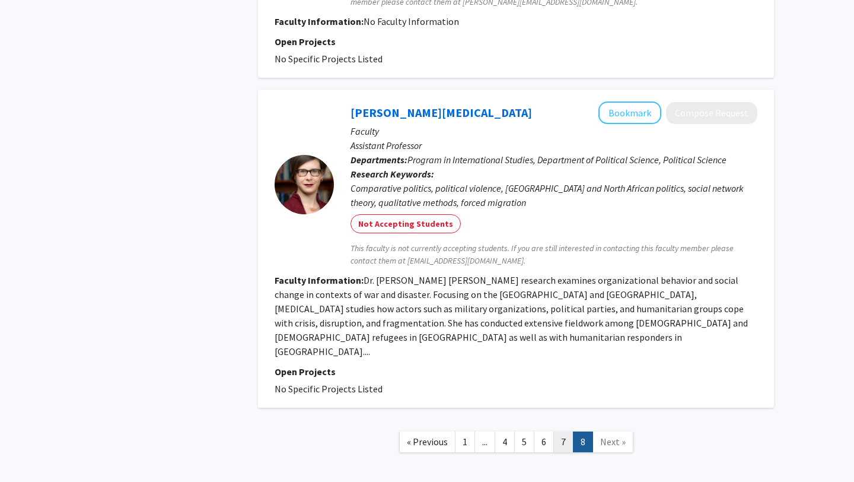
click at [556, 431] on link "7" at bounding box center [563, 441] width 20 height 21
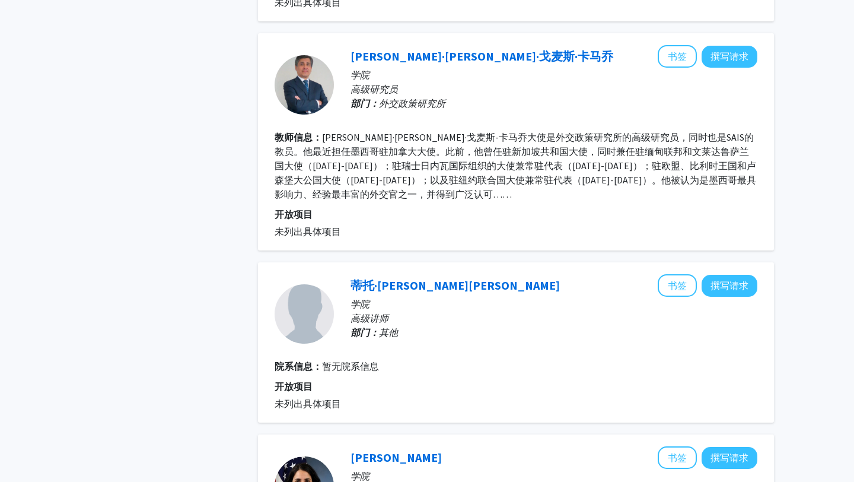
scroll to position [1014, 0]
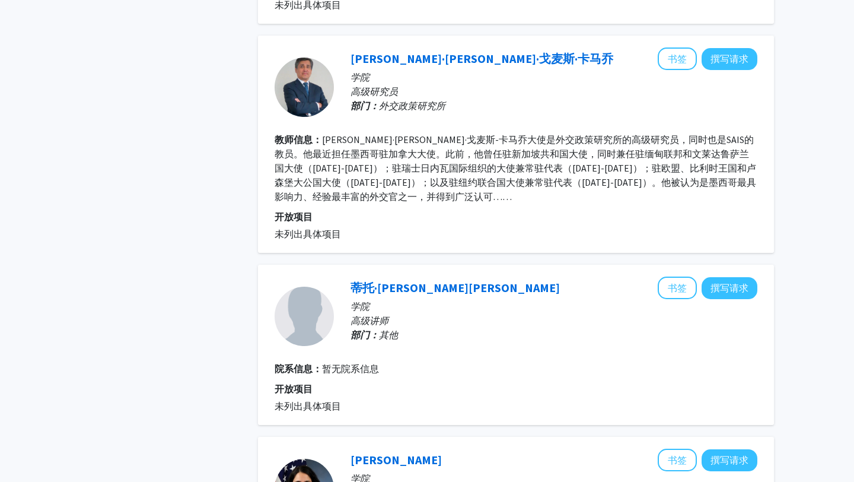
click at [557, 209] on p "开放项目" at bounding box center [516, 216] width 483 height 14
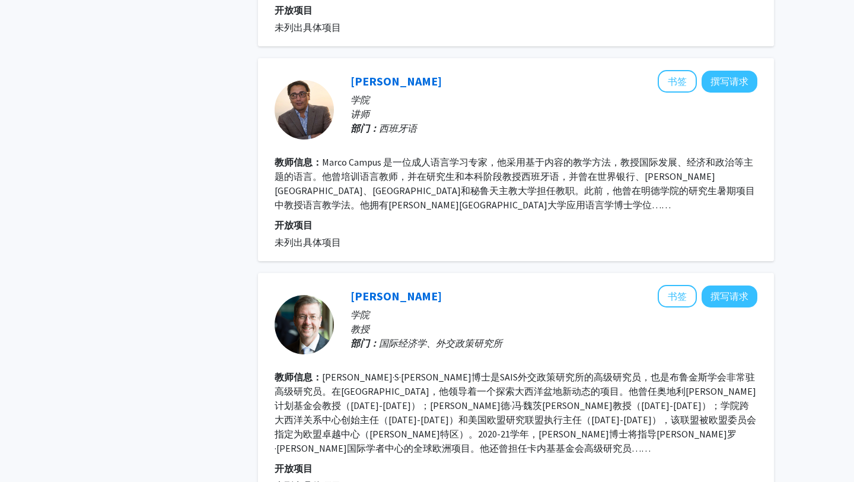
scroll to position [1947, 0]
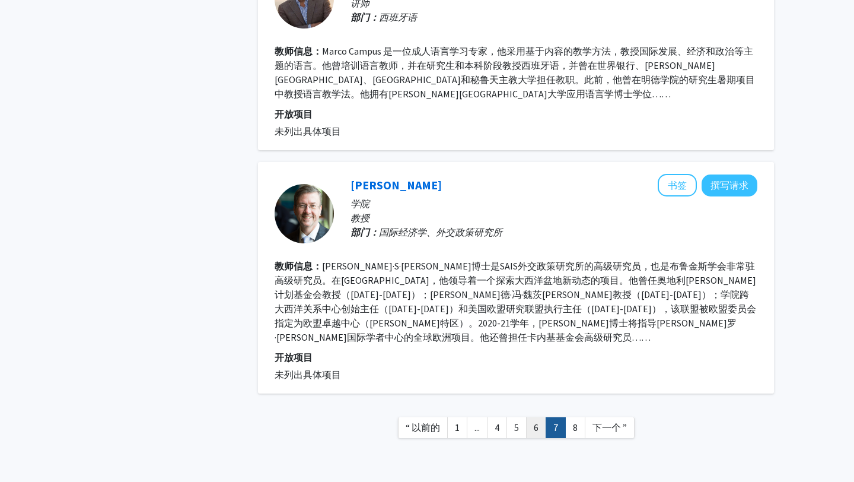
click at [536, 417] on link "6" at bounding box center [536, 427] width 20 height 21
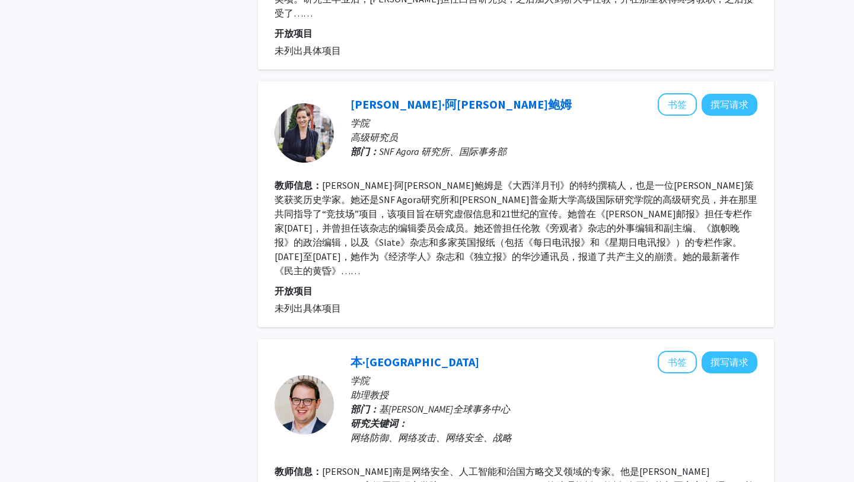
scroll to position [2140, 0]
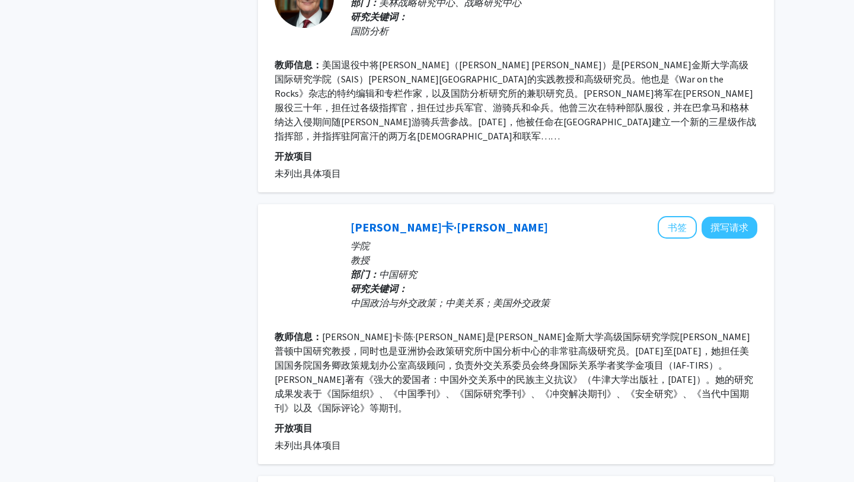
scroll to position [702, 0]
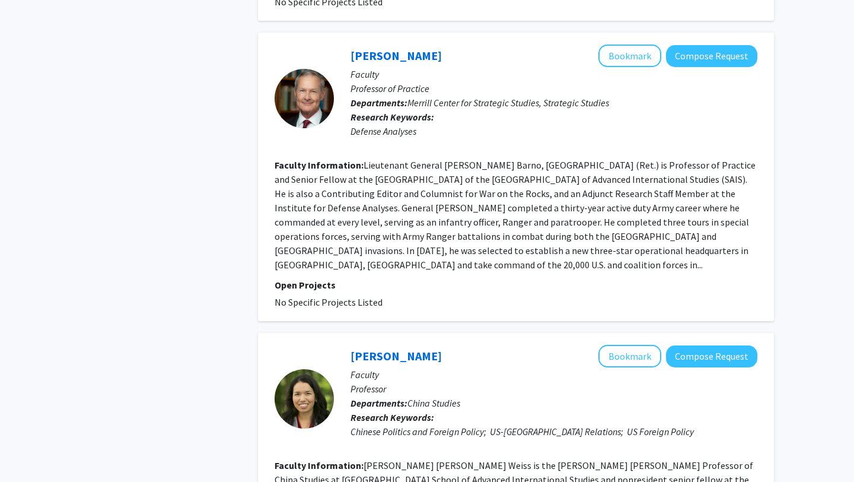
click at [432, 160] on fg-read-more "Lieutenant General [PERSON_NAME] Barno, [GEOGRAPHIC_DATA] (Ret.) is Professor o…" at bounding box center [515, 215] width 481 height 112
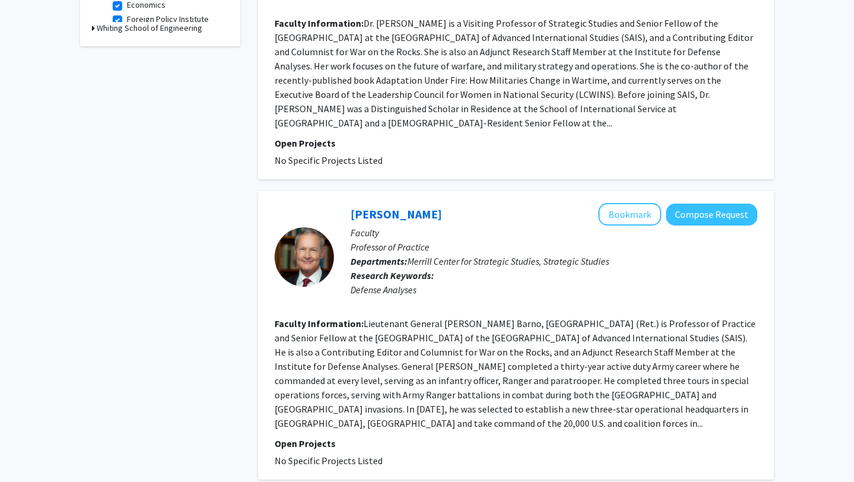
scroll to position [477, 0]
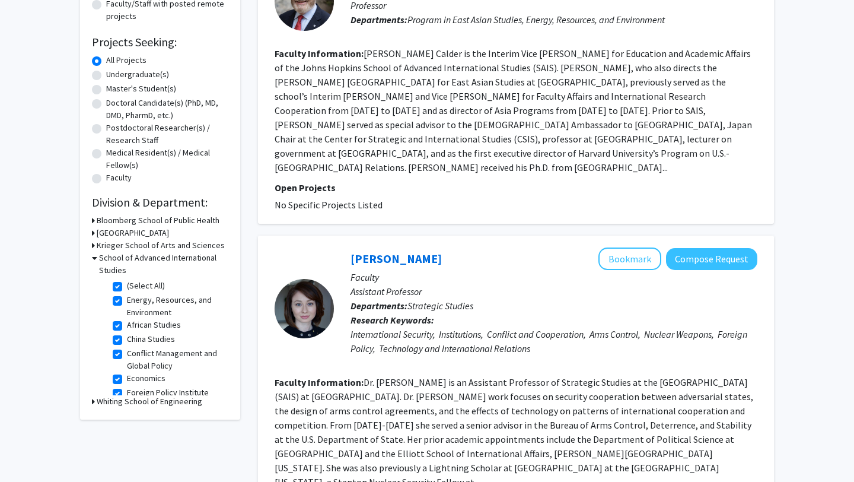
scroll to position [2140, 0]
